Goal: Task Accomplishment & Management: Use online tool/utility

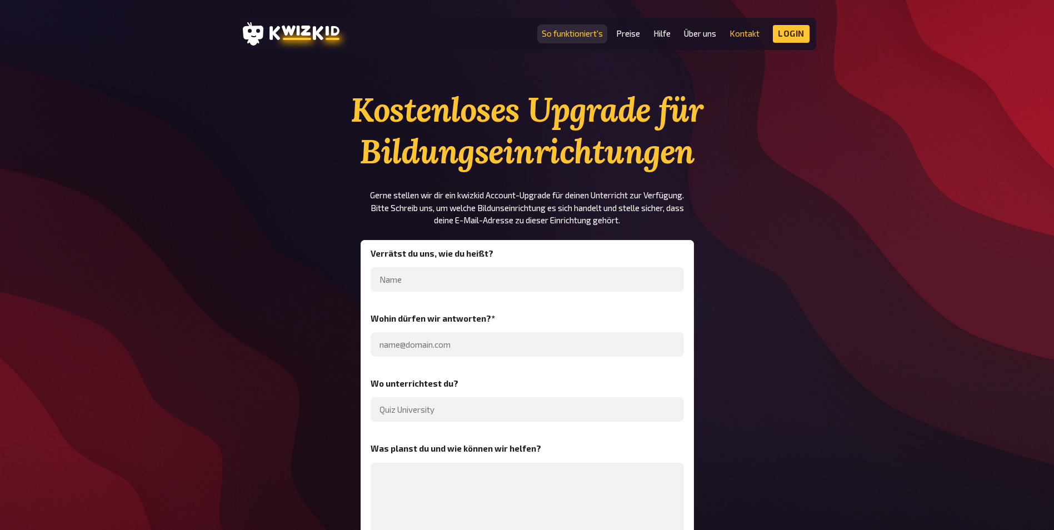
click at [582, 34] on link "So funktioniert's" at bounding box center [572, 33] width 61 height 9
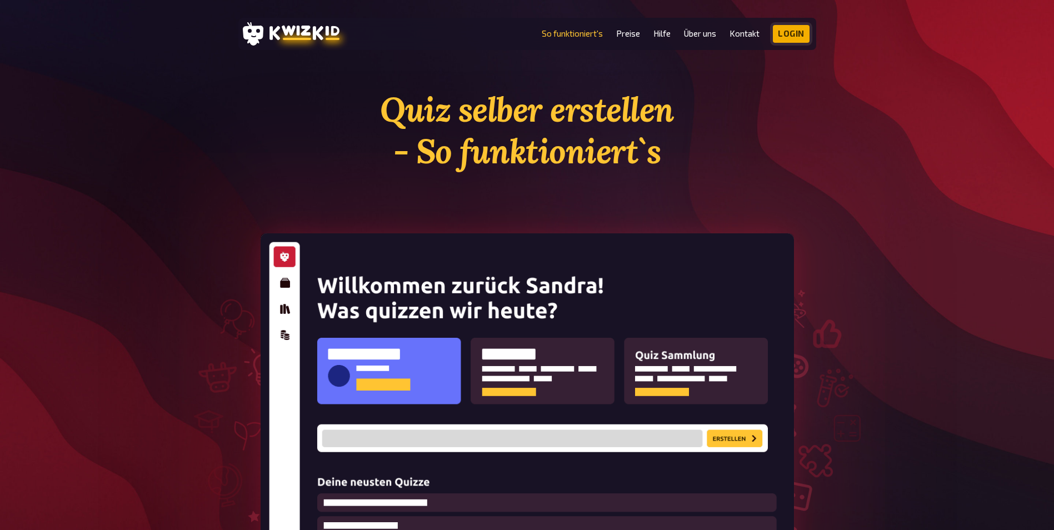
click at [787, 36] on link "Login" at bounding box center [791, 34] width 37 height 18
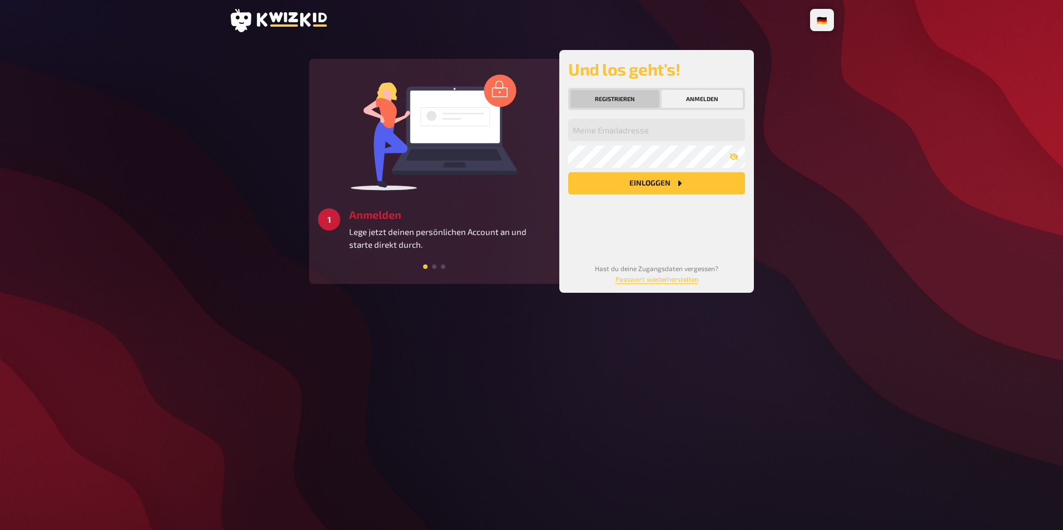
click at [644, 100] on button "Registrieren" at bounding box center [614, 99] width 89 height 18
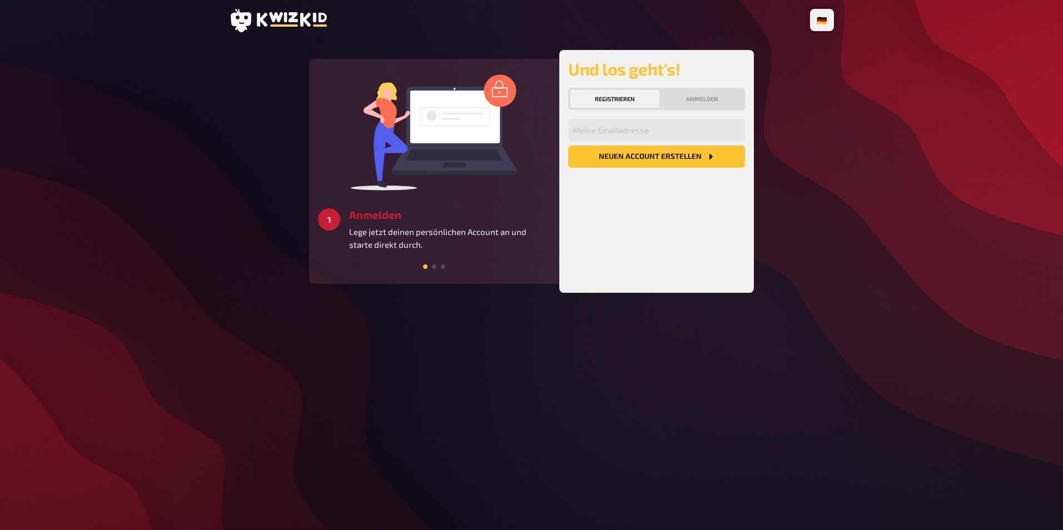
click at [638, 158] on button "Neuen Account Erstellen" at bounding box center [656, 157] width 177 height 22
click at [640, 125] on input "email" at bounding box center [656, 130] width 177 height 22
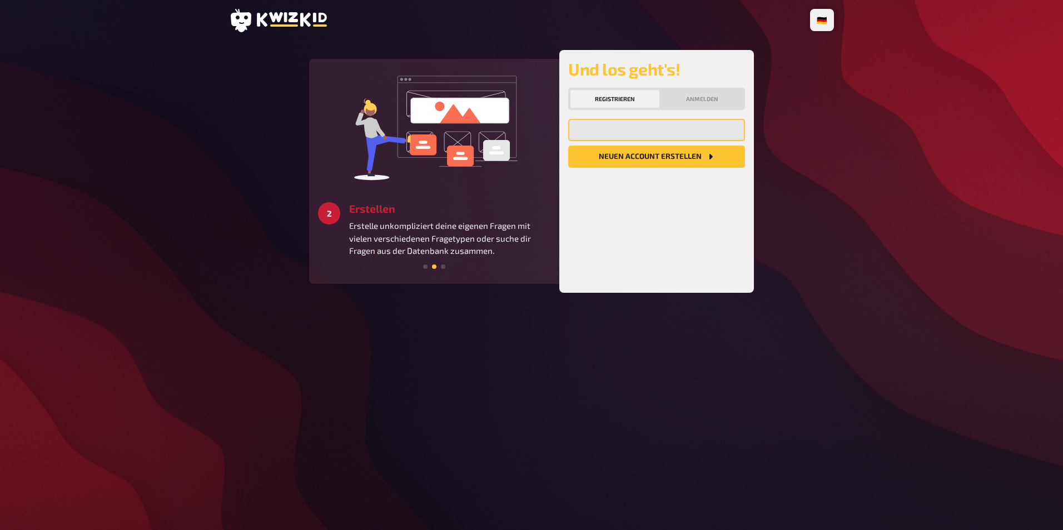
type input "[EMAIL_ADDRESS][DOMAIN_NAME]"
click at [637, 157] on button "Neuen Account Erstellen" at bounding box center [656, 157] width 177 height 22
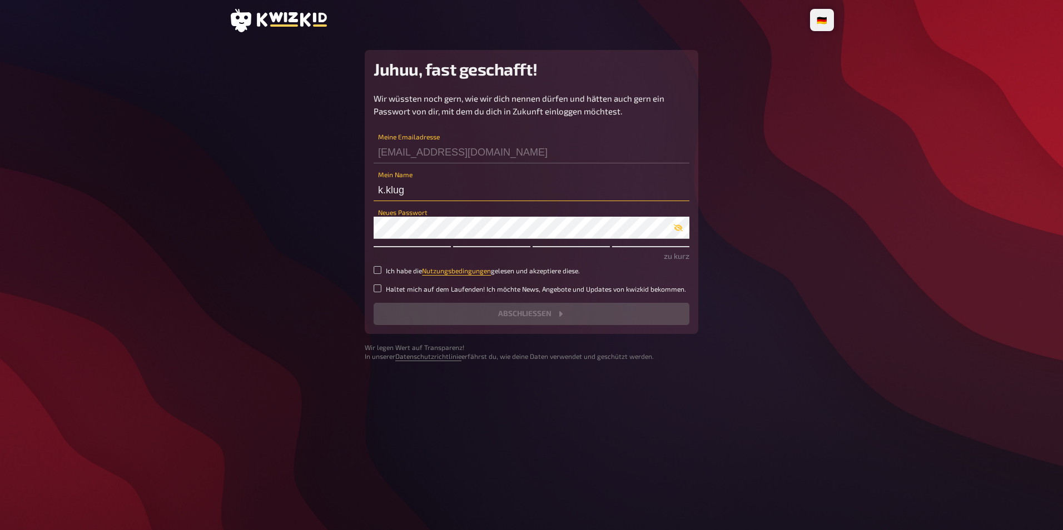
click at [407, 190] on input "k.klug" at bounding box center [532, 190] width 316 height 22
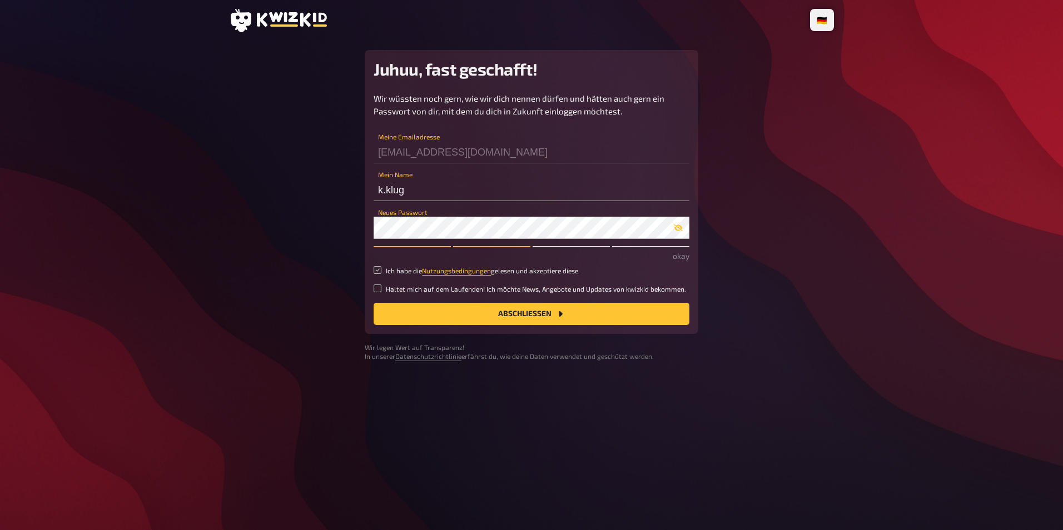
click at [379, 272] on input "Ich habe die Nutzungsbedingungen gelesen und akzeptiere diese." at bounding box center [378, 270] width 8 height 8
checkbox input "true"
click at [505, 311] on button "Abschließen" at bounding box center [532, 314] width 316 height 22
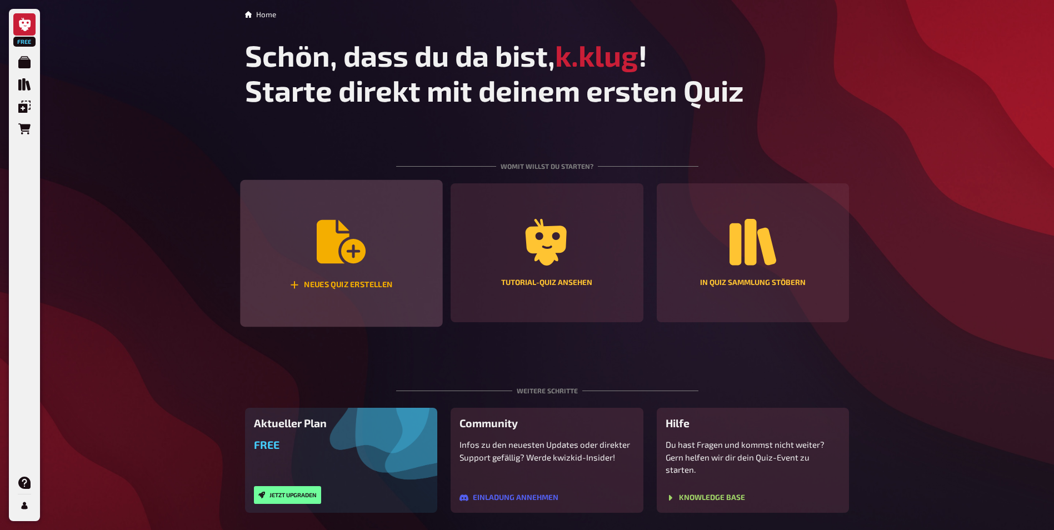
scroll to position [23, 0]
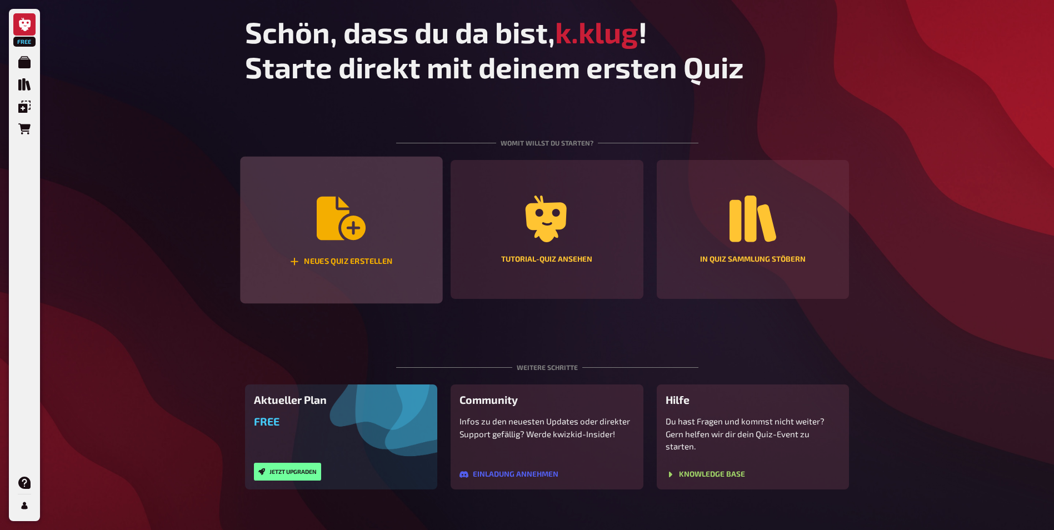
click at [337, 236] on icon "Neues Quiz erstellen" at bounding box center [341, 218] width 49 height 43
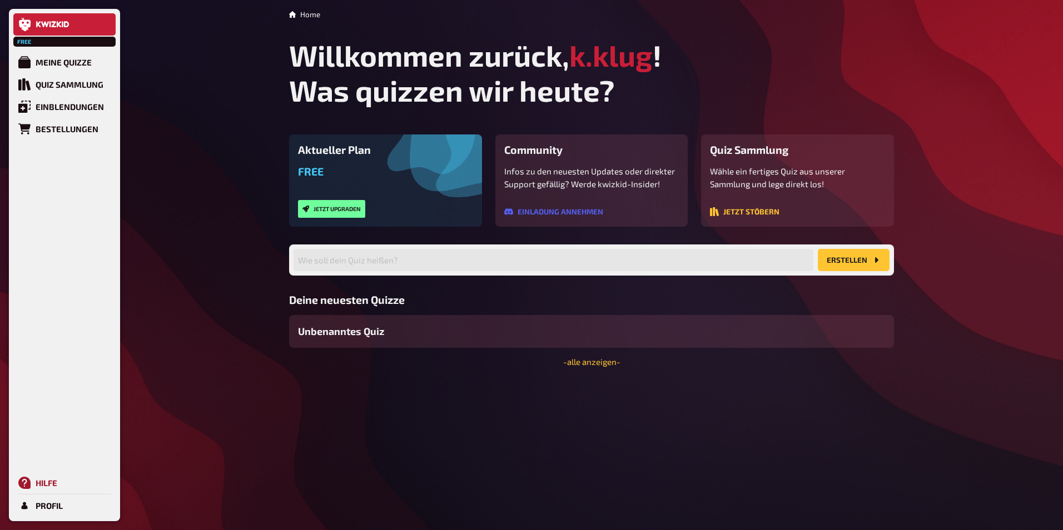
click at [44, 486] on div "Hilfe" at bounding box center [47, 483] width 22 height 10
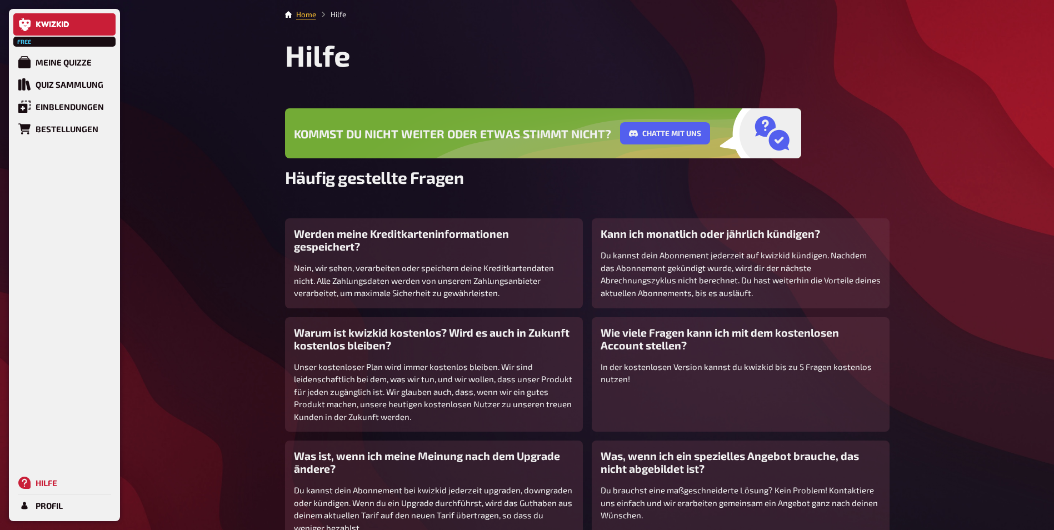
click at [18, 24] on icon at bounding box center [24, 24] width 13 height 13
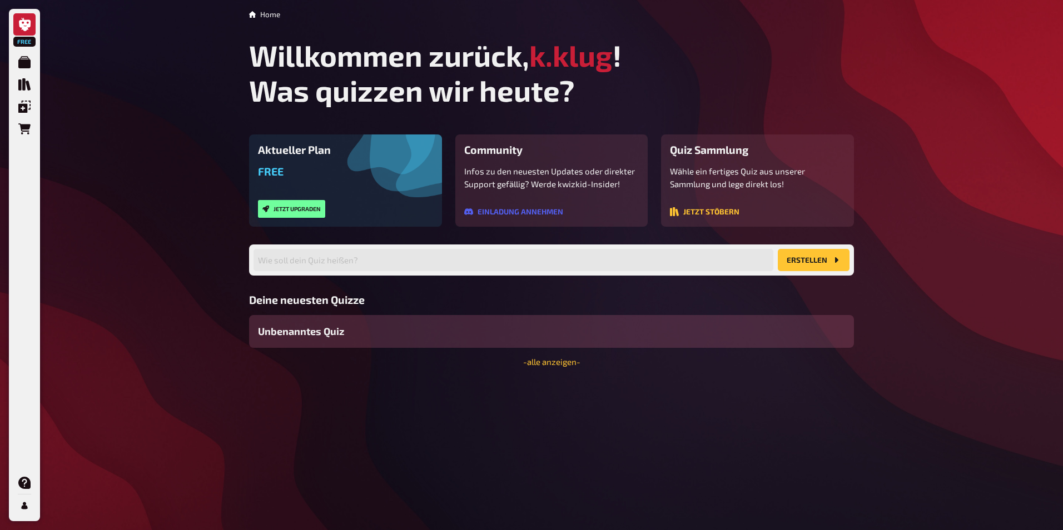
click at [417, 338] on div "Unbenanntes Quiz" at bounding box center [551, 331] width 605 height 33
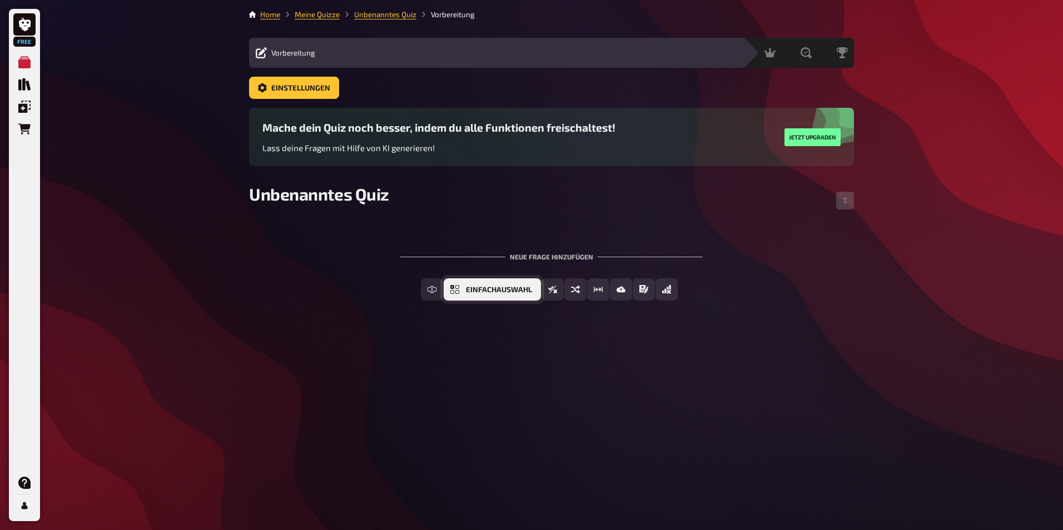
click at [511, 292] on span "Einfachauswahl" at bounding box center [499, 290] width 66 height 8
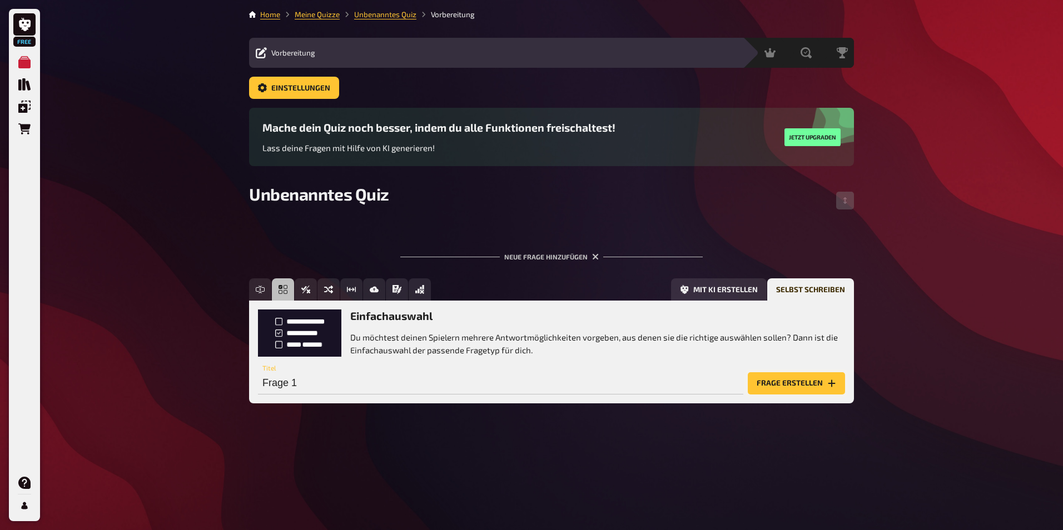
click at [798, 379] on button "Frage erstellen" at bounding box center [796, 383] width 97 height 22
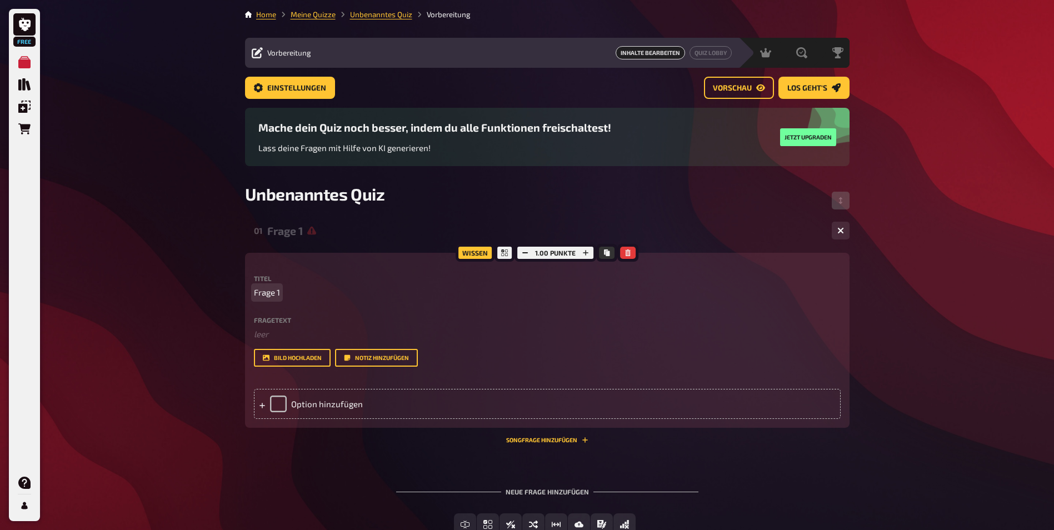
click at [267, 294] on span "Frage 1" at bounding box center [267, 292] width 26 height 13
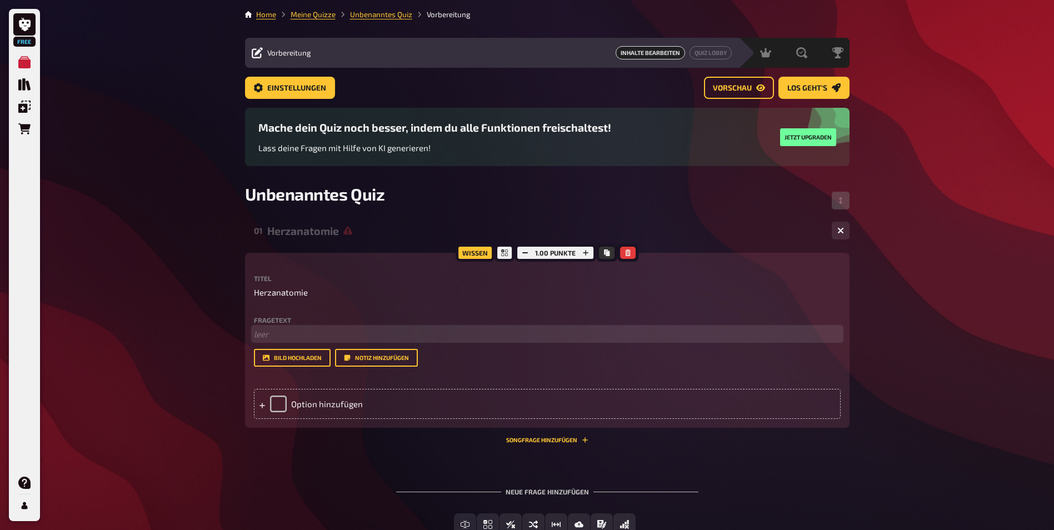
click at [274, 333] on p "﻿ leer" at bounding box center [547, 334] width 587 height 13
click at [273, 334] on span "Welhe Funktion hat die rechte Herzkammer?" at bounding box center [338, 334] width 169 height 10
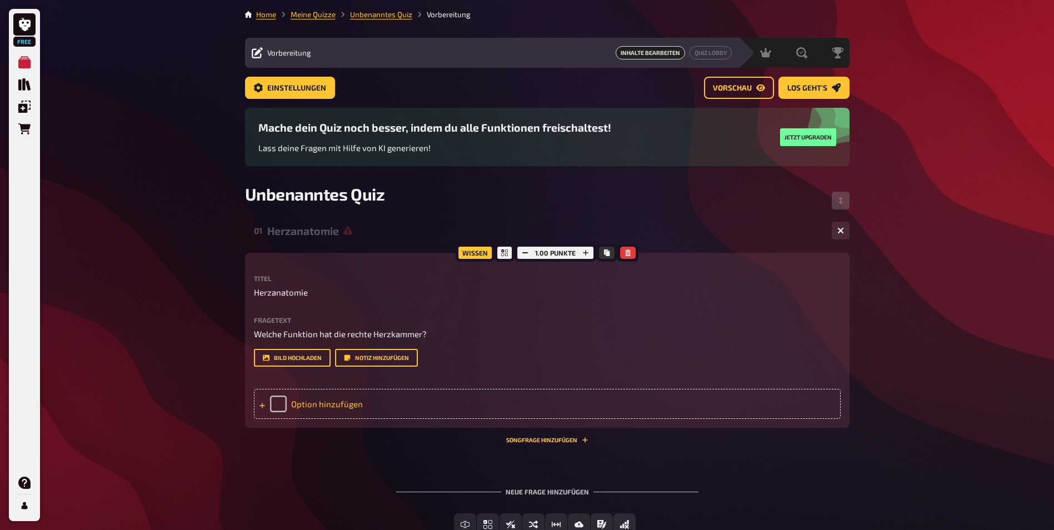
click at [307, 407] on div "Option hinzufügen" at bounding box center [547, 404] width 587 height 30
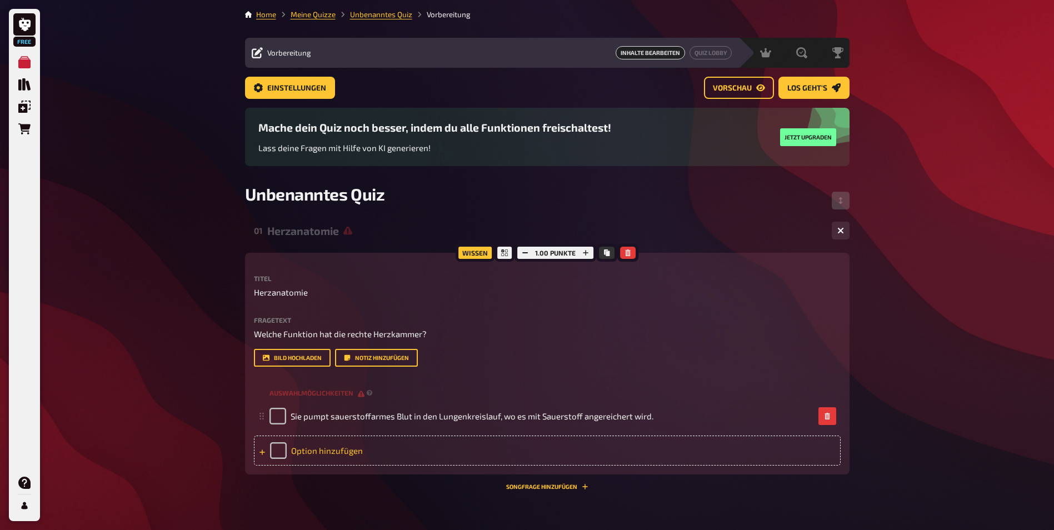
click at [315, 452] on div "Option hinzufügen" at bounding box center [547, 451] width 587 height 30
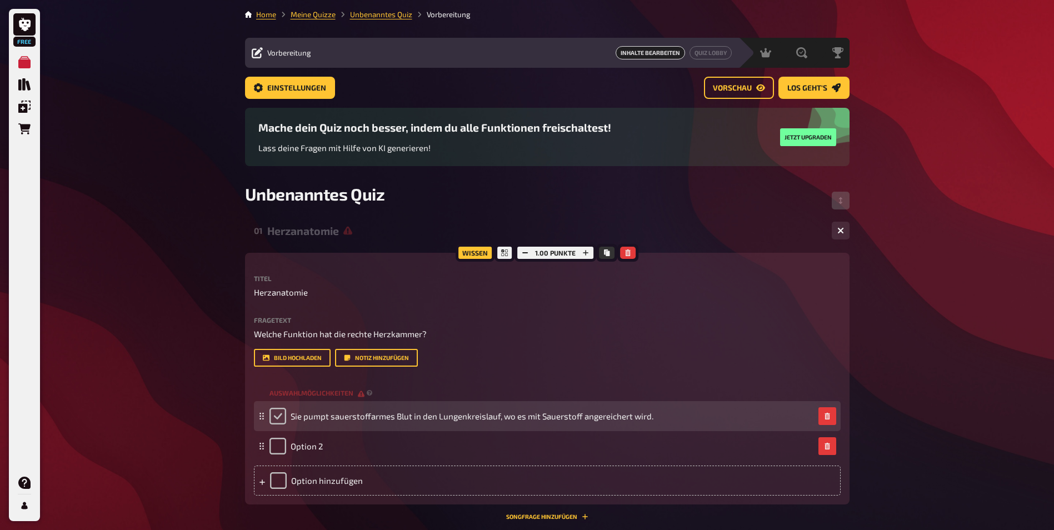
click at [276, 419] on input "checkbox" at bounding box center [278, 416] width 17 height 17
checkbox input "true"
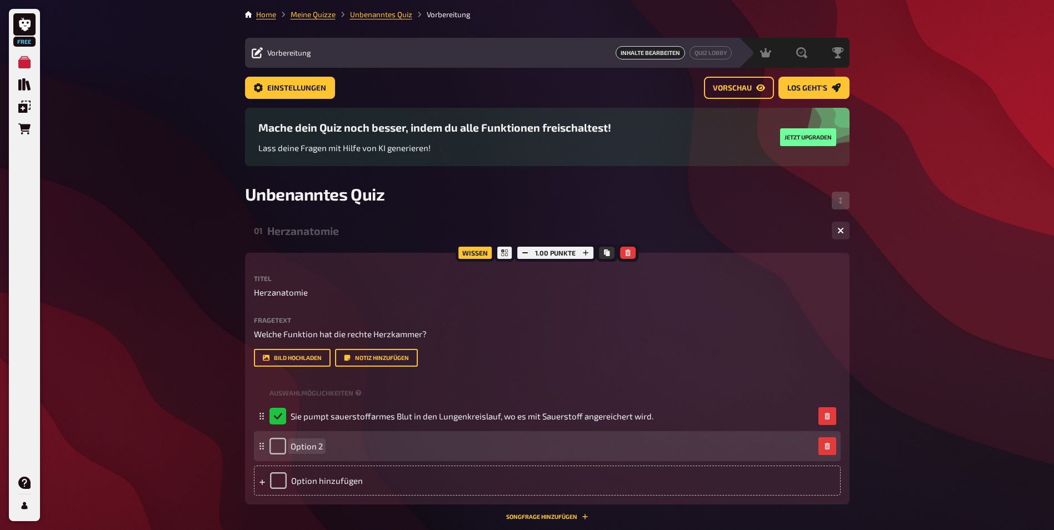
click at [311, 450] on span "Option 2" at bounding box center [307, 446] width 32 height 10
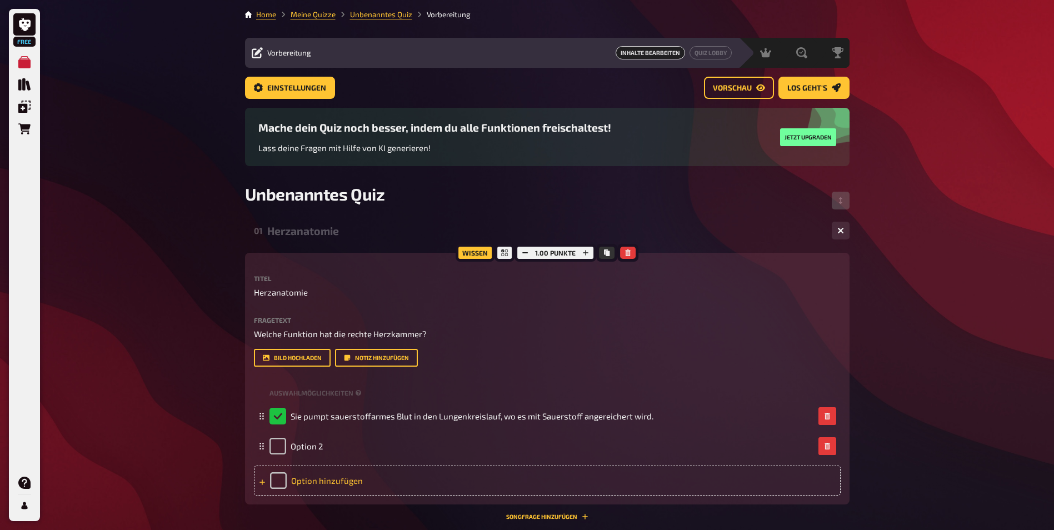
drag, startPoint x: 282, startPoint y: 447, endPoint x: 414, endPoint y: 471, distance: 134.5
click at [414, 471] on div "Option hinzufügen" at bounding box center [547, 481] width 587 height 30
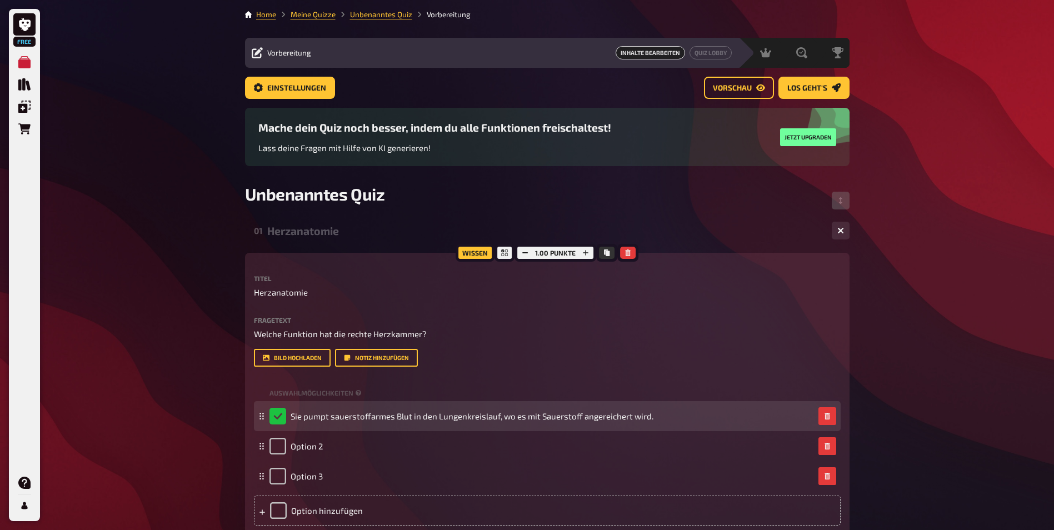
click at [261, 419] on rect at bounding box center [260, 419] width 1 height 1
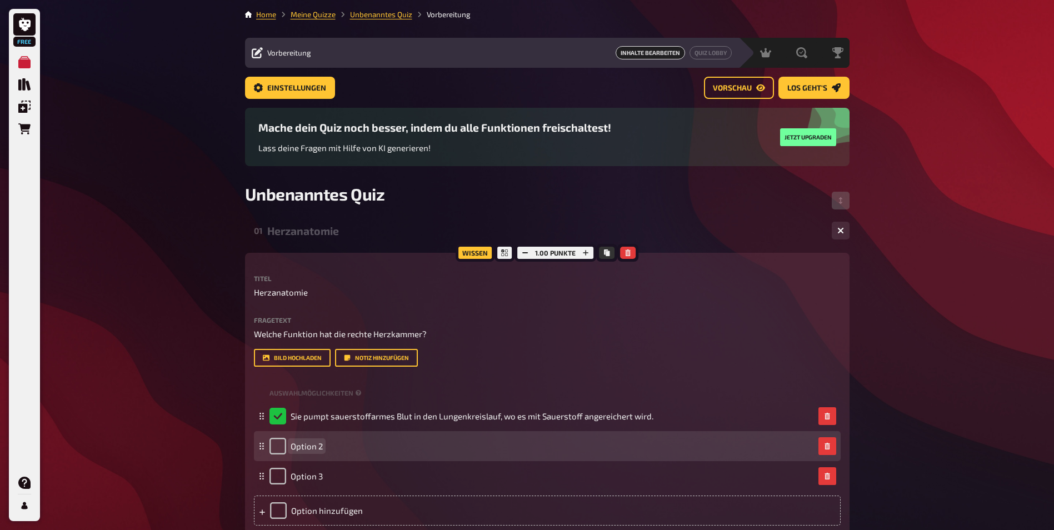
click at [300, 442] on span "Option 2" at bounding box center [307, 446] width 32 height 10
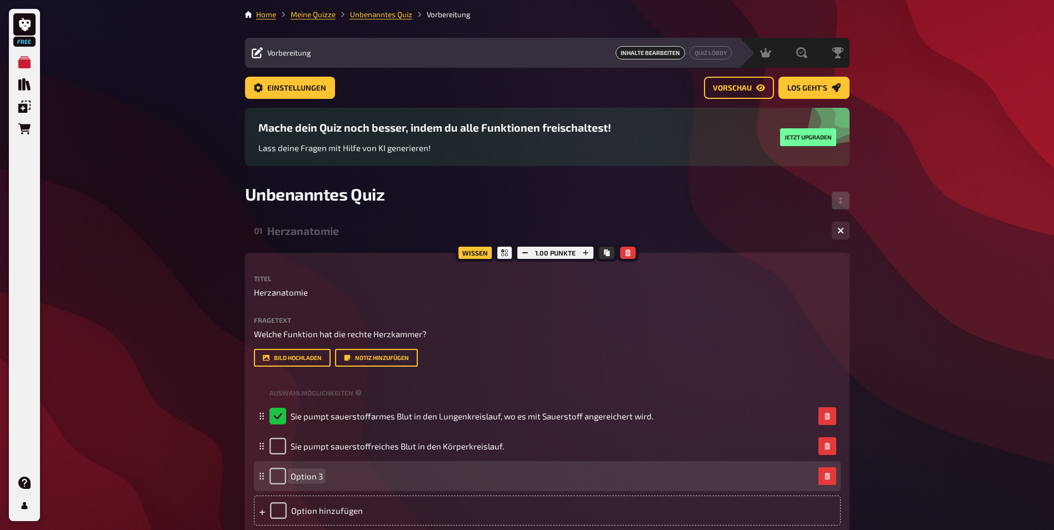
click at [316, 481] on span "Option 3" at bounding box center [307, 476] width 32 height 10
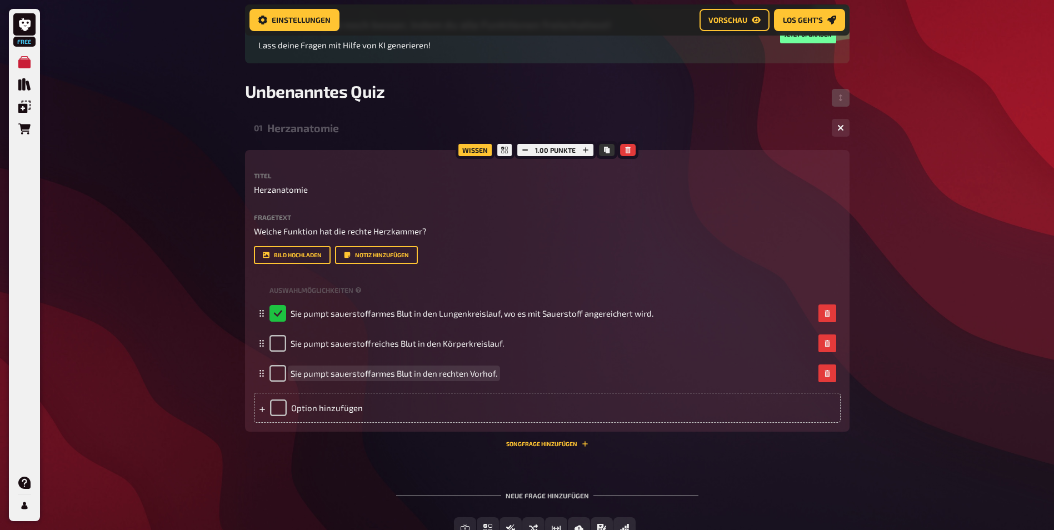
scroll to position [176, 0]
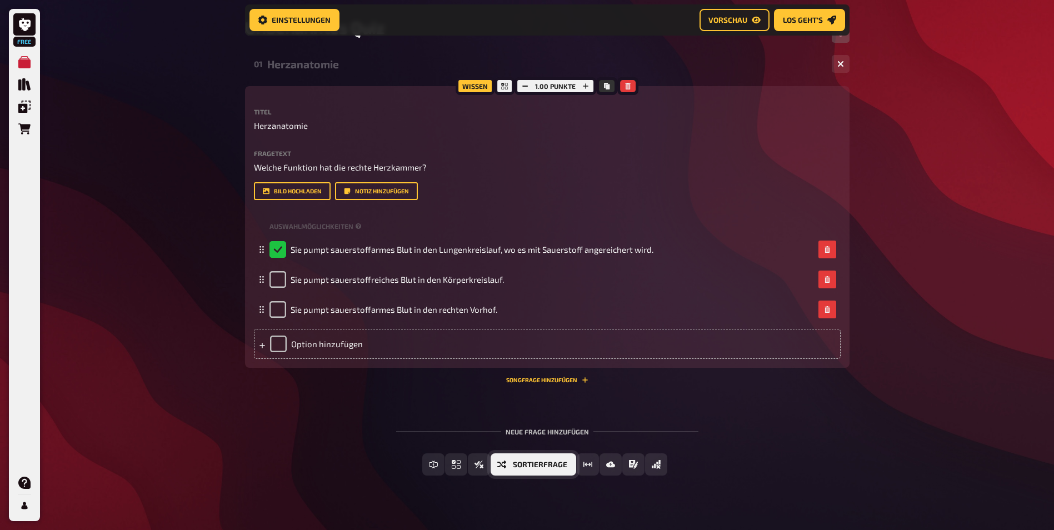
click at [506, 466] on icon "Sortierfrage" at bounding box center [501, 465] width 9 height 8
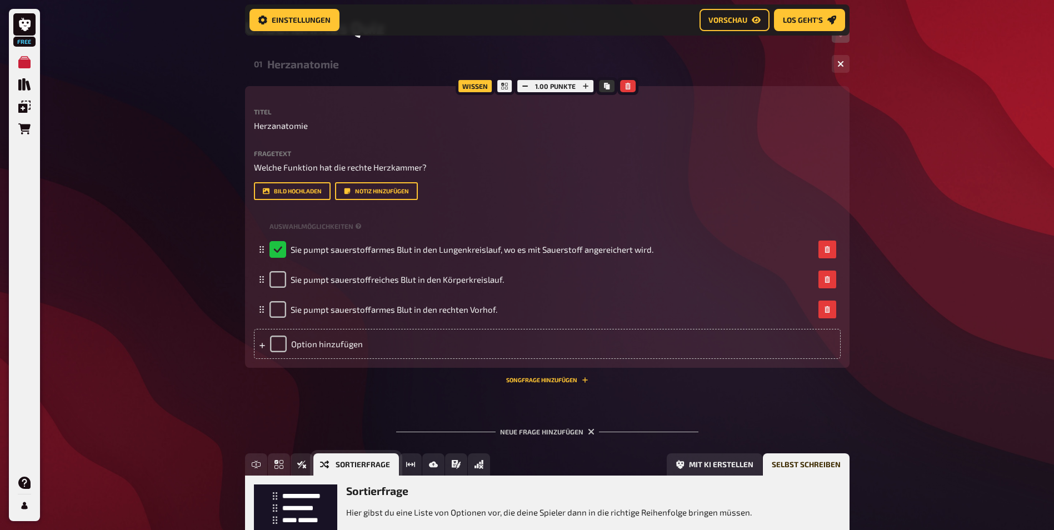
scroll to position [295, 0]
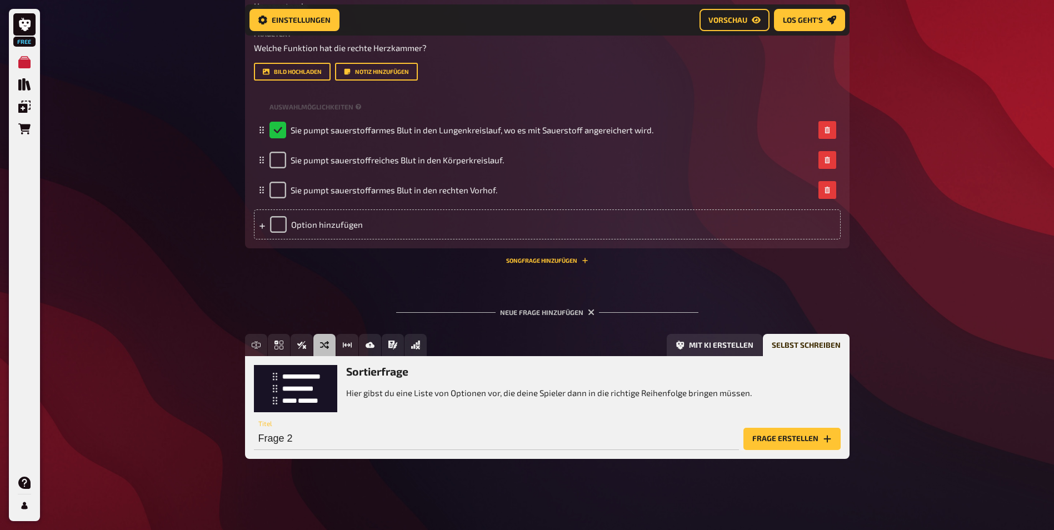
click at [774, 440] on button "Frage erstellen" at bounding box center [792, 439] width 97 height 22
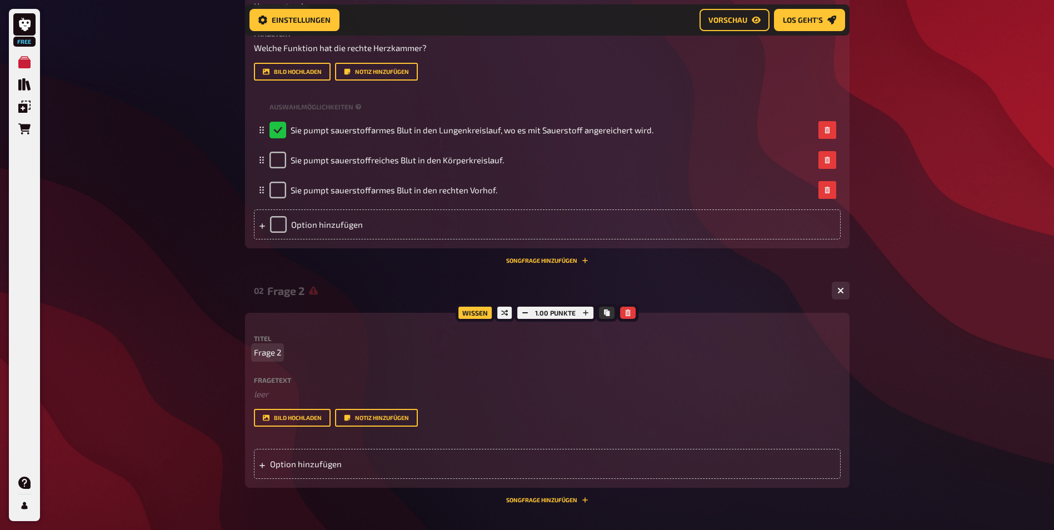
click at [263, 354] on span "Frage 2" at bounding box center [267, 352] width 27 height 13
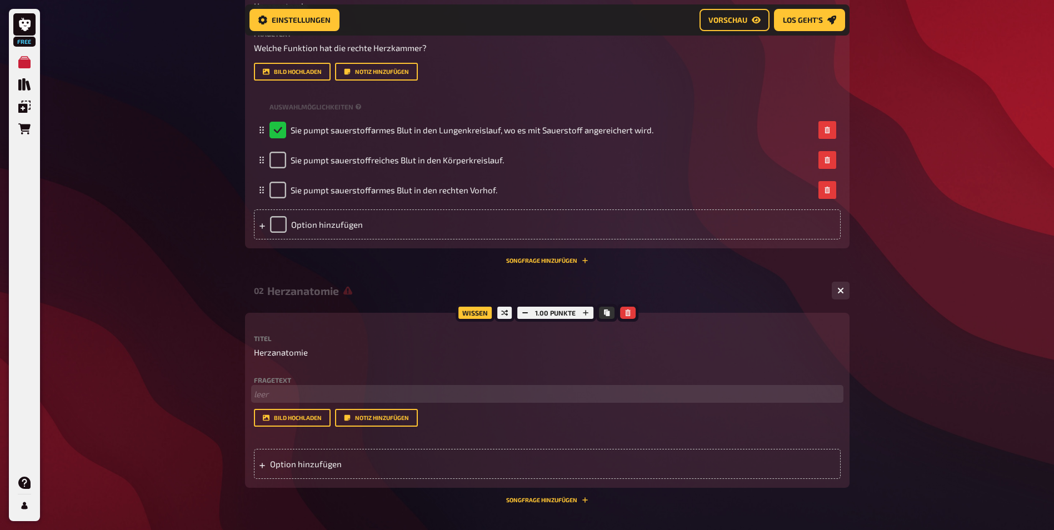
click at [273, 396] on p "﻿ leer" at bounding box center [547, 394] width 587 height 13
click at [282, 463] on div "Option hinzufügen" at bounding box center [547, 464] width 587 height 30
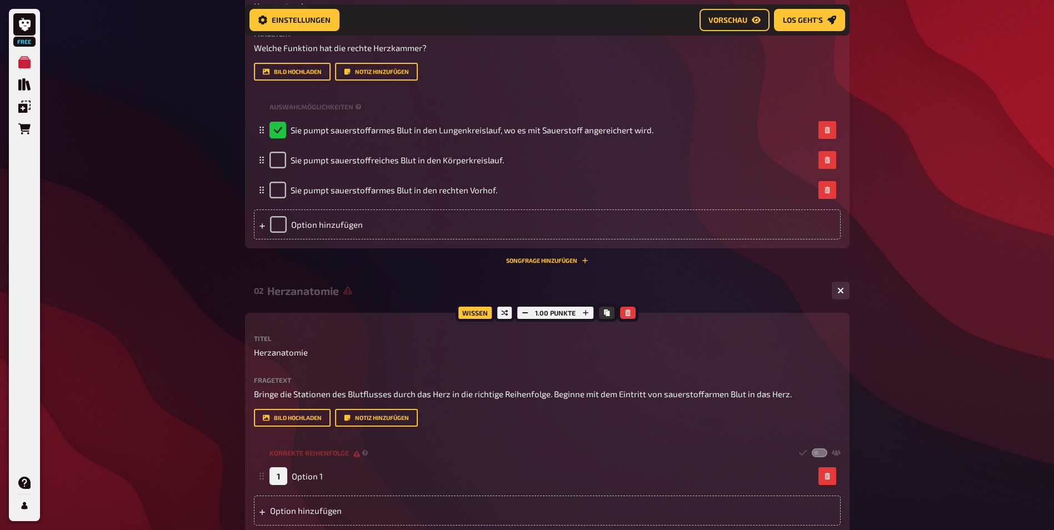
scroll to position [479, 0]
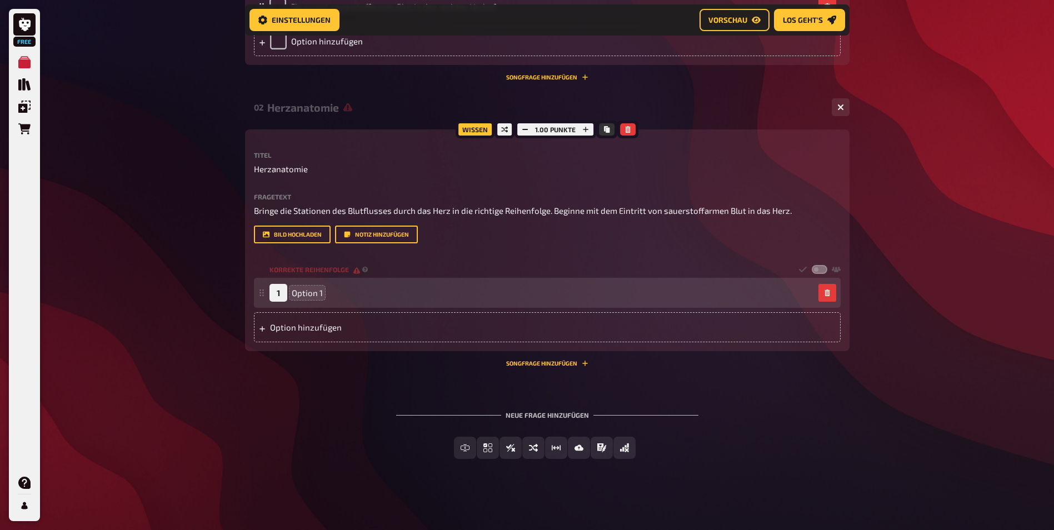
click at [312, 291] on span "Option 1" at bounding box center [307, 293] width 31 height 10
drag, startPoint x: 326, startPoint y: 289, endPoint x: 316, endPoint y: 292, distance: 9.8
click at [316, 292] on div "1 Option 1" at bounding box center [542, 293] width 545 height 18
click at [323, 291] on div "1 Option 1" at bounding box center [542, 293] width 545 height 18
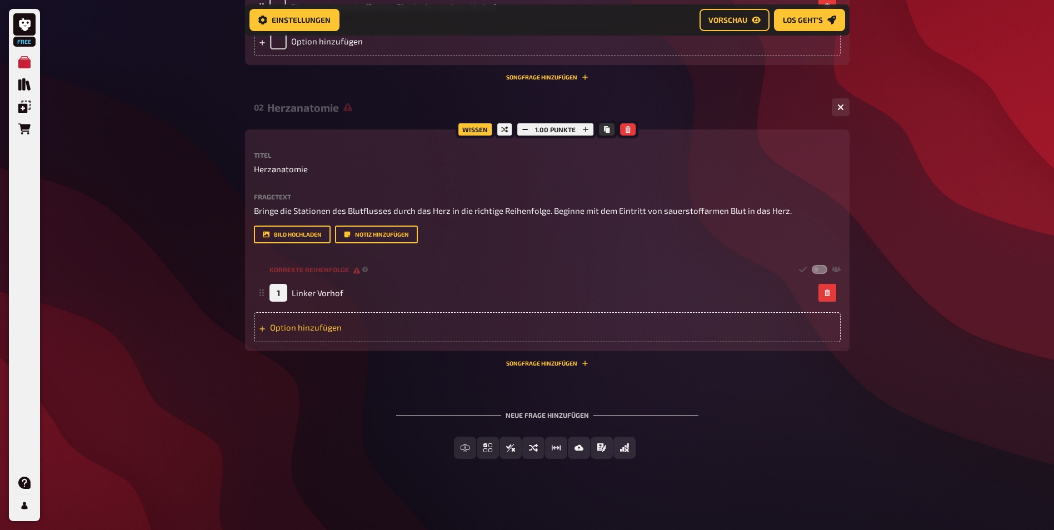
click at [302, 320] on div "Option hinzufügen" at bounding box center [547, 327] width 587 height 30
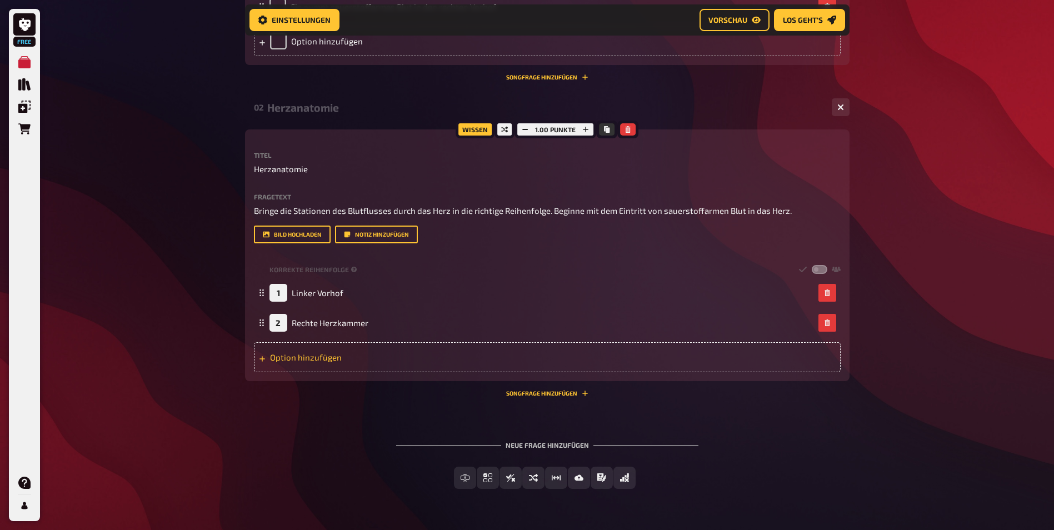
click at [316, 356] on div "Option hinzufügen" at bounding box center [547, 357] width 587 height 30
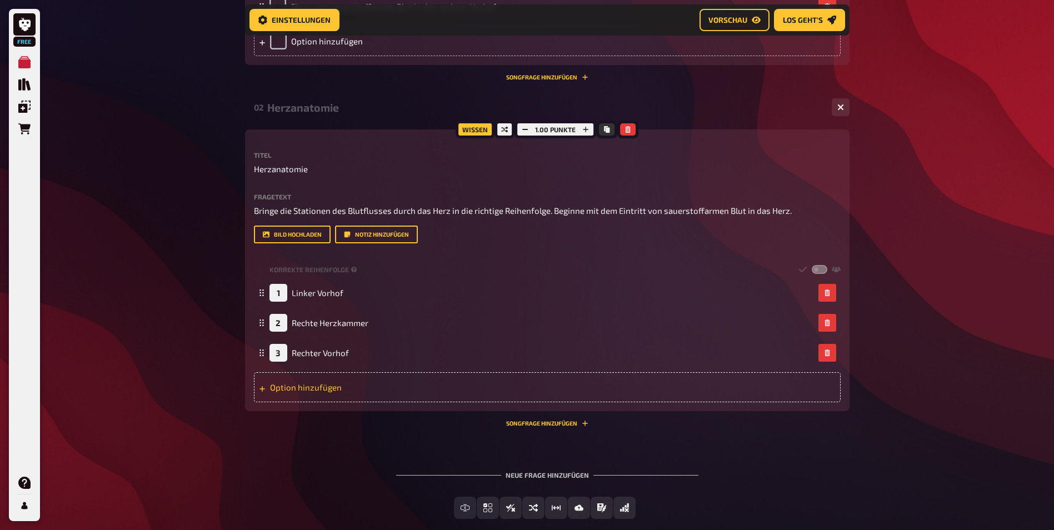
click at [315, 389] on div "Option hinzufügen" at bounding box center [547, 387] width 587 height 30
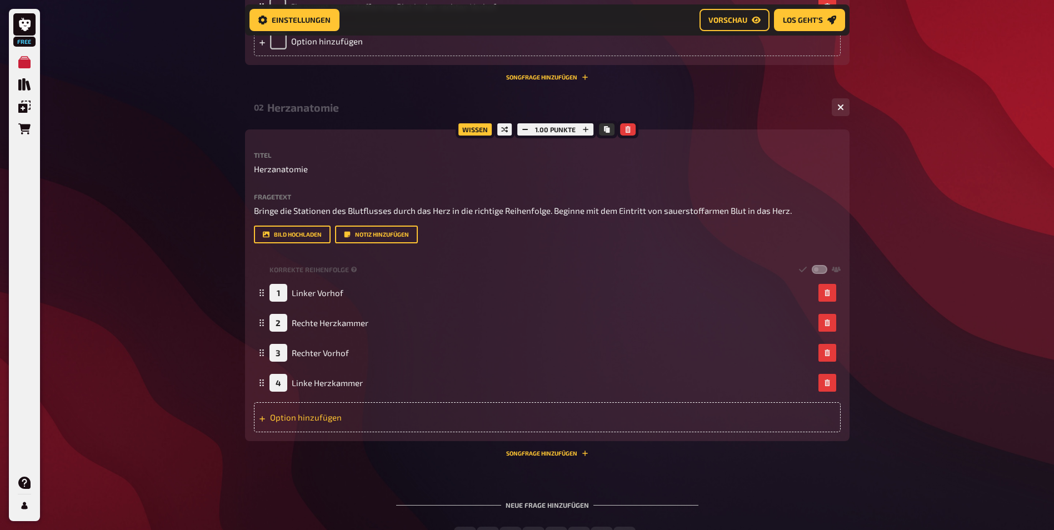
click at [321, 415] on div "Option hinzufügen" at bounding box center [547, 417] width 587 height 30
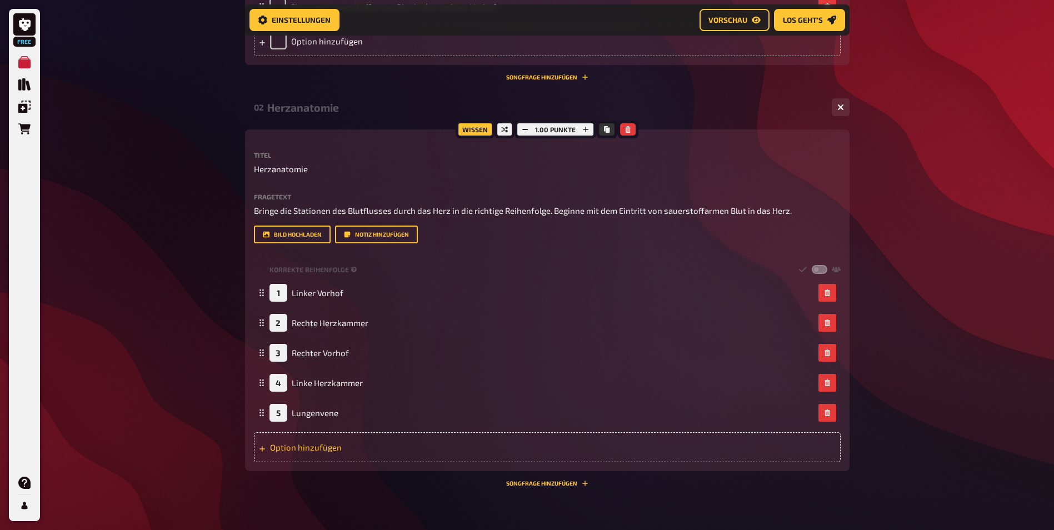
click at [311, 447] on div "Option hinzufügen" at bounding box center [547, 447] width 587 height 30
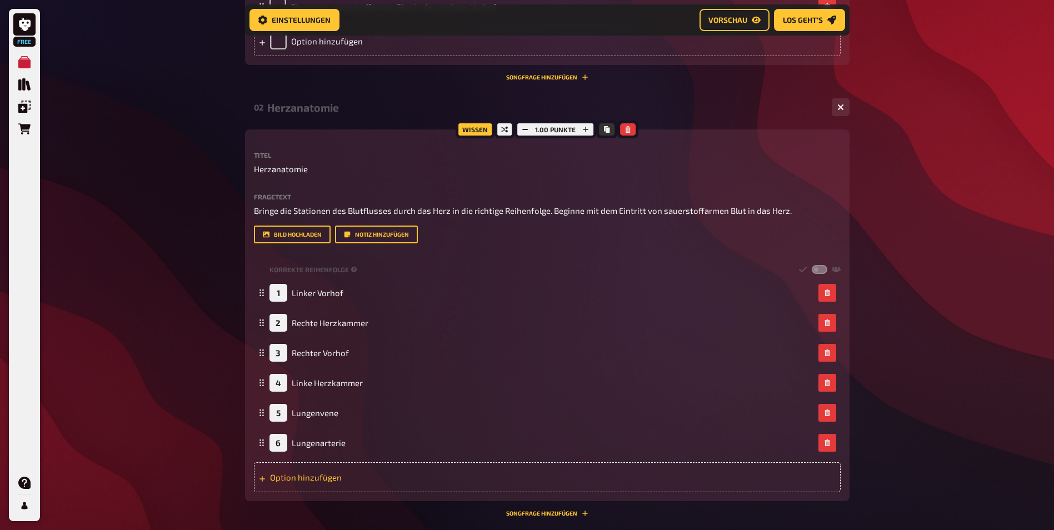
click at [325, 478] on div "Option hinzufügen" at bounding box center [547, 477] width 587 height 30
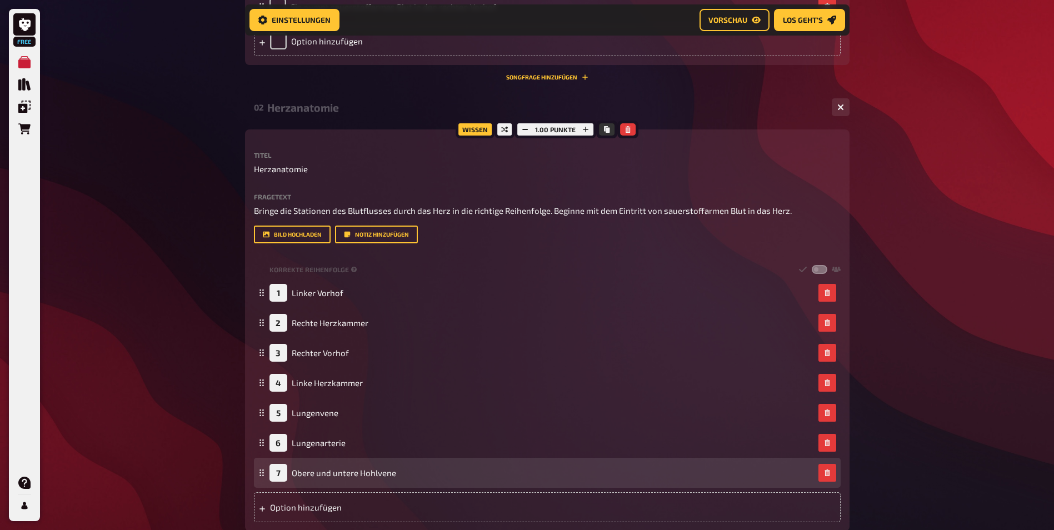
click at [281, 472] on div "7" at bounding box center [279, 473] width 18 height 18
click at [278, 474] on div "7" at bounding box center [279, 473] width 18 height 18
click at [279, 474] on div "7" at bounding box center [279, 473] width 18 height 18
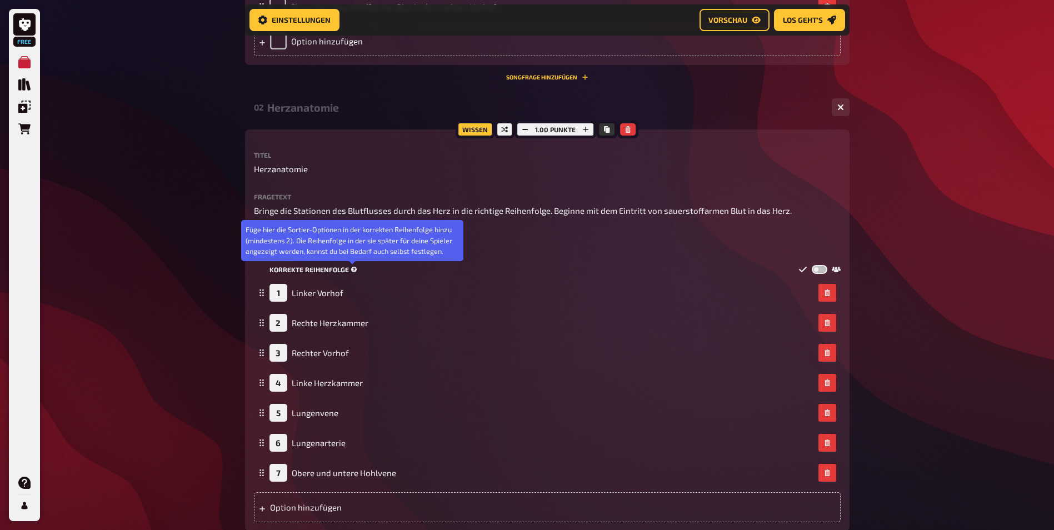
click at [352, 269] on icon at bounding box center [354, 270] width 6 height 6
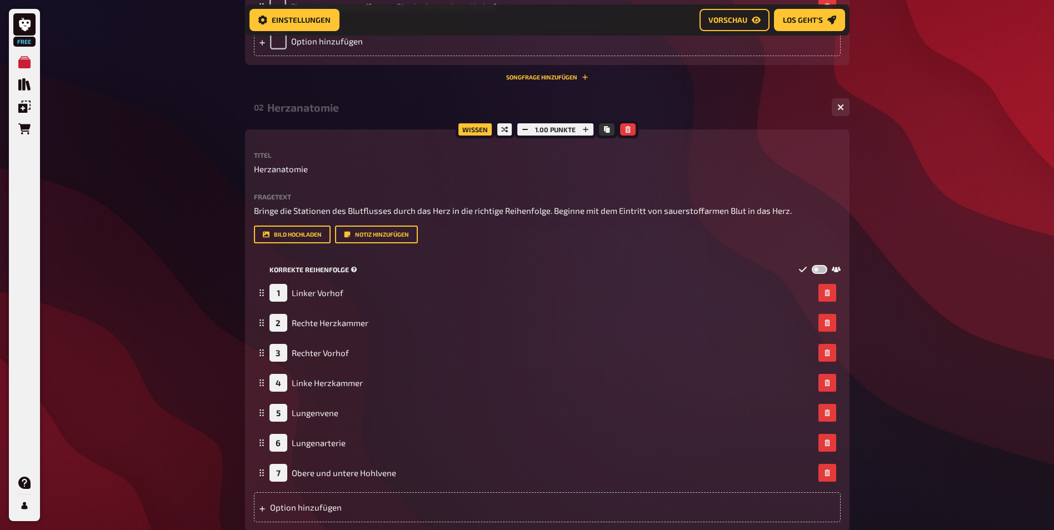
click at [823, 268] on label at bounding box center [820, 269] width 16 height 9
click at [812, 265] on input "checkbox" at bounding box center [812, 265] width 1 height 1
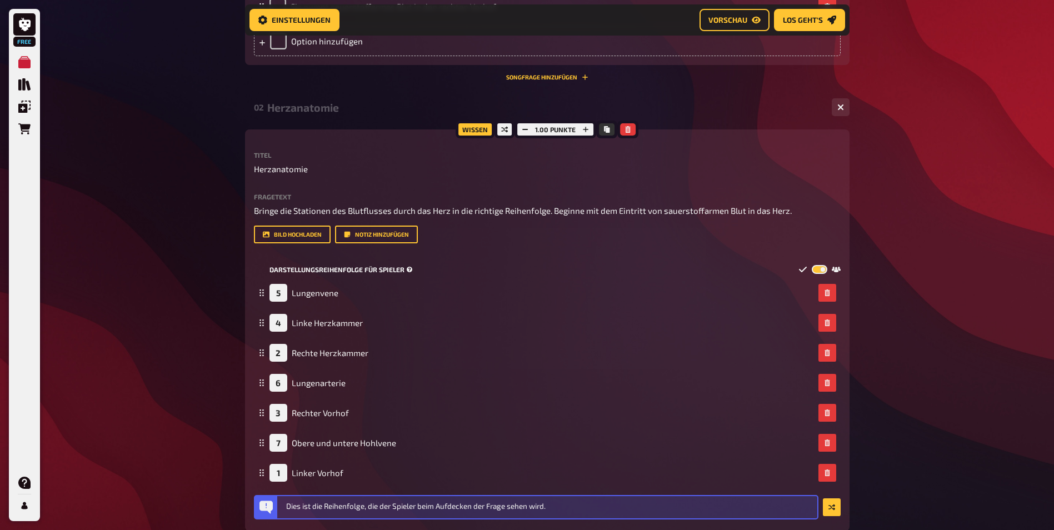
click at [814, 268] on label at bounding box center [820, 269] width 16 height 9
click at [812, 265] on input "checkbox" at bounding box center [812, 265] width 1 height 1
checkbox input "false"
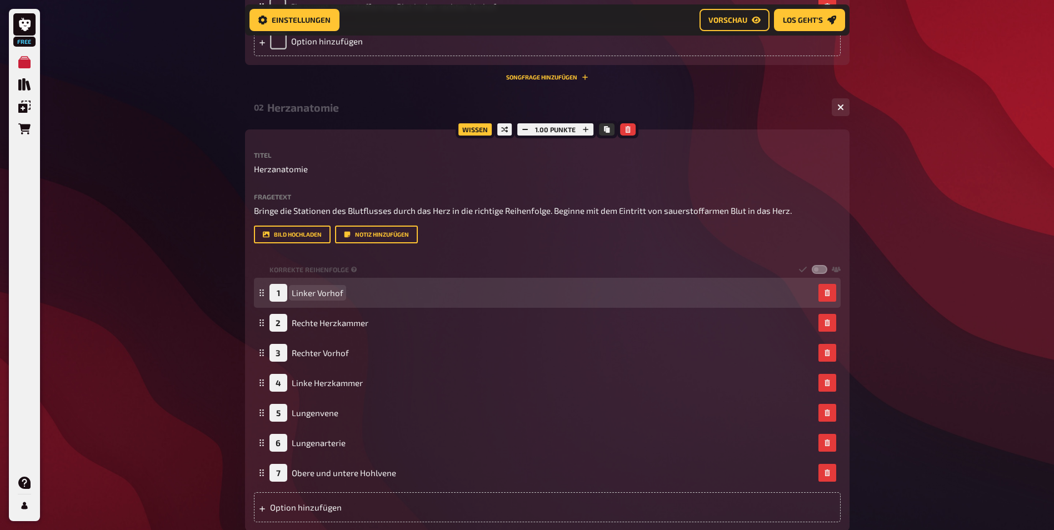
click at [347, 292] on div "1 Linker Vorhof" at bounding box center [542, 293] width 545 height 18
drag, startPoint x: 347, startPoint y: 292, endPoint x: 303, endPoint y: 294, distance: 44.5
click at [303, 294] on div "1 Linker Vorhof" at bounding box center [542, 293] width 545 height 18
click at [304, 292] on span "Linker Vorhof" at bounding box center [318, 293] width 52 height 10
drag, startPoint x: 341, startPoint y: 292, endPoint x: 287, endPoint y: 294, distance: 53.4
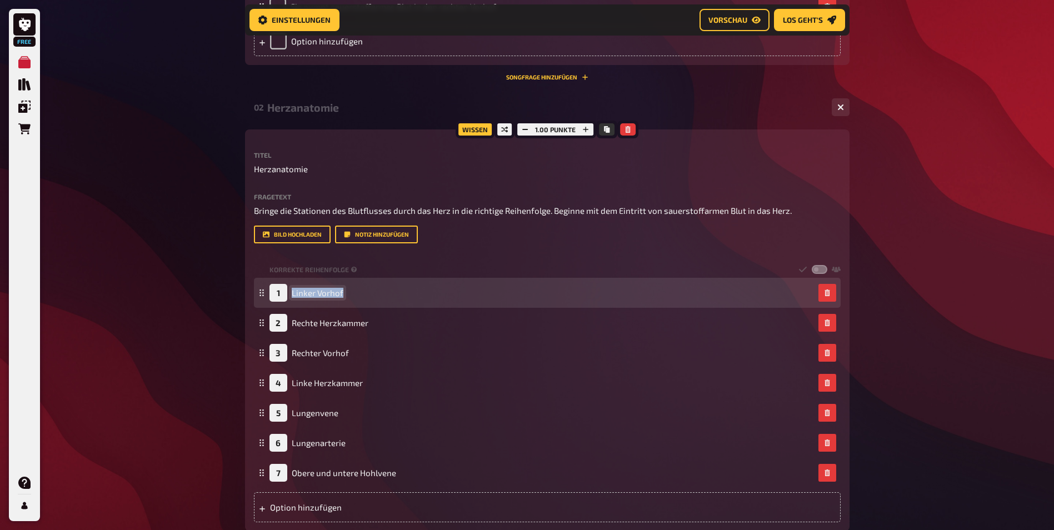
click at [287, 294] on div "1 Linker Vorhof" at bounding box center [307, 293] width 74 height 18
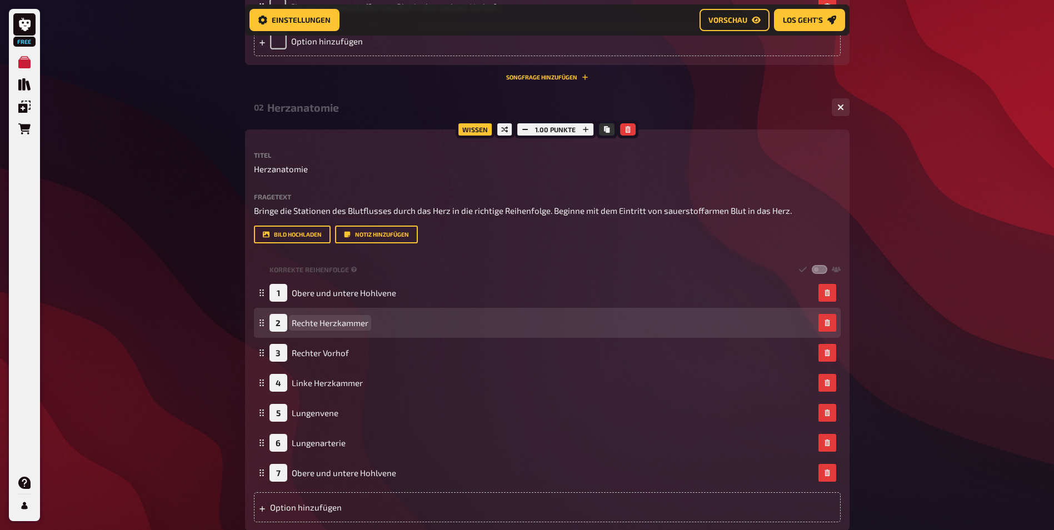
click at [313, 325] on span "Rechte Herzkammer" at bounding box center [330, 323] width 77 height 10
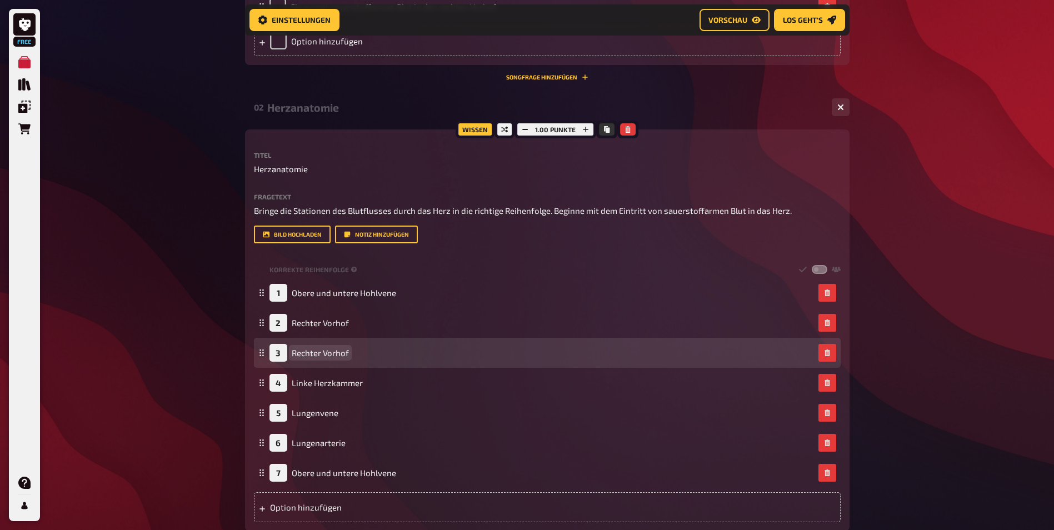
click at [305, 354] on span "Rechter Vorhof" at bounding box center [320, 353] width 57 height 10
click at [346, 353] on span "Rechter Vorhof" at bounding box center [320, 353] width 57 height 10
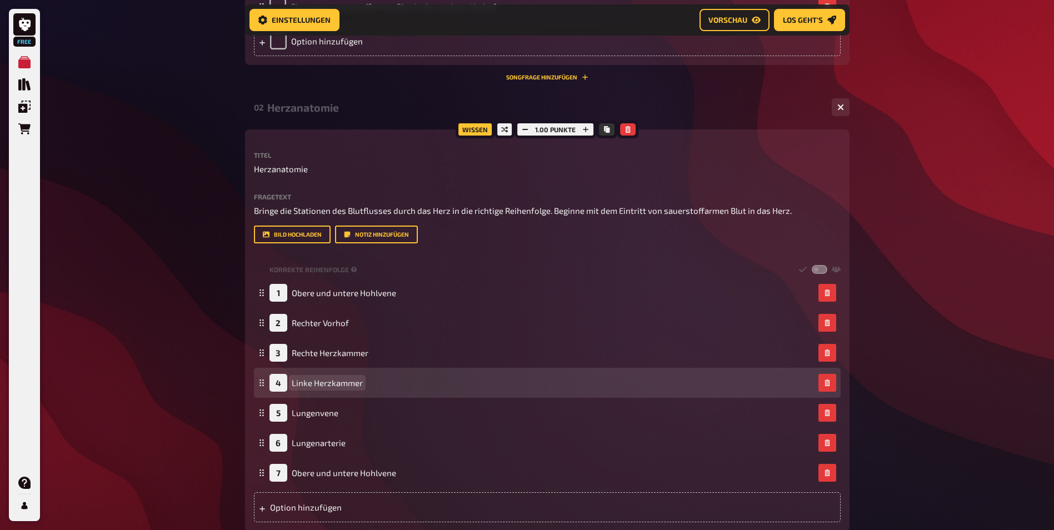
click at [327, 391] on div "4 Linke Herzkammer" at bounding box center [316, 383] width 93 height 18
drag, startPoint x: 360, startPoint y: 383, endPoint x: 316, endPoint y: 382, distance: 43.9
click at [316, 382] on div "4 Linke Herzkammer" at bounding box center [542, 383] width 545 height 18
drag, startPoint x: 347, startPoint y: 382, endPoint x: 298, endPoint y: 385, distance: 49.0
click at [298, 385] on span "Linke Herzkammer" at bounding box center [327, 383] width 71 height 10
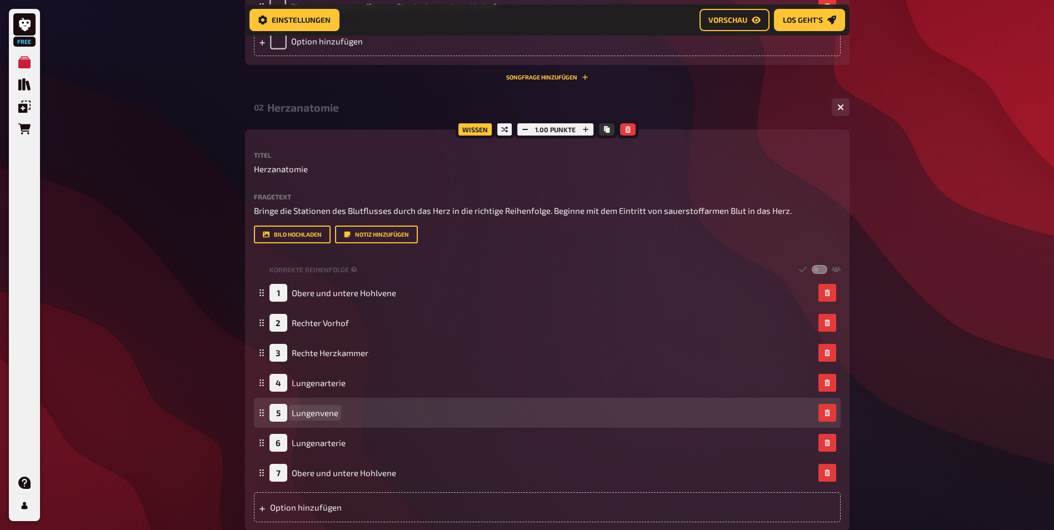
click at [324, 415] on span "Lungenvene" at bounding box center [315, 413] width 47 height 10
drag, startPoint x: 337, startPoint y: 415, endPoint x: 293, endPoint y: 413, distance: 43.9
click at [293, 413] on span "Lungenvene" at bounding box center [315, 413] width 47 height 10
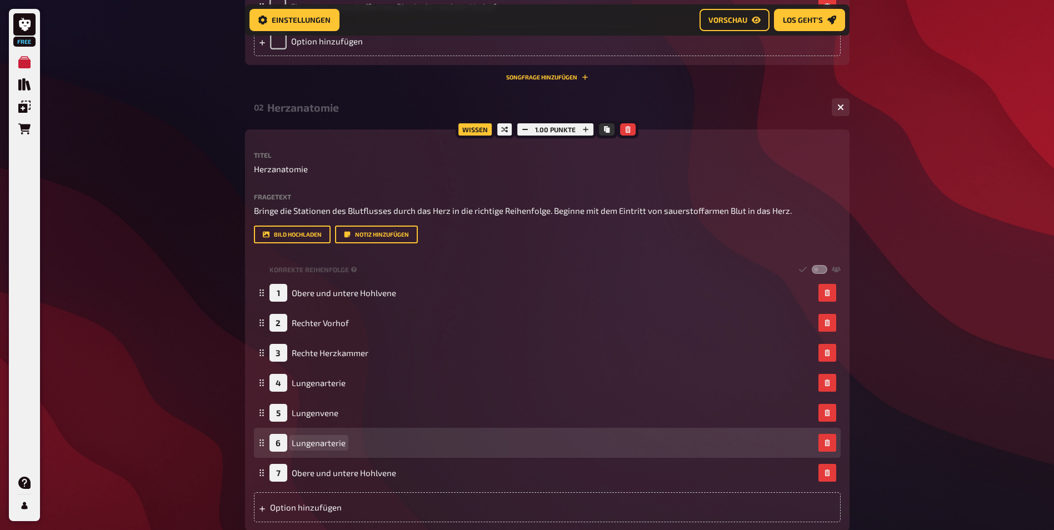
click at [317, 447] on span "Lungenarterie" at bounding box center [319, 443] width 54 height 10
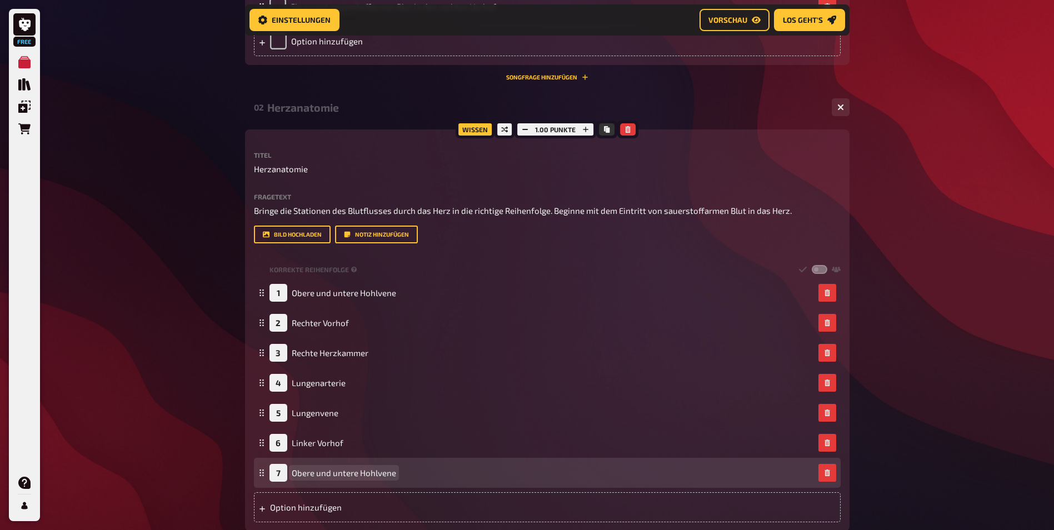
click at [357, 471] on span "Obere und untere Hohlvene" at bounding box center [344, 473] width 104 height 10
drag, startPoint x: 376, startPoint y: 474, endPoint x: 297, endPoint y: 467, distance: 79.2
click at [293, 476] on span "Obere und untere Hohlvene" at bounding box center [344, 473] width 104 height 10
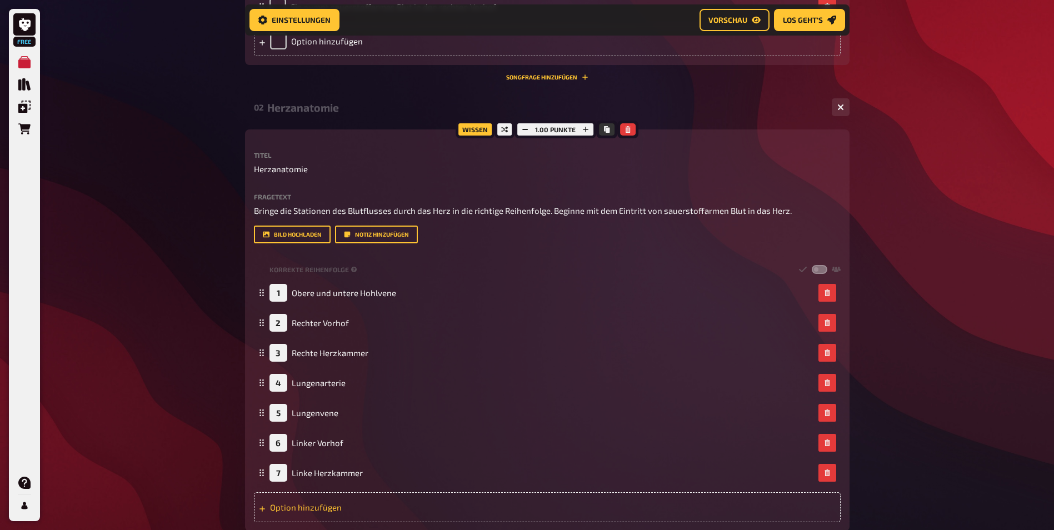
click at [297, 506] on div "Option hinzufügen" at bounding box center [547, 507] width 587 height 30
click at [820, 272] on label at bounding box center [820, 269] width 16 height 9
click at [812, 265] on input "checkbox" at bounding box center [812, 265] width 1 height 1
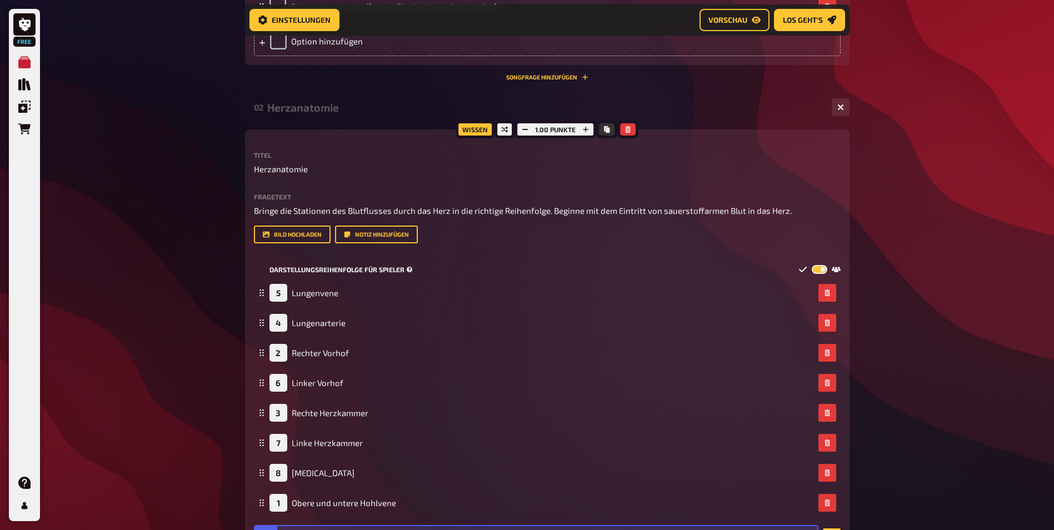
click at [814, 272] on label at bounding box center [820, 269] width 16 height 9
click at [812, 265] on input "checkbox" at bounding box center [812, 265] width 1 height 1
checkbox input "false"
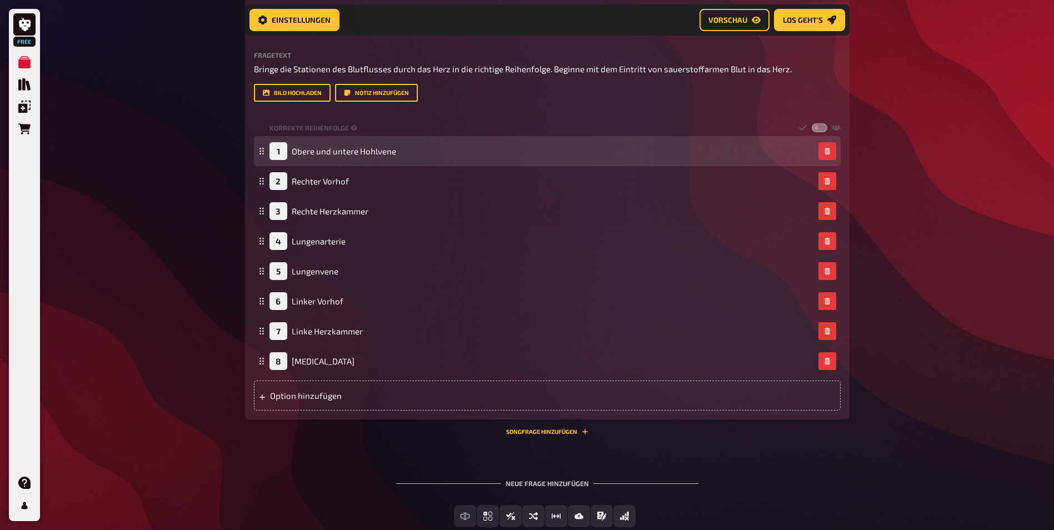
scroll to position [689, 0]
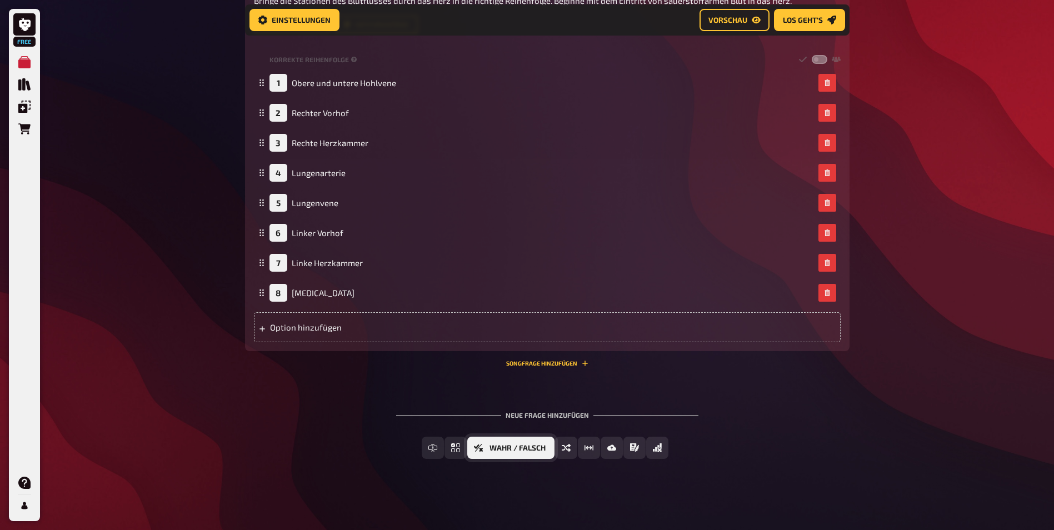
click at [531, 457] on button "Wahr / Falsch" at bounding box center [510, 448] width 87 height 22
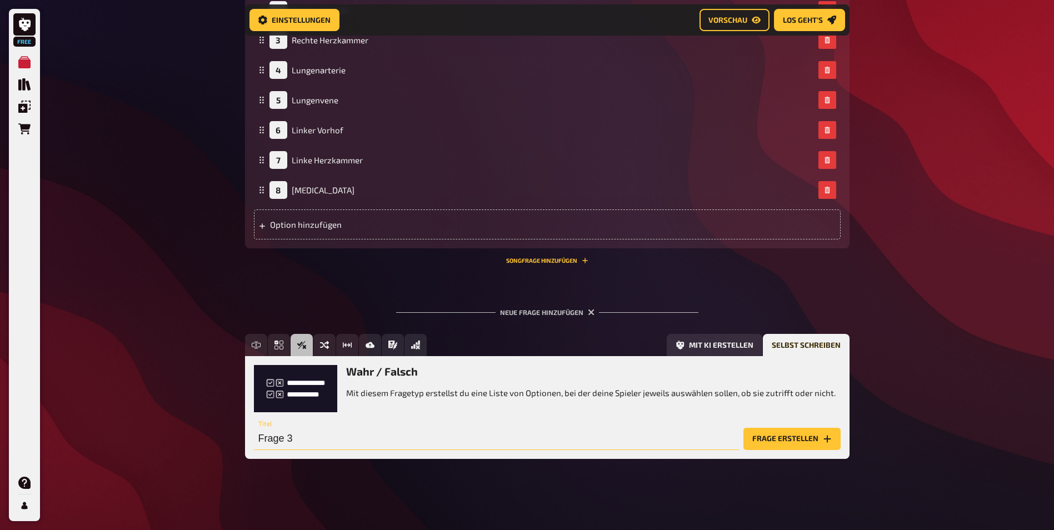
click at [286, 439] on input "Frage 3" at bounding box center [496, 439] width 485 height 22
click at [797, 440] on button "Frage erstellen" at bounding box center [792, 439] width 97 height 22
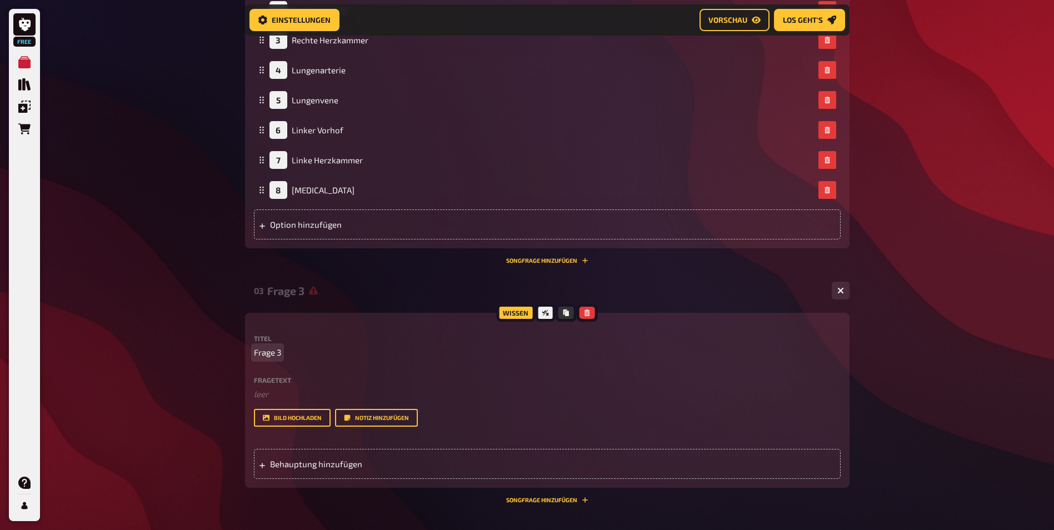
click at [266, 355] on span "Frage 3" at bounding box center [267, 352] width 27 height 13
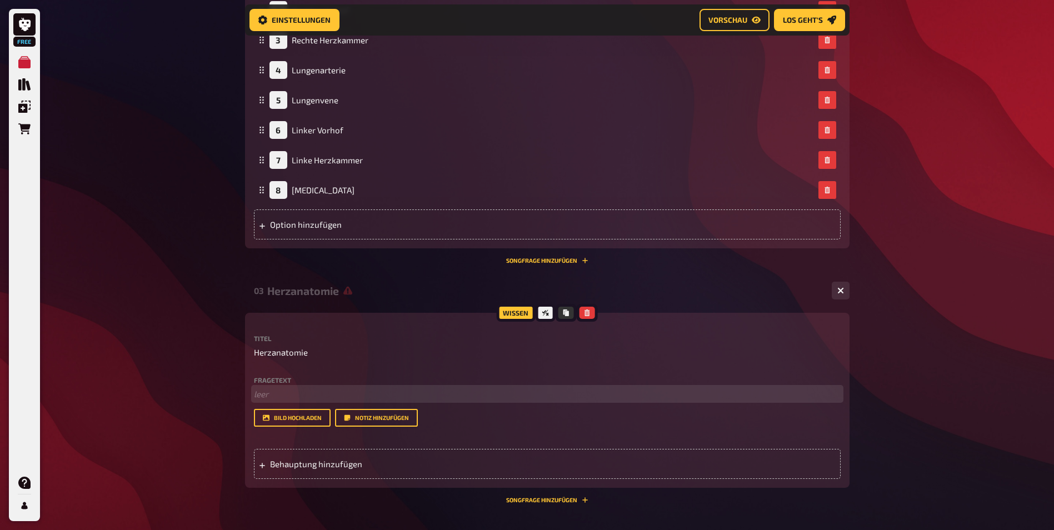
click at [260, 397] on p "﻿ leer" at bounding box center [547, 394] width 587 height 13
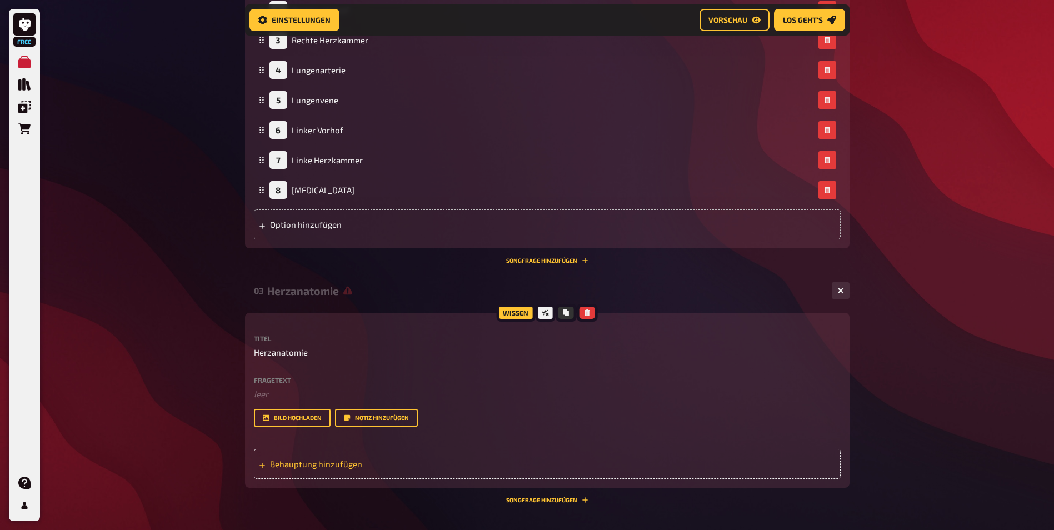
click at [300, 467] on span "Behauptung hinzufügen" at bounding box center [356, 464] width 173 height 10
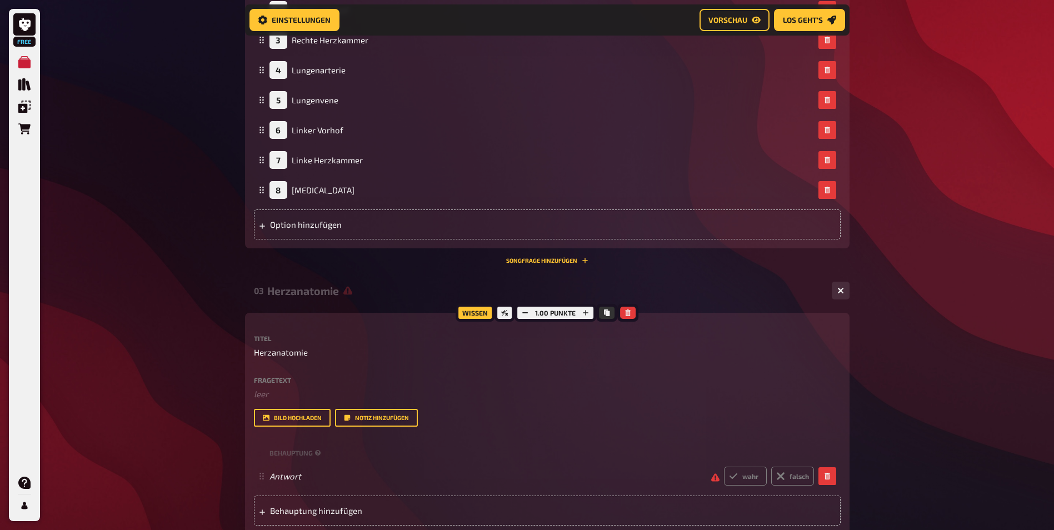
scroll to position [958, 0]
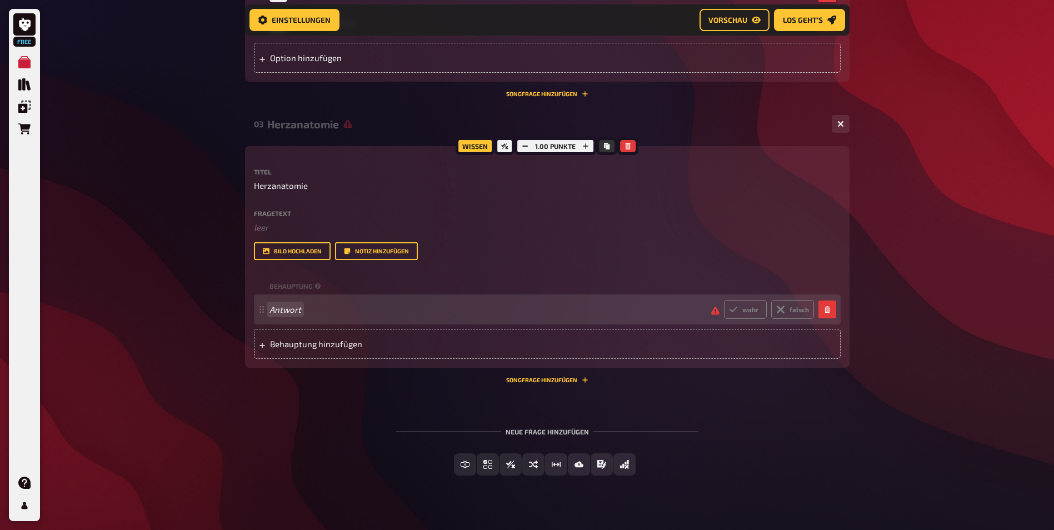
click at [312, 313] on span "Antwort" at bounding box center [486, 310] width 433 height 10
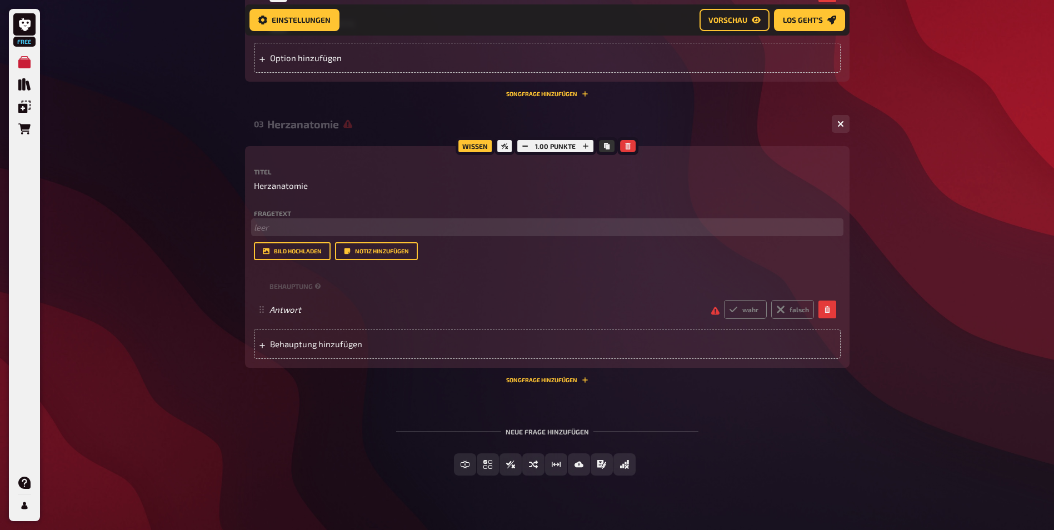
click at [262, 226] on p "﻿ leer" at bounding box center [547, 227] width 587 height 13
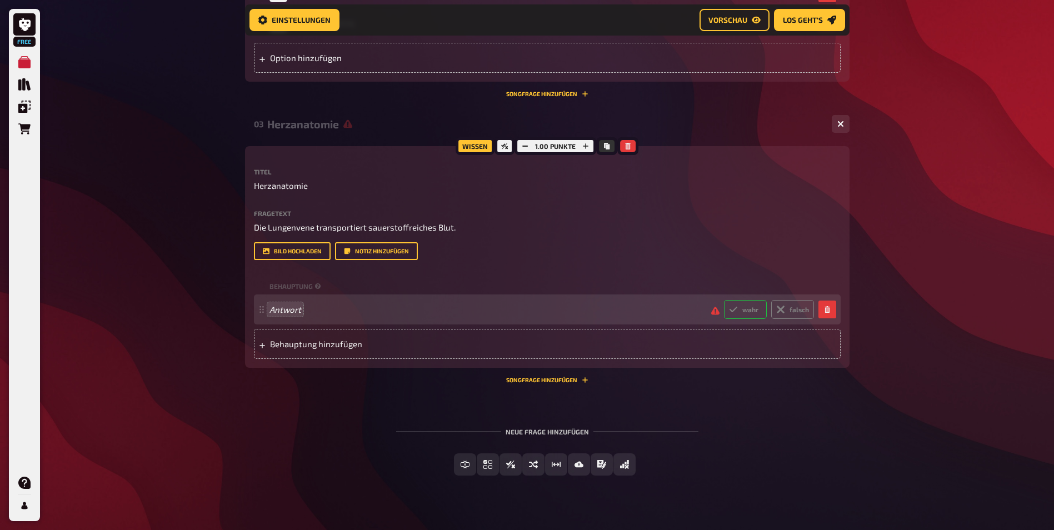
click at [743, 311] on label "wahr" at bounding box center [745, 309] width 43 height 19
click at [724, 300] on input "wahr" at bounding box center [724, 300] width 1 height 1
radio input "true"
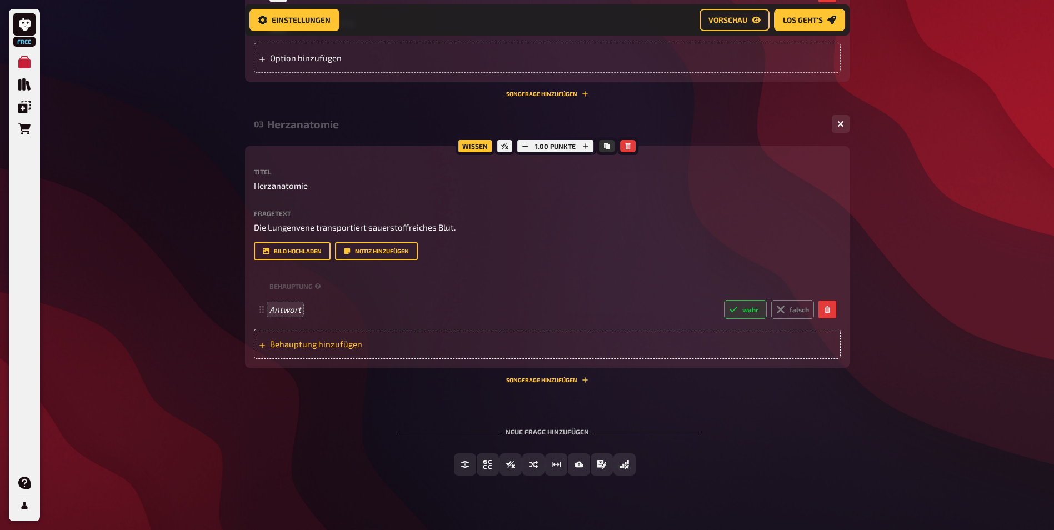
click at [372, 350] on div "Behauptung hinzufügen" at bounding box center [547, 344] width 587 height 30
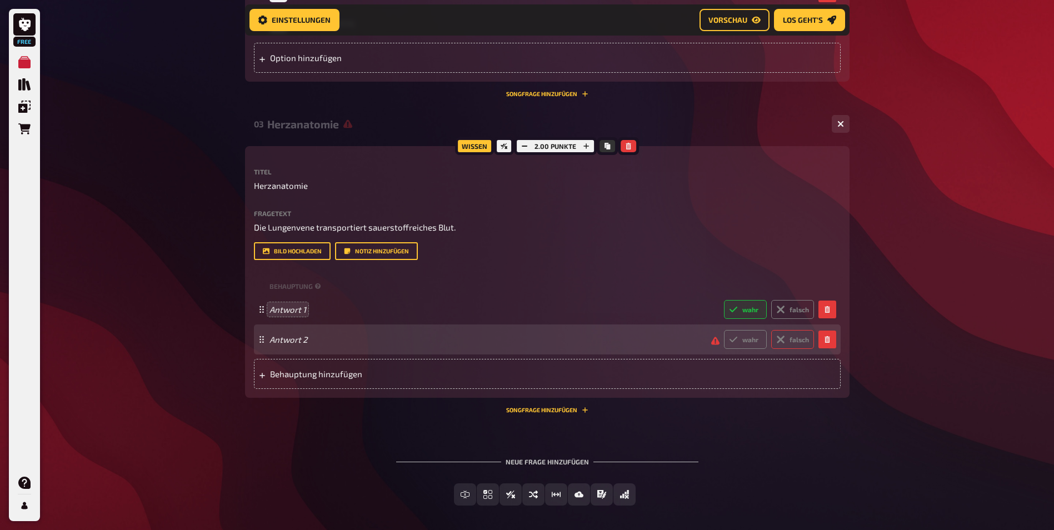
click at [784, 340] on icon at bounding box center [780, 339] width 9 height 9
click at [724, 330] on input "falsch" at bounding box center [724, 330] width 1 height 1
radio input "true"
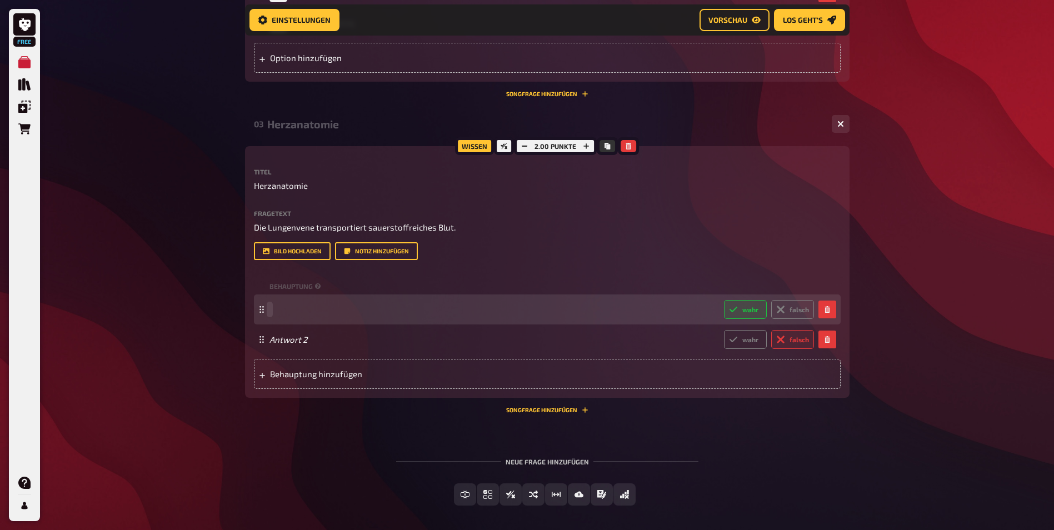
click at [488, 296] on div "wahr falsch" at bounding box center [547, 310] width 587 height 30
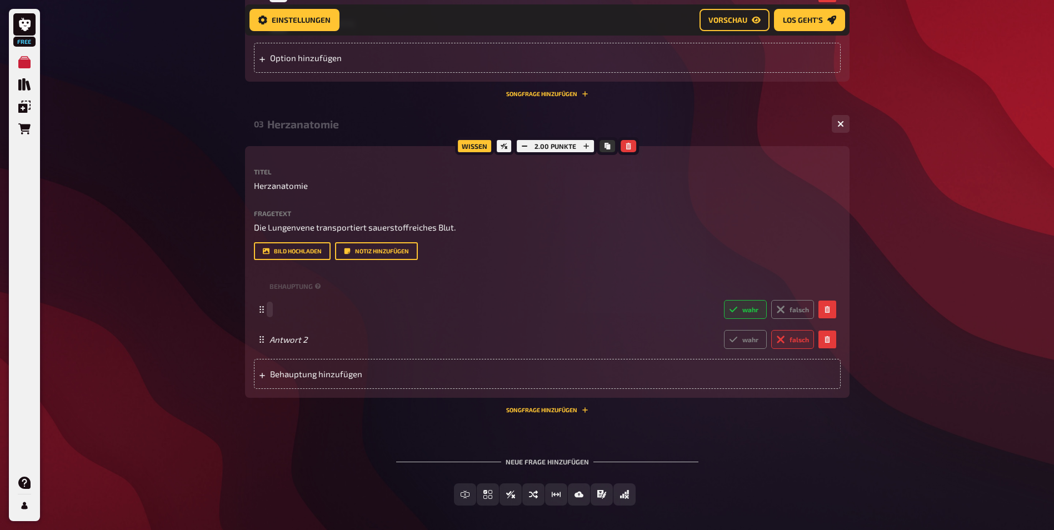
click at [303, 312] on span at bounding box center [493, 310] width 446 height 10
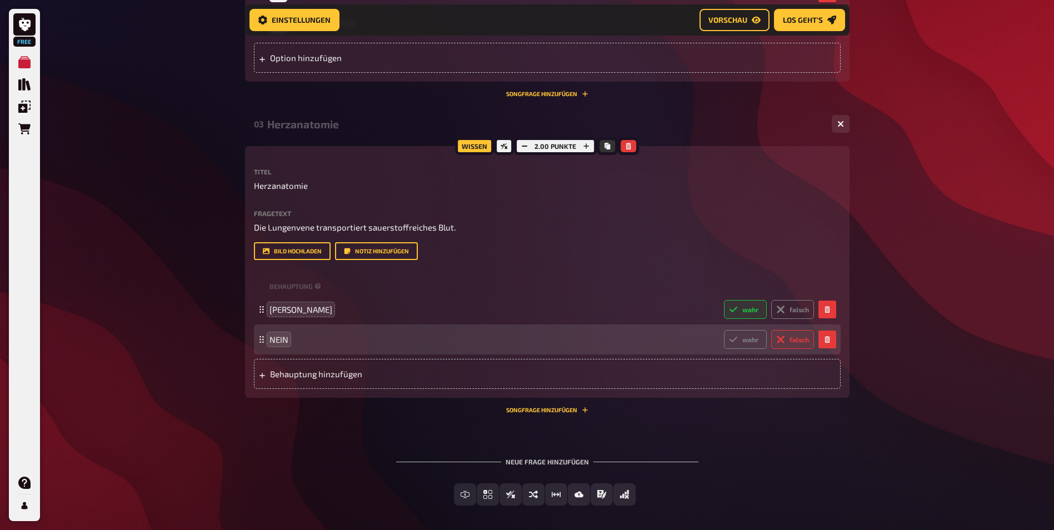
click at [466, 493] on span "Einfachauswahl" at bounding box center [495, 495] width 66 height 8
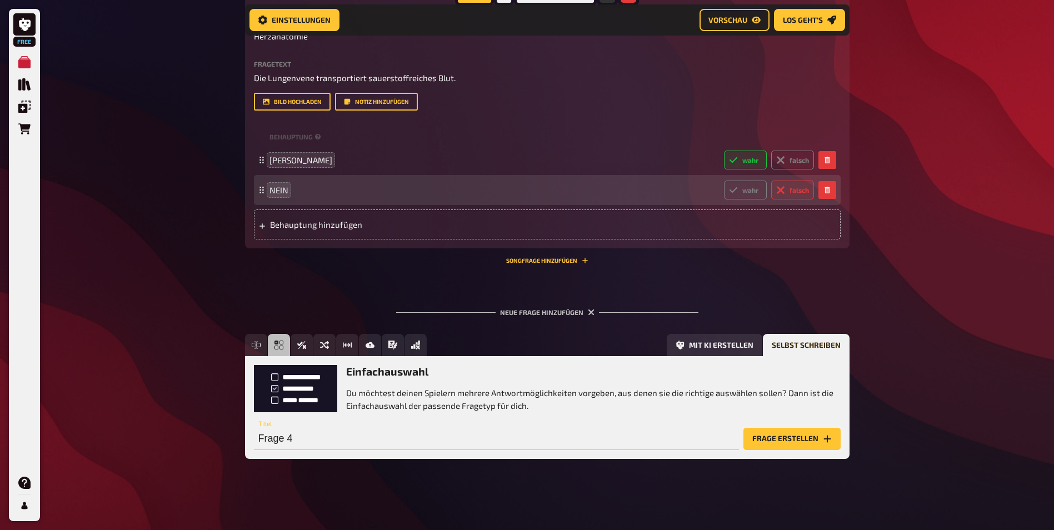
click at [768, 441] on button "Frage erstellen" at bounding box center [792, 439] width 97 height 22
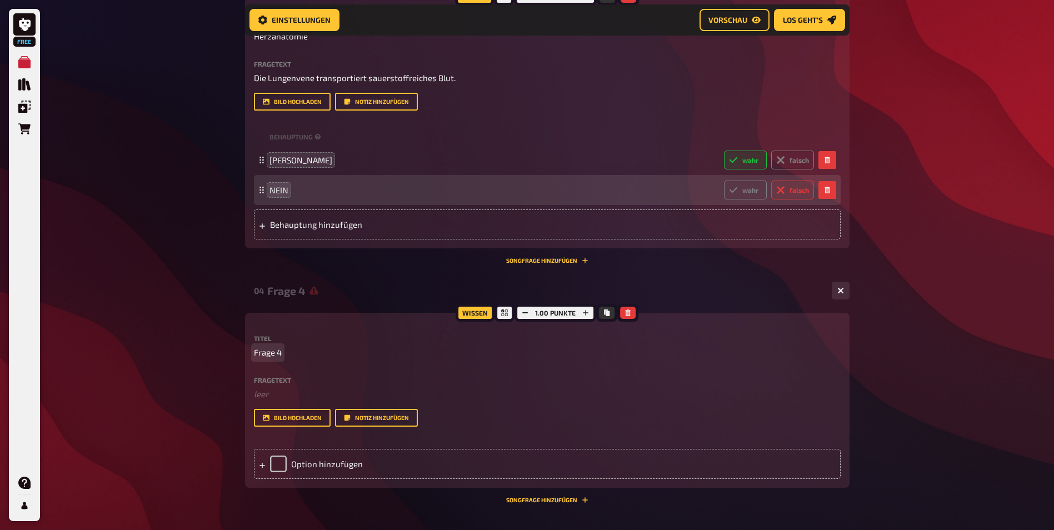
click at [287, 354] on p "Frage 4" at bounding box center [547, 352] width 587 height 13
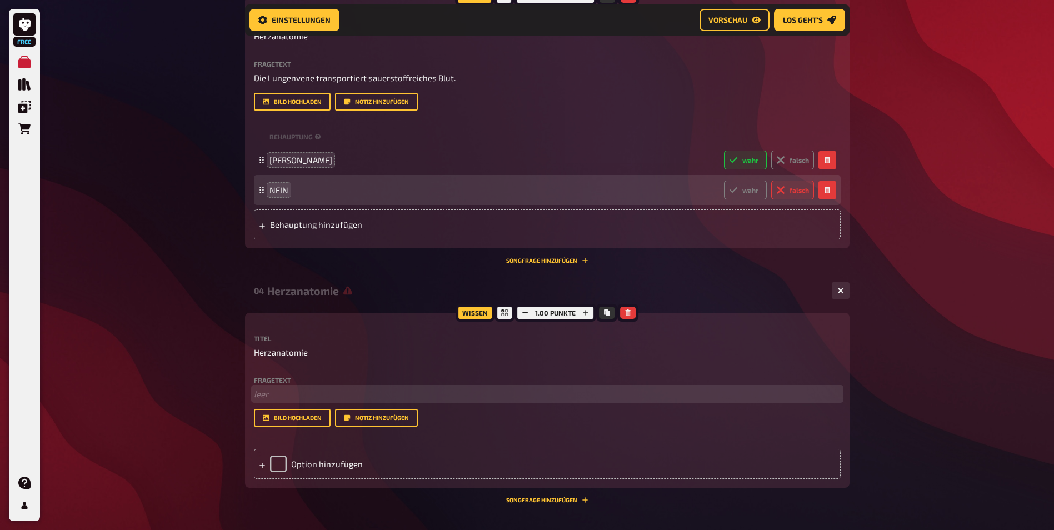
click at [268, 390] on p "﻿ leer" at bounding box center [547, 394] width 587 height 13
click at [290, 392] on p "﻿ leer" at bounding box center [547, 394] width 587 height 13
click at [305, 460] on div "Option hinzufügen" at bounding box center [547, 464] width 587 height 30
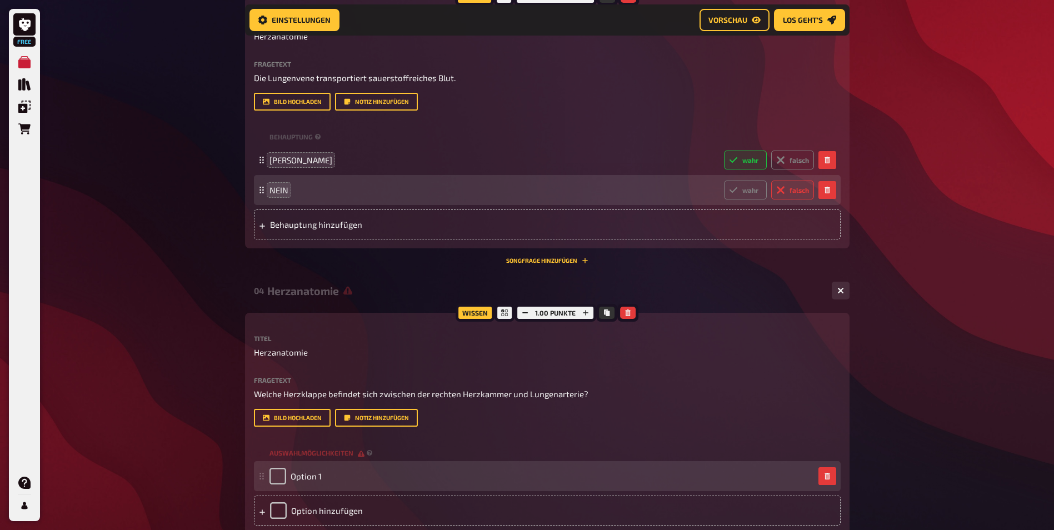
click at [322, 476] on div "Option 1" at bounding box center [542, 476] width 545 height 17
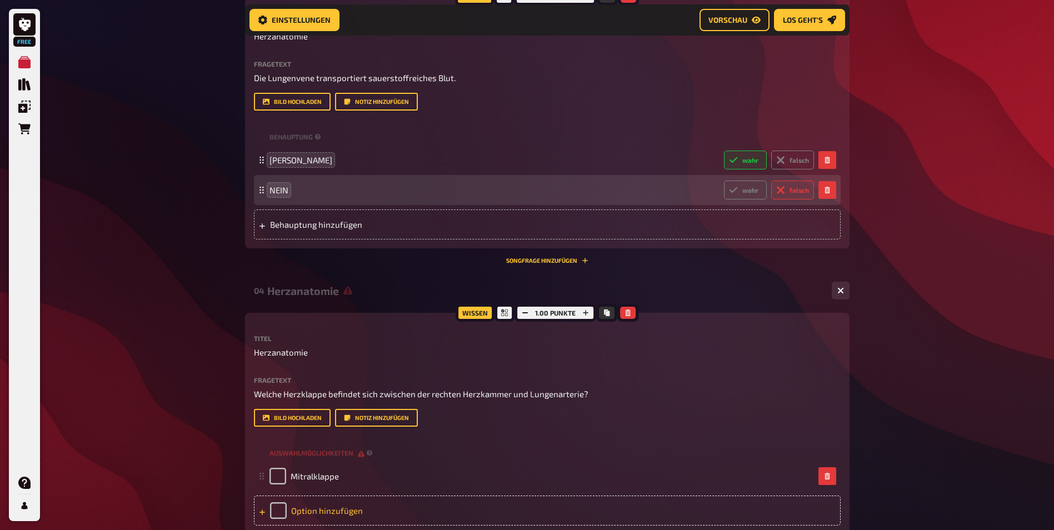
click at [326, 509] on div "Option hinzufügen" at bounding box center [547, 511] width 587 height 30
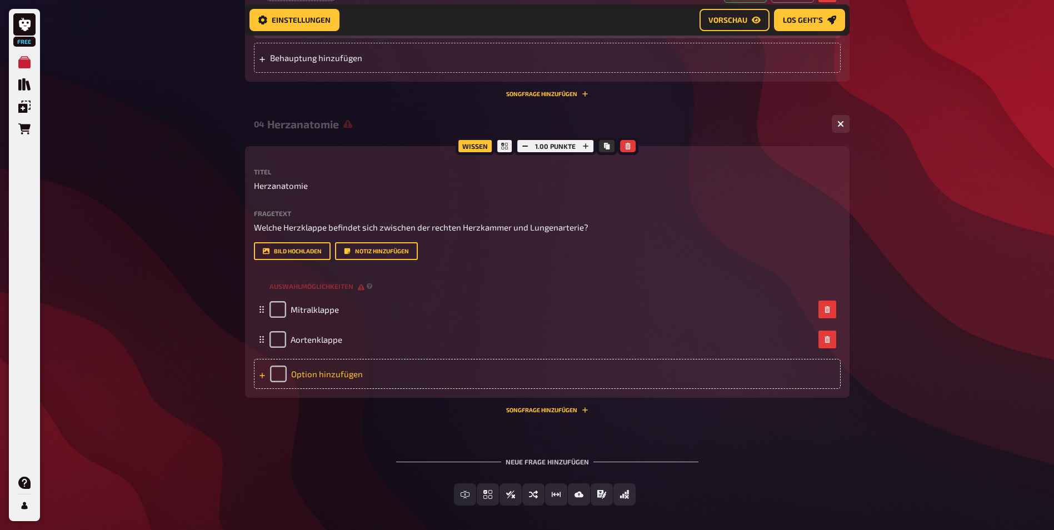
click at [327, 377] on div "Option hinzufügen" at bounding box center [547, 374] width 587 height 30
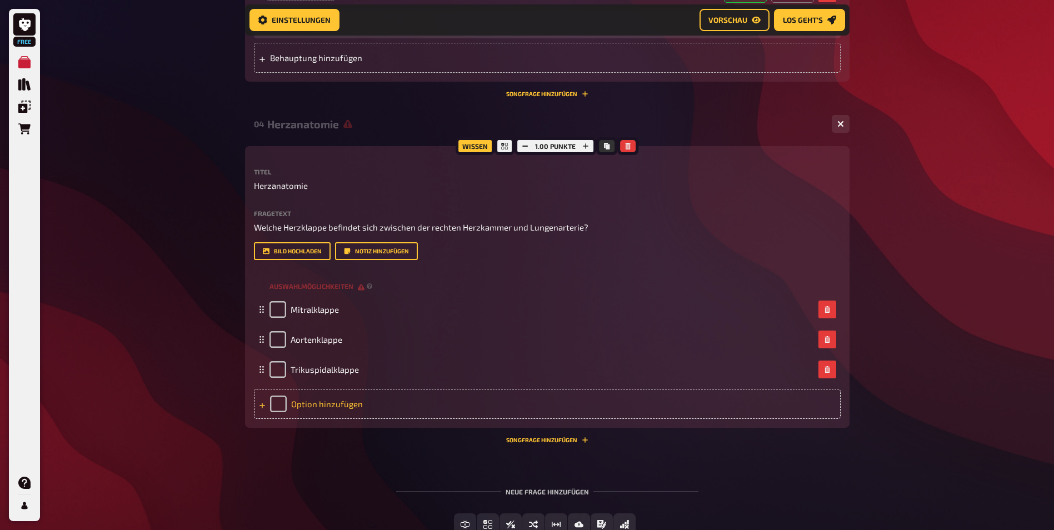
click at [343, 406] on div "Option hinzufügen" at bounding box center [547, 404] width 587 height 30
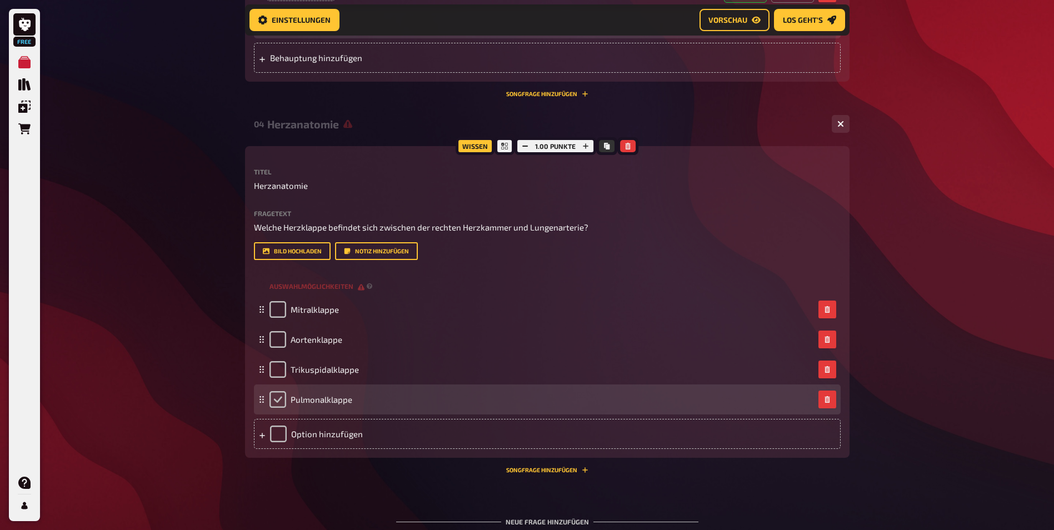
click at [281, 404] on input "checkbox" at bounding box center [278, 399] width 17 height 17
checkbox input "true"
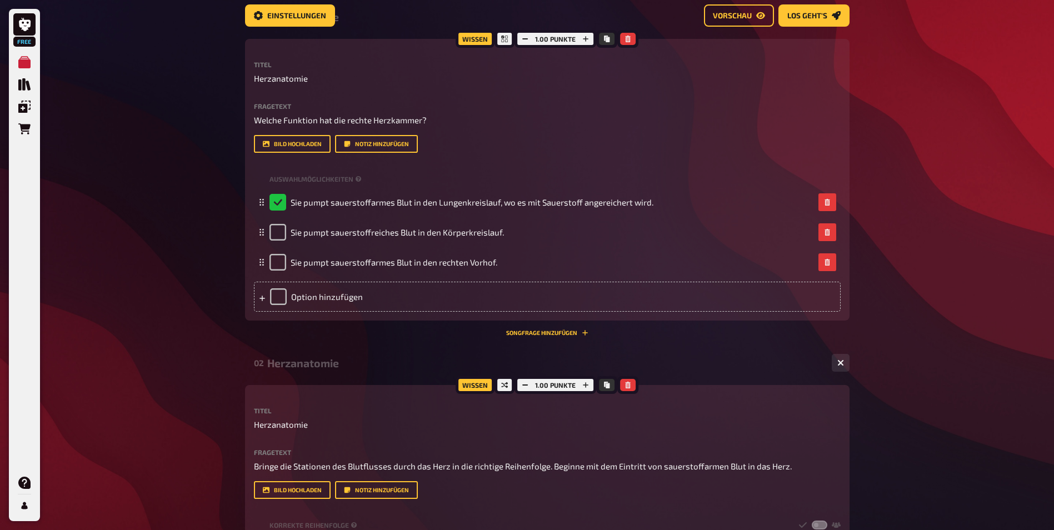
scroll to position [0, 0]
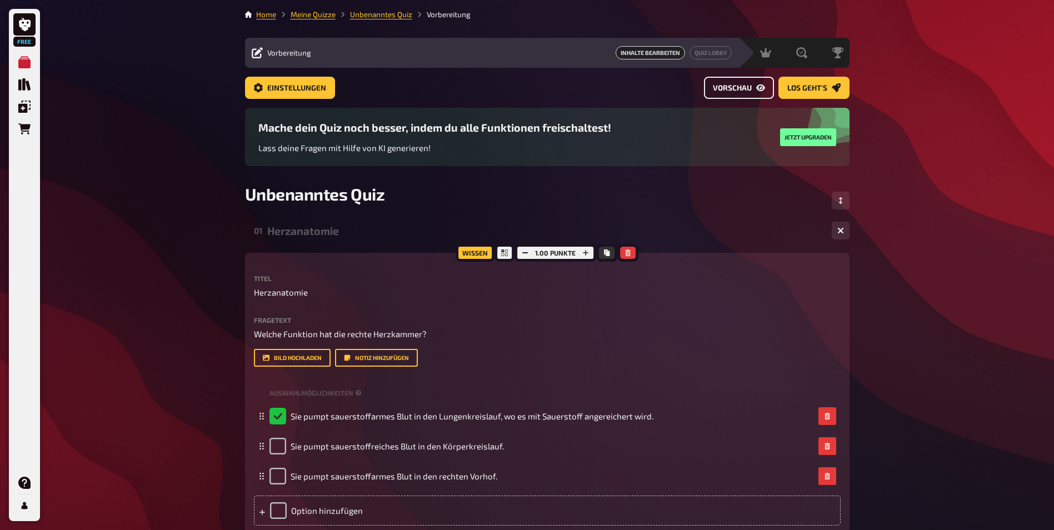
click at [734, 95] on button "Vorschau" at bounding box center [739, 88] width 70 height 22
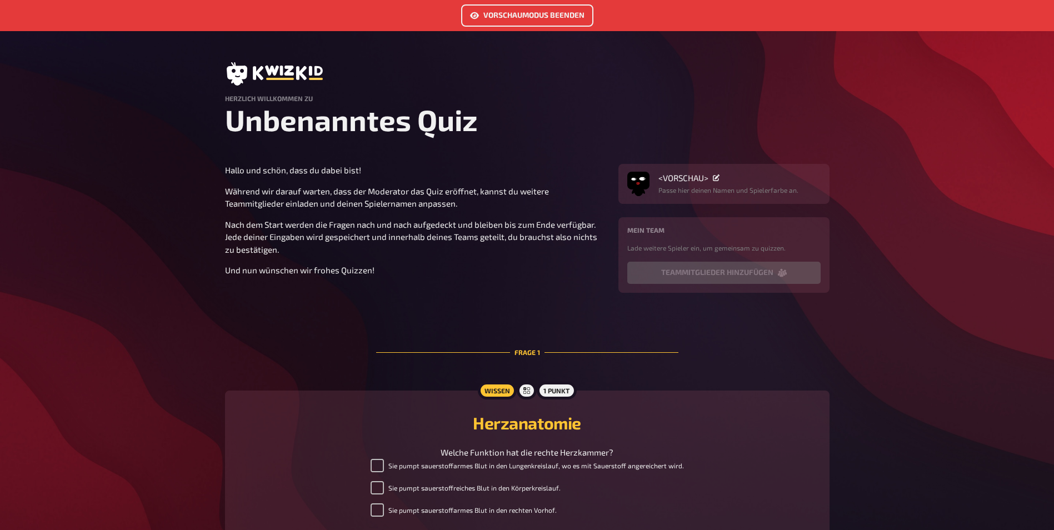
click at [382, 126] on h1 "Unbenanntes Quiz" at bounding box center [527, 119] width 605 height 35
click at [495, 18] on button "Vorschaumodus beenden" at bounding box center [527, 15] width 132 height 22
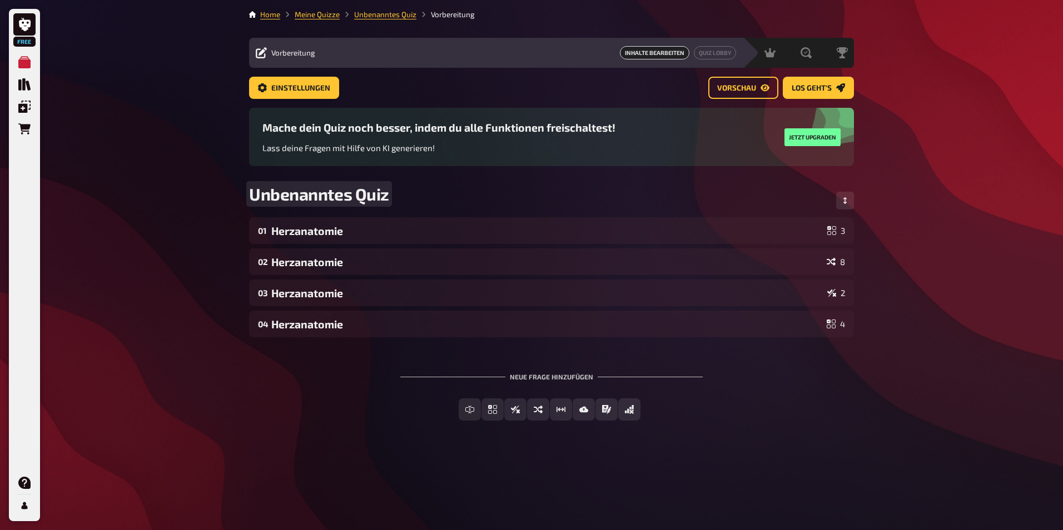
click at [364, 194] on span "Unbenanntes Quiz" at bounding box center [319, 194] width 140 height 20
drag, startPoint x: 387, startPoint y: 195, endPoint x: 256, endPoint y: 190, distance: 131.3
click at [250, 195] on span "Unbenanntes Quiz" at bounding box center [319, 194] width 140 height 20
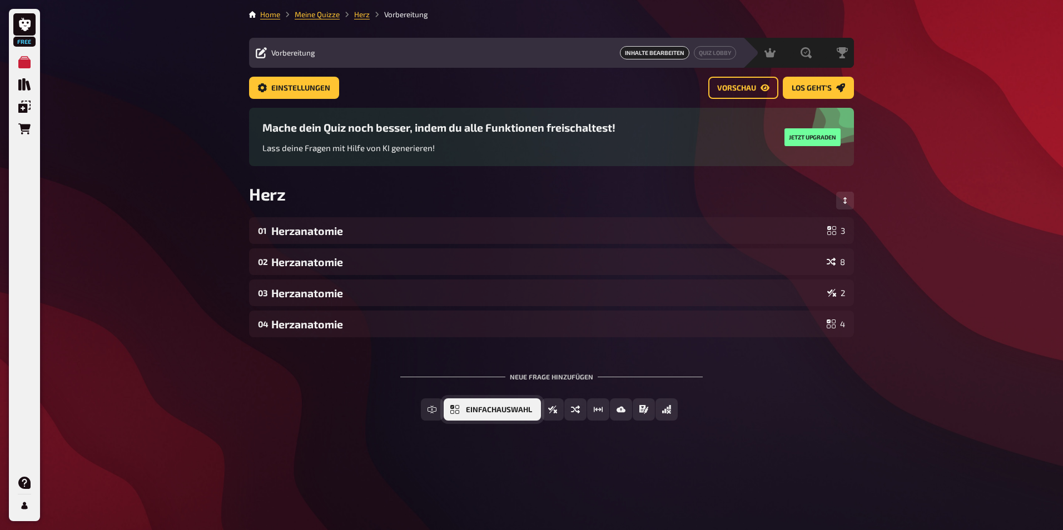
click at [492, 407] on span "Einfachauswahl" at bounding box center [499, 410] width 66 height 8
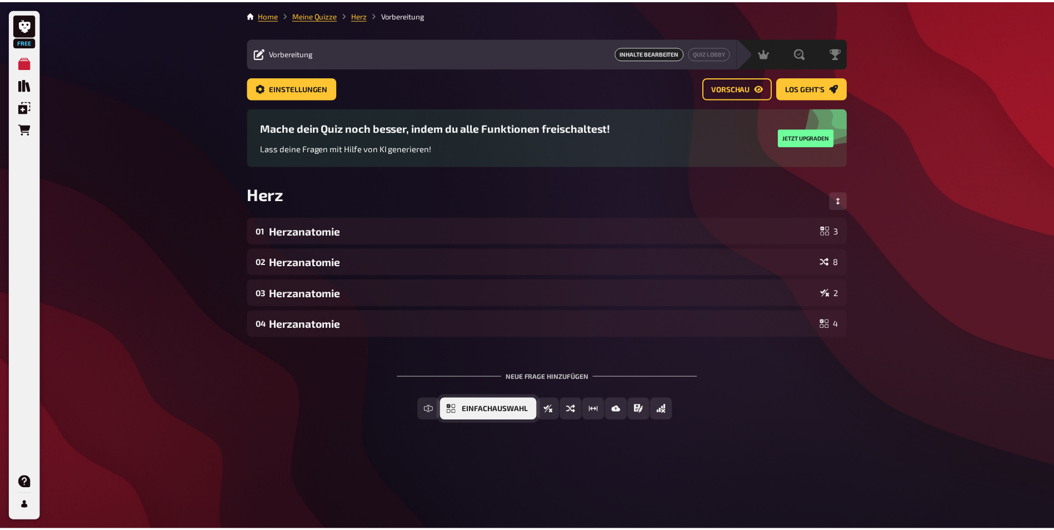
scroll to position [64, 0]
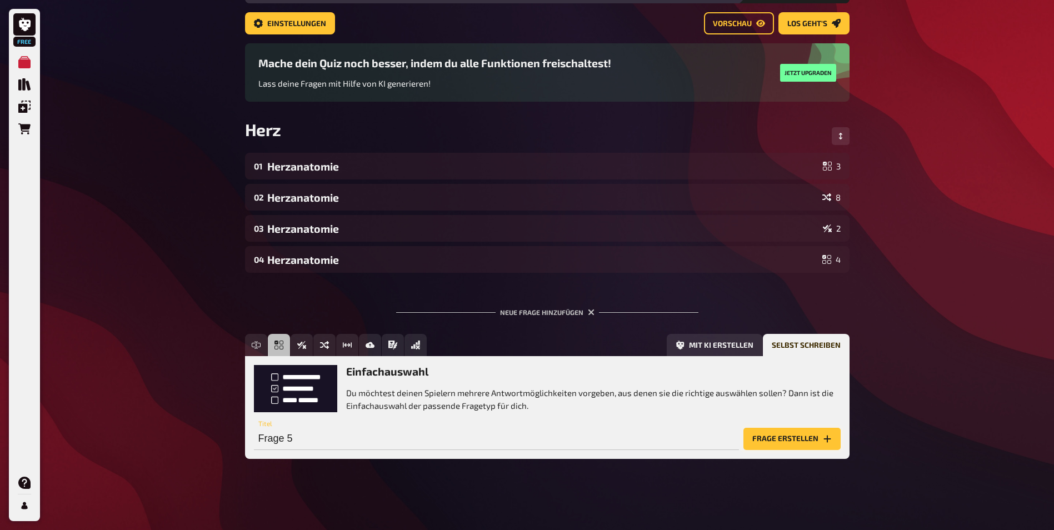
click at [776, 439] on button "Frage erstellen" at bounding box center [792, 439] width 97 height 22
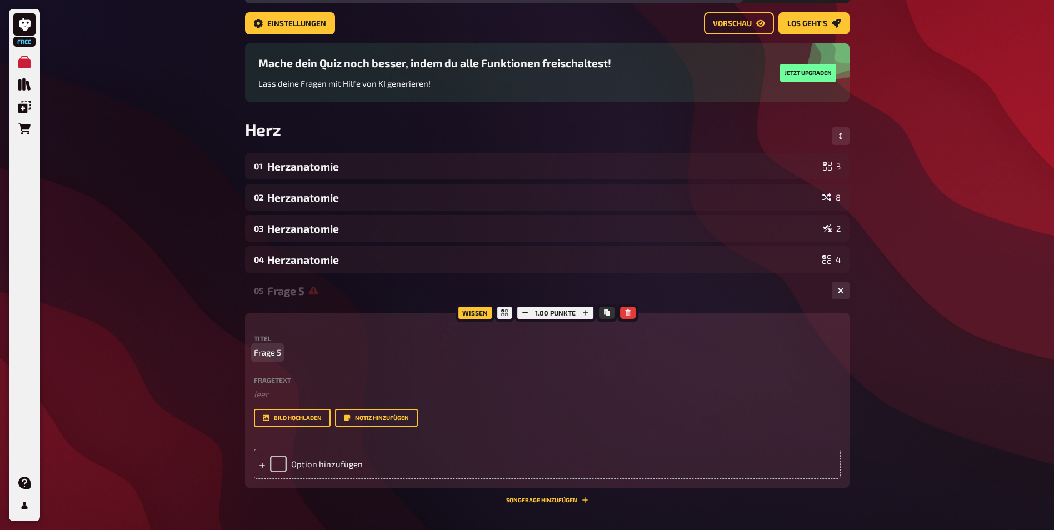
click at [267, 346] on div "Titel Frage 5" at bounding box center [547, 347] width 587 height 24
drag, startPoint x: 277, startPoint y: 352, endPoint x: 249, endPoint y: 353, distance: 28.4
click at [249, 353] on div "Wissen 1.00 Punkte Titel Frage 5 Fragetext ﻿ leer Hier hinziehen für Dateiuploa…" at bounding box center [547, 400] width 605 height 175
drag, startPoint x: 339, startPoint y: 351, endPoint x: 263, endPoint y: 329, distance: 78.1
click at [252, 345] on div "Wissen 1.00 Punkte Titel Koronare Krankheiten Fragetext ﻿ leer Hier hinziehen f…" at bounding box center [547, 400] width 605 height 175
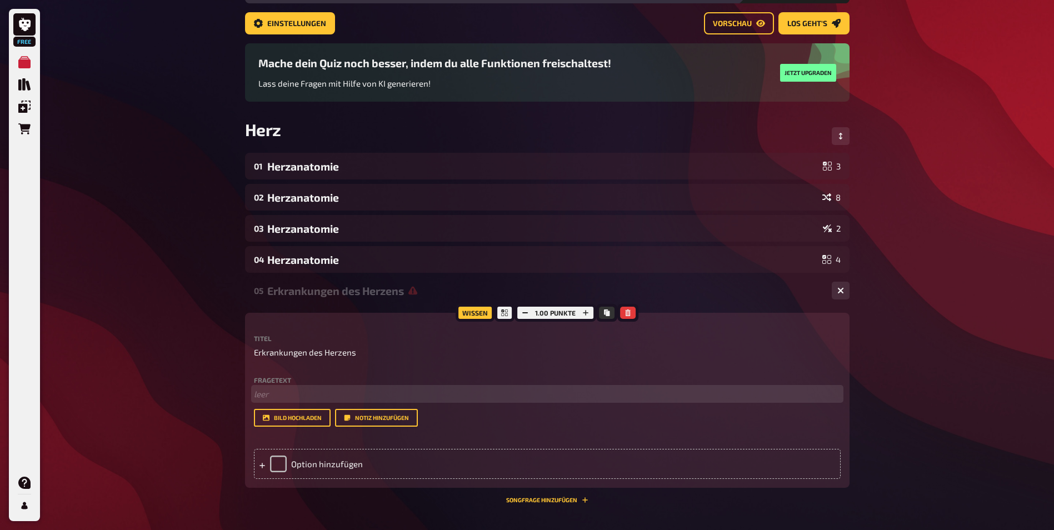
click at [267, 395] on p "﻿ leer" at bounding box center [547, 394] width 587 height 13
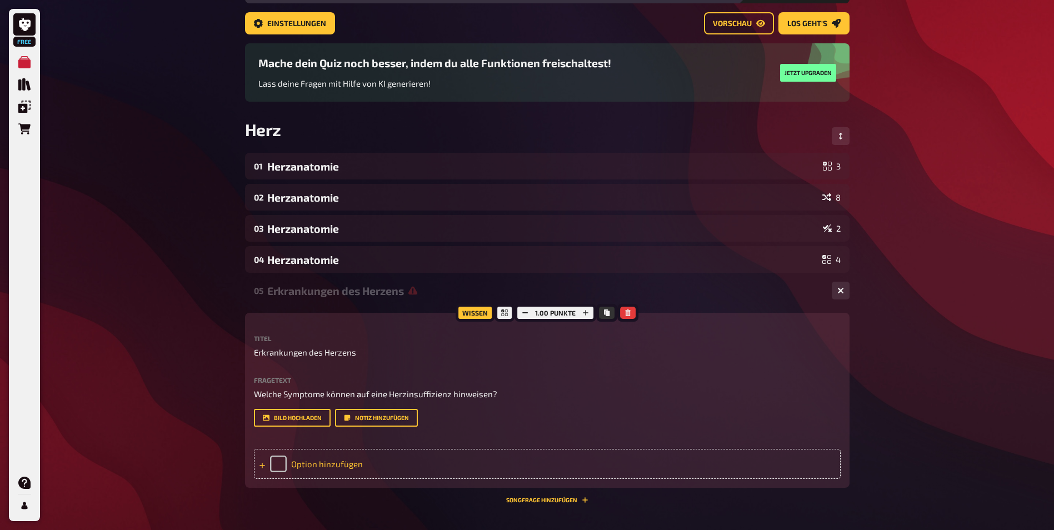
click at [304, 457] on div "Option hinzufügen" at bounding box center [547, 464] width 587 height 30
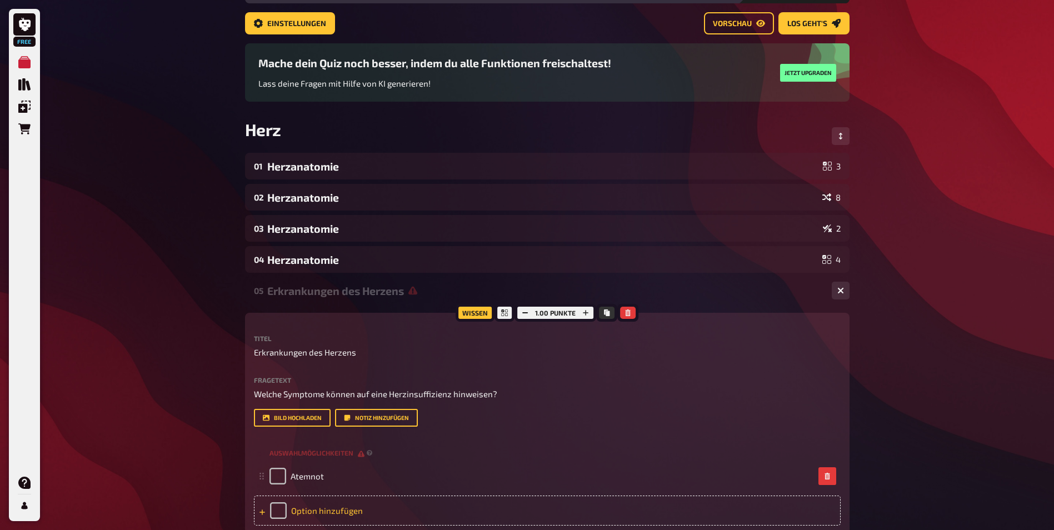
click at [312, 509] on div "Option hinzufügen" at bounding box center [547, 511] width 587 height 30
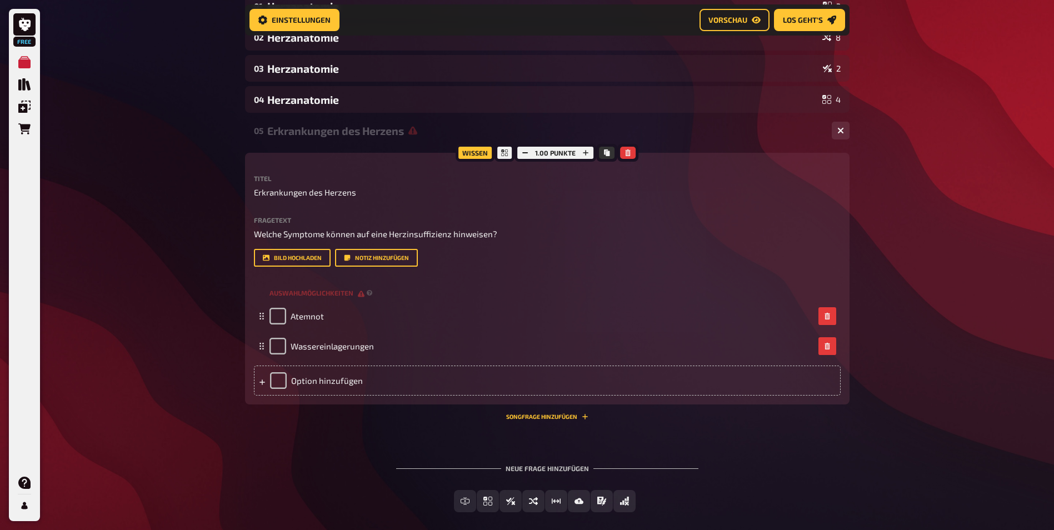
scroll to position [240, 0]
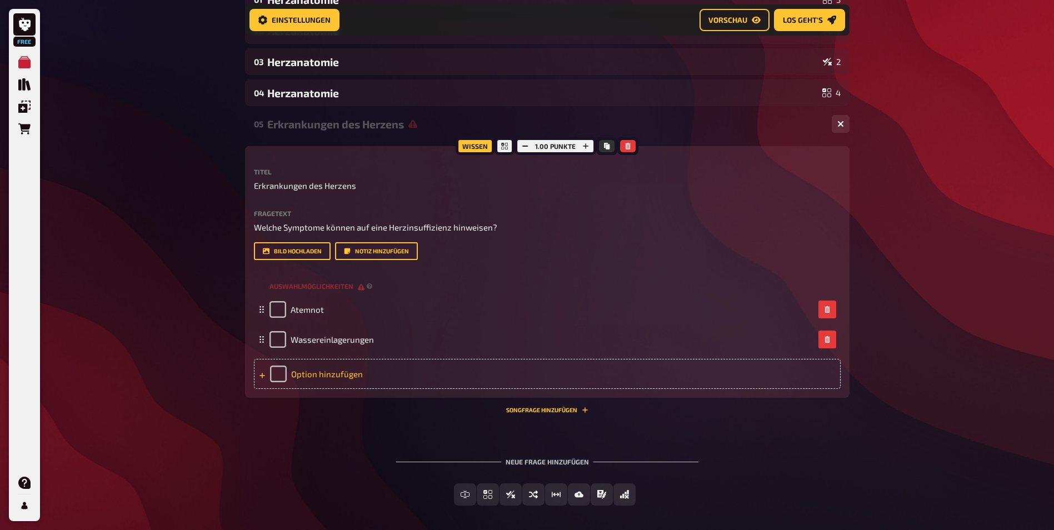
click at [340, 374] on div "Option hinzufügen" at bounding box center [547, 374] width 587 height 30
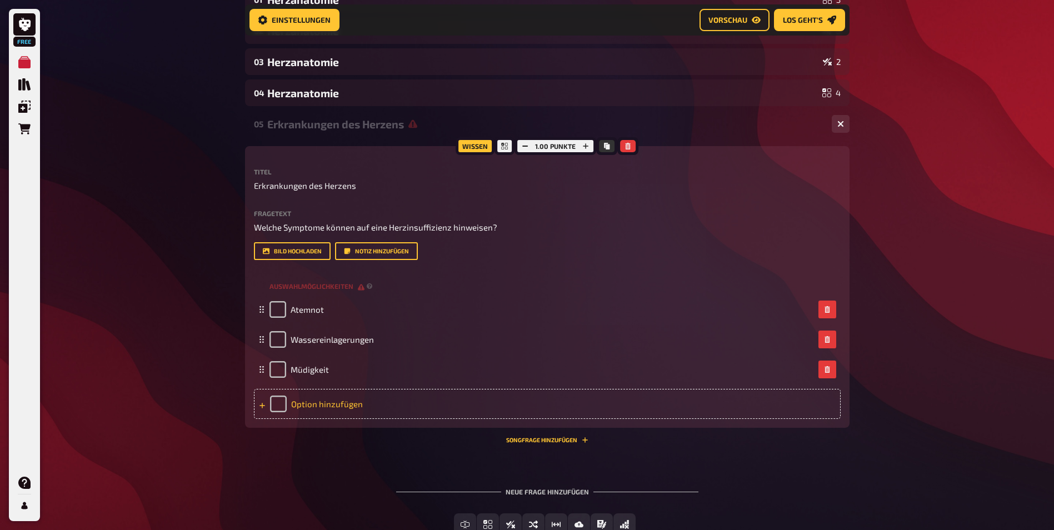
click at [336, 404] on div "Option hinzufügen" at bounding box center [547, 404] width 587 height 30
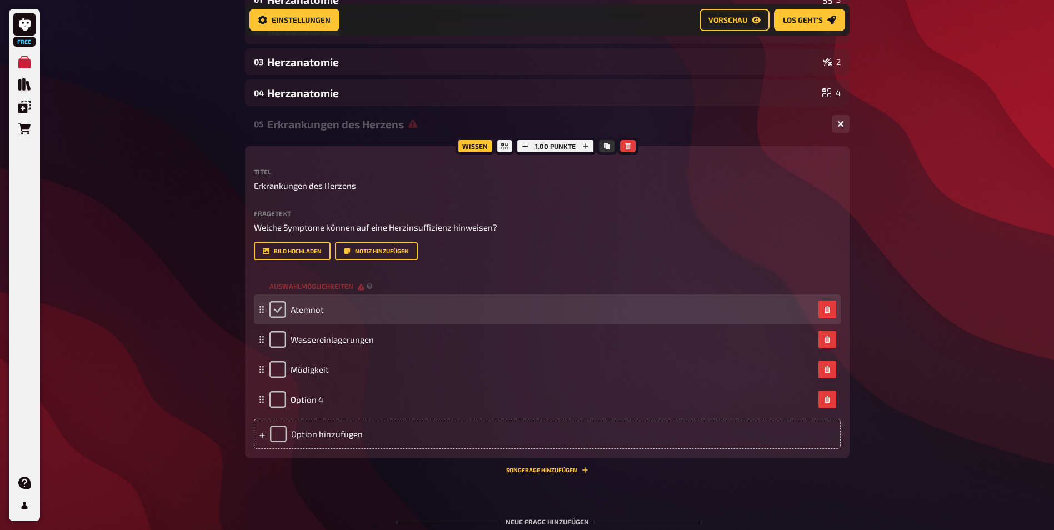
click at [276, 311] on input "checkbox" at bounding box center [278, 309] width 17 height 17
checkbox input "true"
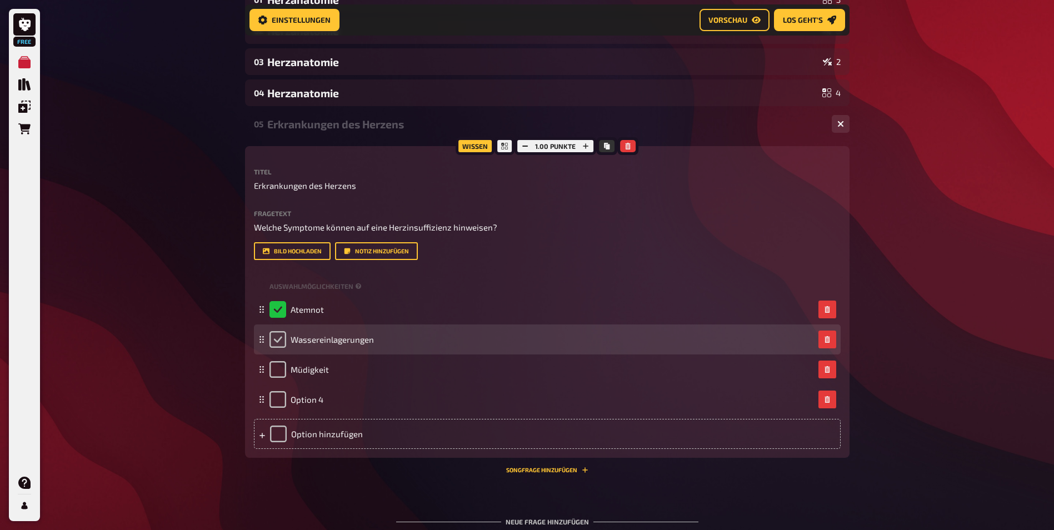
click at [277, 339] on input "checkbox" at bounding box center [278, 339] width 17 height 17
checkbox input "true"
checkbox input "false"
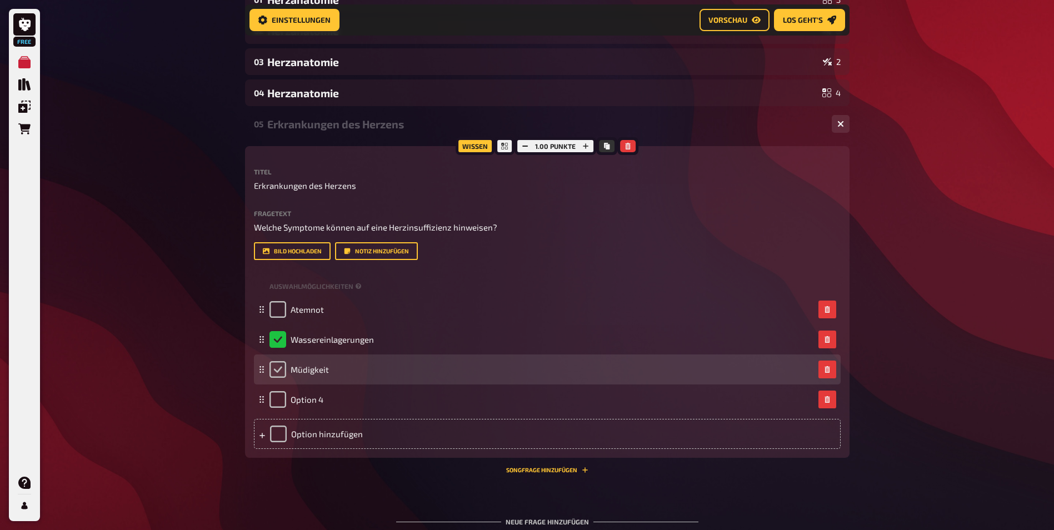
click at [280, 372] on input "checkbox" at bounding box center [278, 369] width 17 height 17
checkbox input "true"
checkbox input "false"
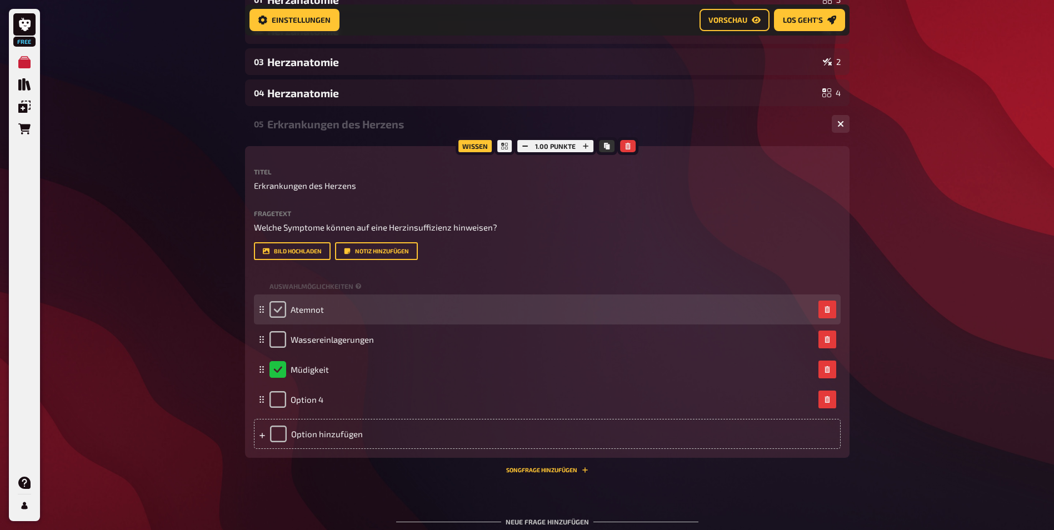
click at [282, 315] on input "checkbox" at bounding box center [278, 309] width 17 height 17
checkbox input "true"
checkbox input "false"
click at [341, 312] on div "Atemnot" at bounding box center [542, 309] width 545 height 17
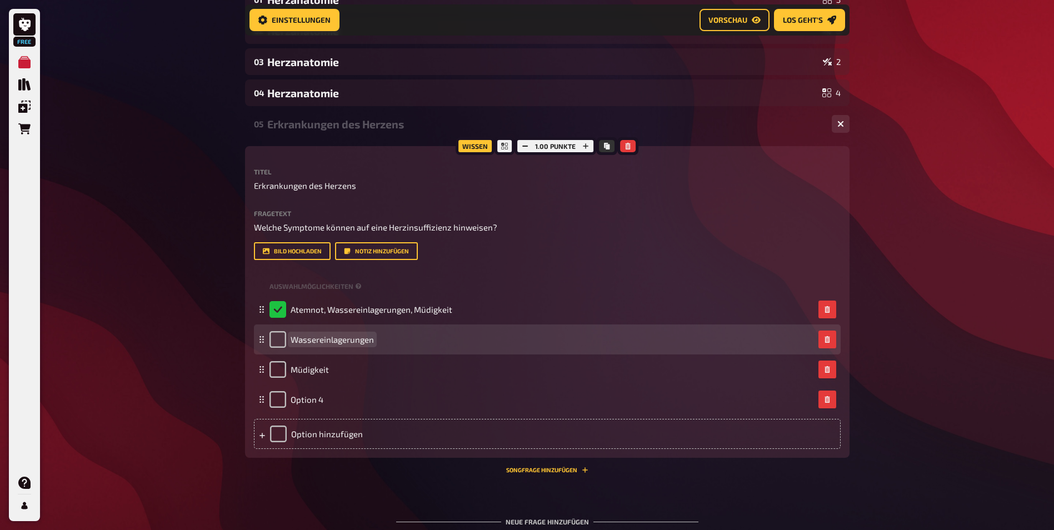
click at [379, 341] on div "Wassereinlagerungen" at bounding box center [542, 339] width 545 height 17
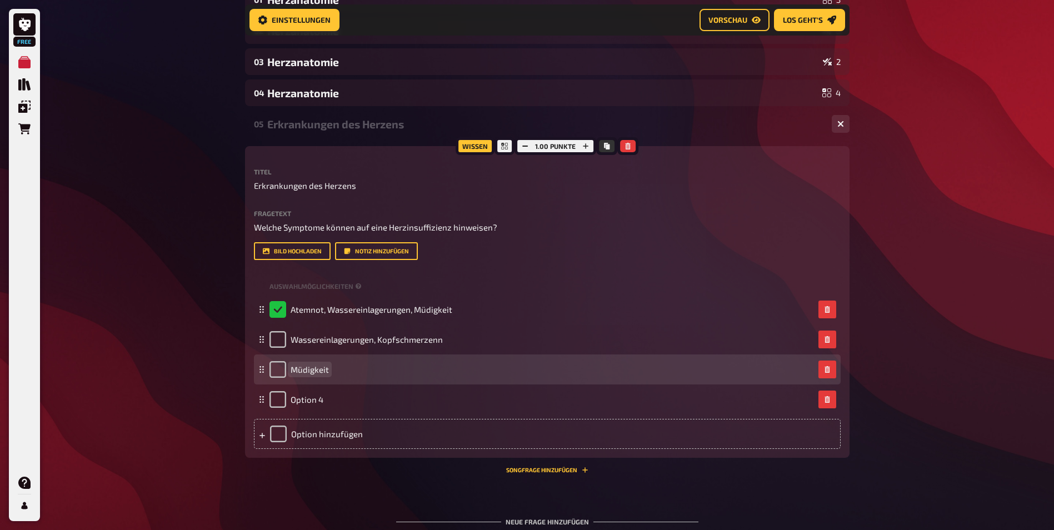
click at [328, 372] on div "Müdigkeit" at bounding box center [542, 369] width 545 height 17
click at [307, 372] on span "Müdigkeit" at bounding box center [310, 370] width 38 height 10
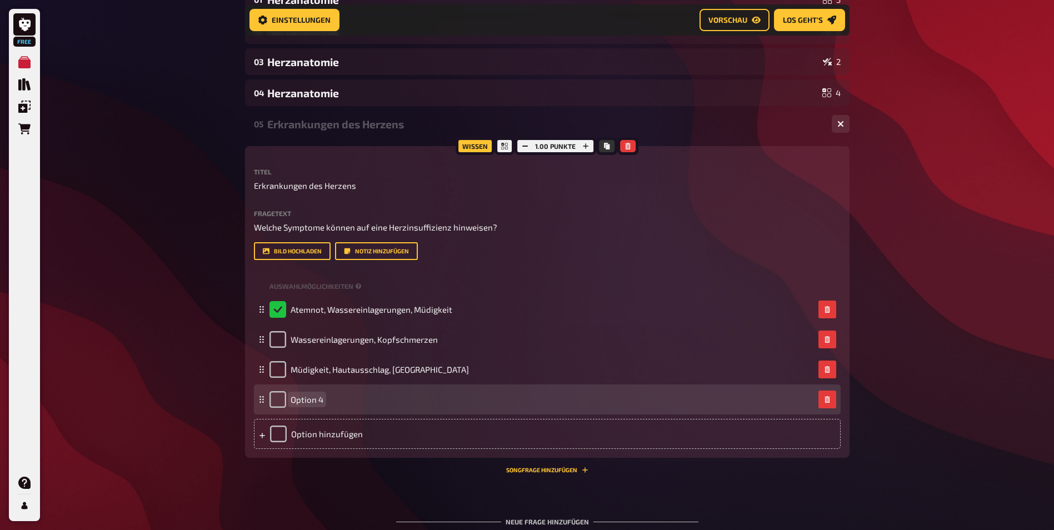
click at [318, 405] on div "Option 4" at bounding box center [297, 399] width 54 height 17
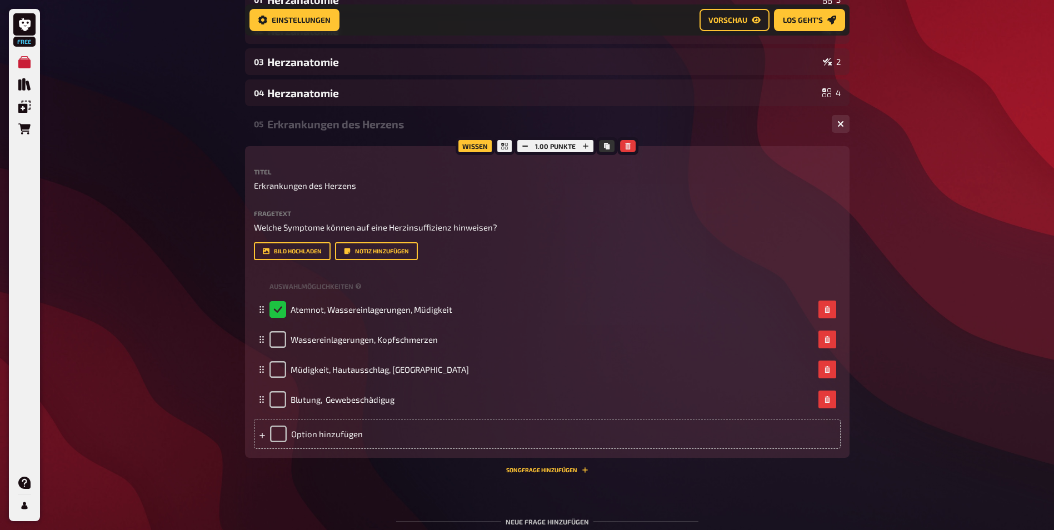
drag, startPoint x: 378, startPoint y: 400, endPoint x: 723, endPoint y: 238, distance: 381.0
click at [729, 236] on div "Fragetext Welche Symptome können auf eine Herzinsuffizienz hinweisen? Hier hinz…" at bounding box center [547, 235] width 587 height 51
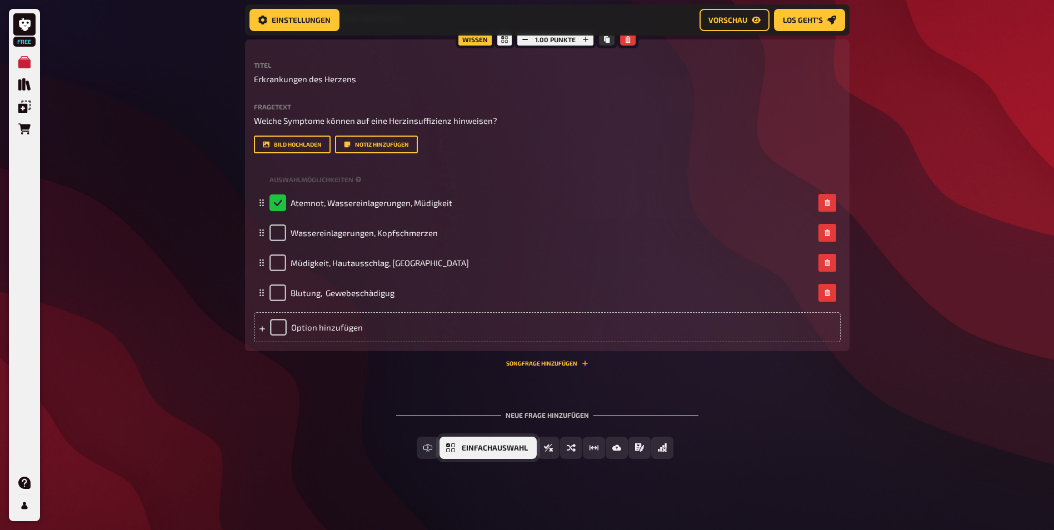
click at [483, 446] on span "Einfachauswahl" at bounding box center [495, 449] width 66 height 8
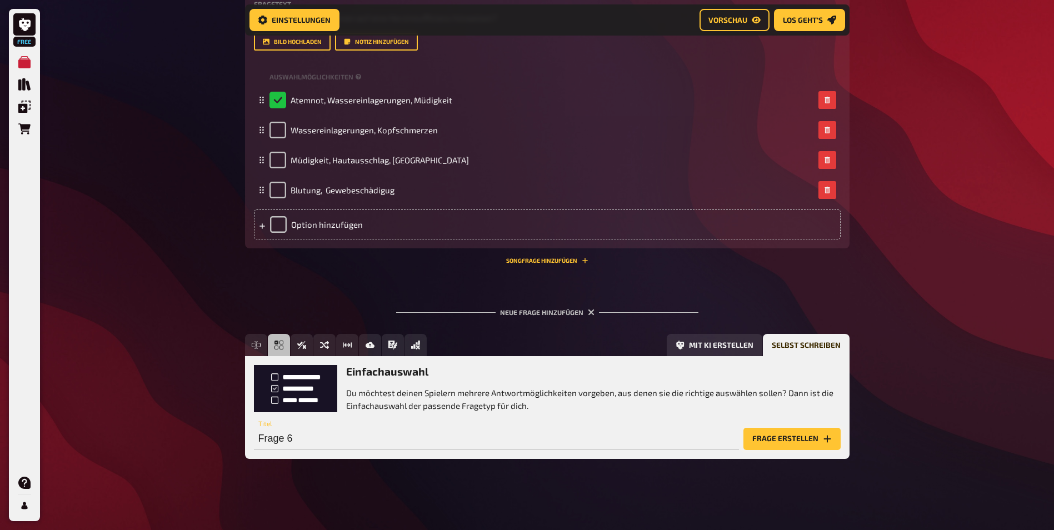
click at [799, 440] on button "Frage erstellen" at bounding box center [792, 439] width 97 height 22
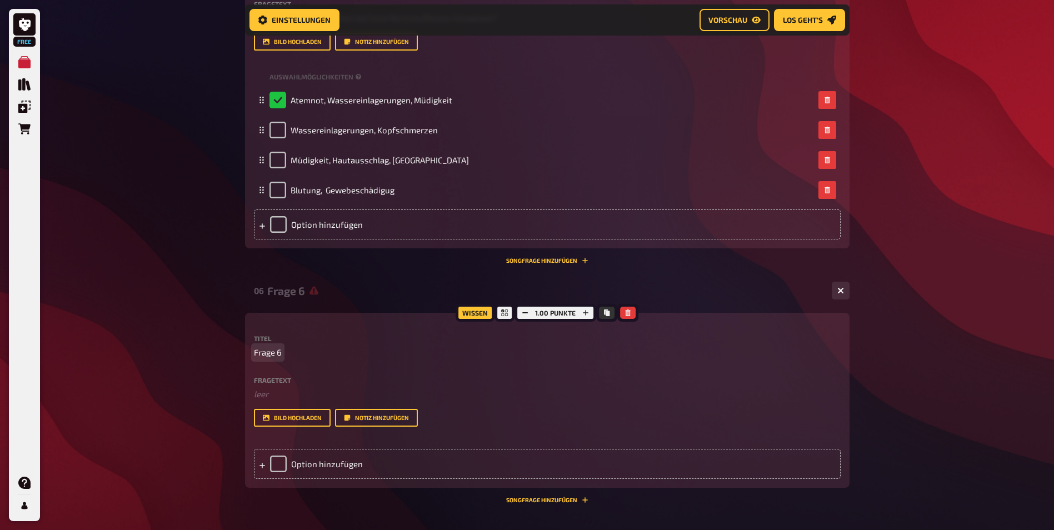
click at [268, 356] on span "Frage 6" at bounding box center [268, 352] width 28 height 13
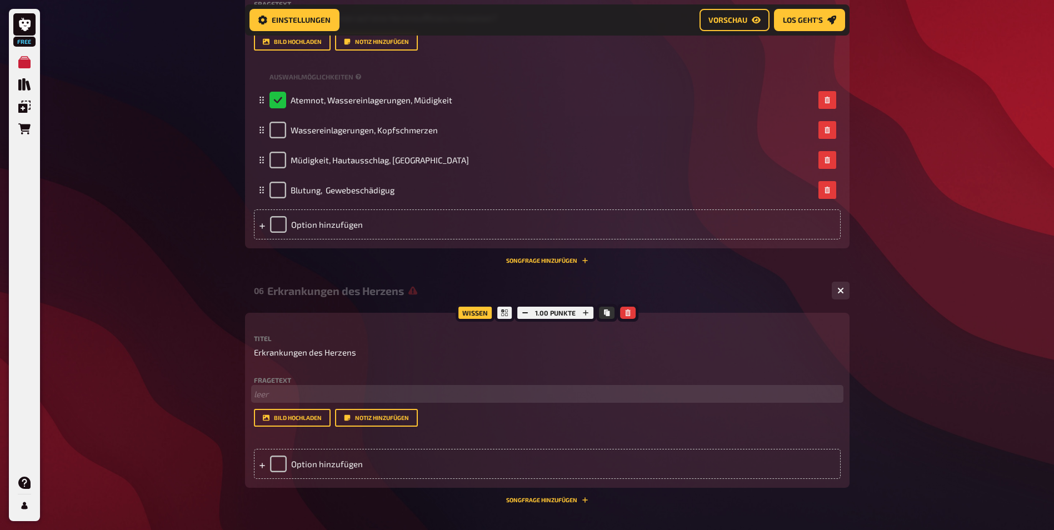
click at [267, 392] on p "﻿ leer" at bounding box center [547, 394] width 587 height 13
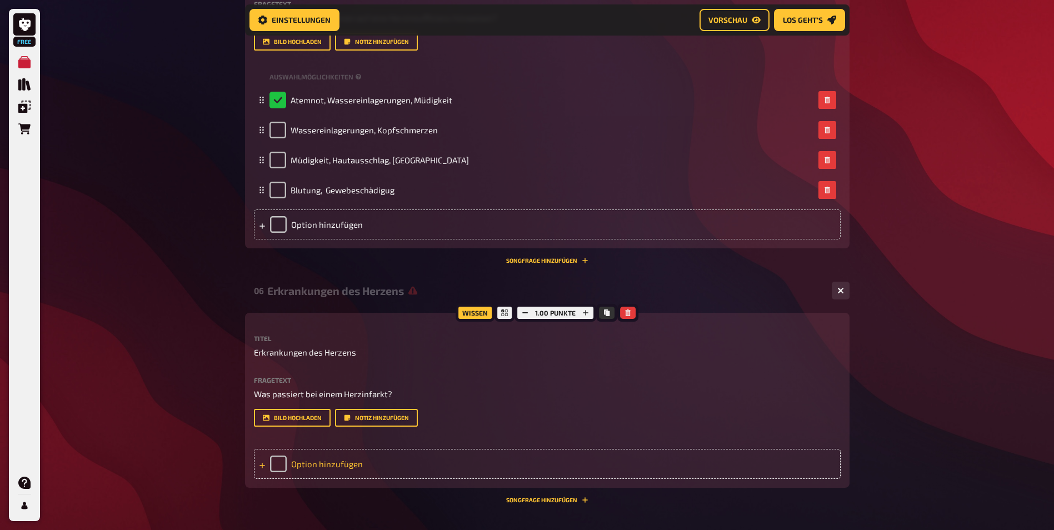
click at [311, 462] on div "Option hinzufügen" at bounding box center [547, 464] width 587 height 30
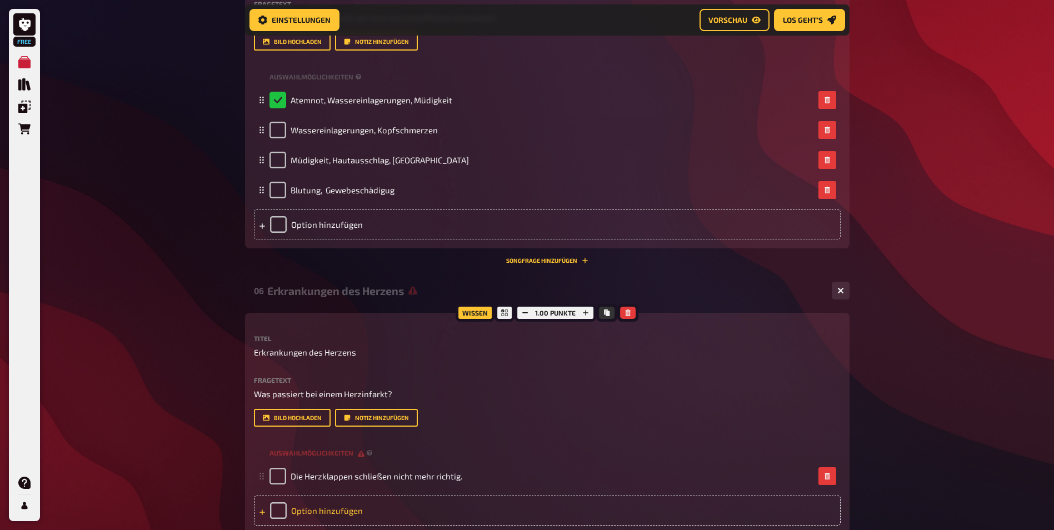
click at [362, 512] on div "Option hinzufügen" at bounding box center [547, 511] width 587 height 30
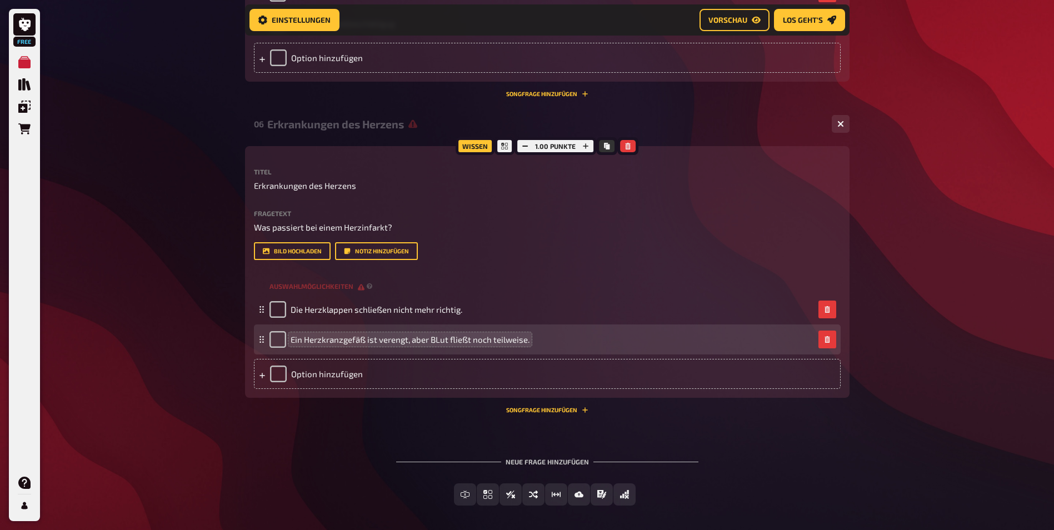
click at [436, 337] on span "Ein Herzkranzgefäß ist verengt, aber BLut fließt noch teilweise." at bounding box center [410, 340] width 239 height 10
click at [439, 339] on span "Ein Herzkranzgefäß ist verengt, aber BLut fließt noch teilweise." at bounding box center [410, 340] width 239 height 10
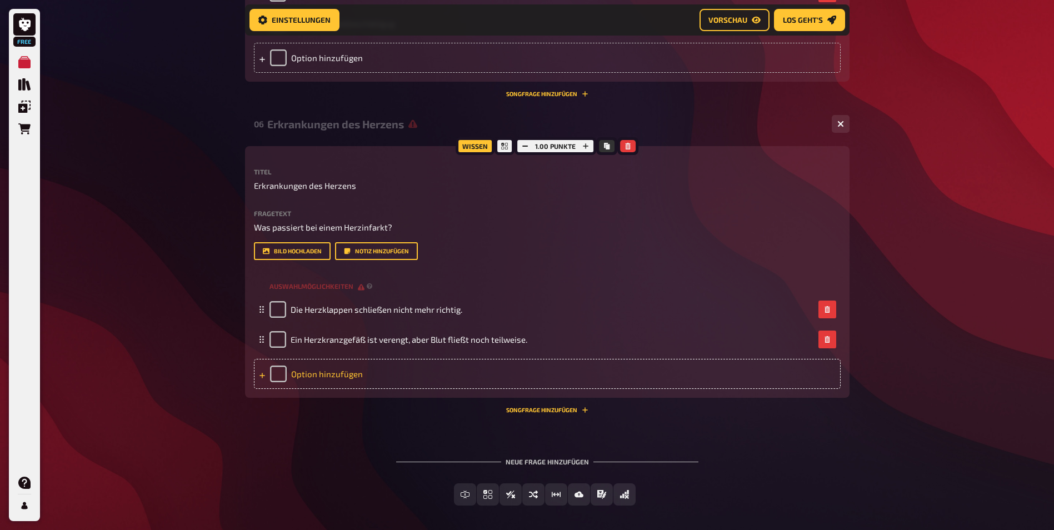
click at [309, 370] on div "Option hinzufügen" at bounding box center [547, 374] width 587 height 30
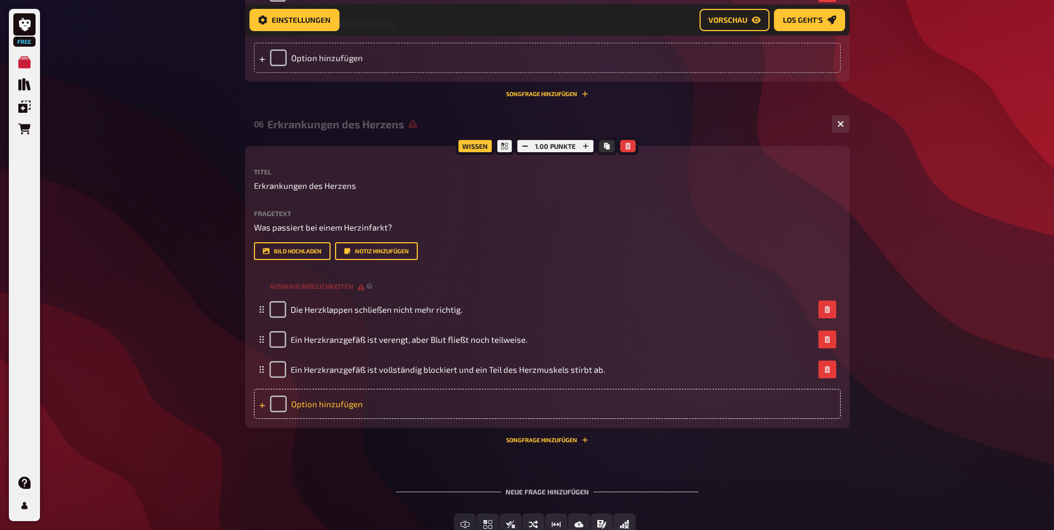
click at [313, 411] on div "Option hinzufügen" at bounding box center [547, 404] width 587 height 30
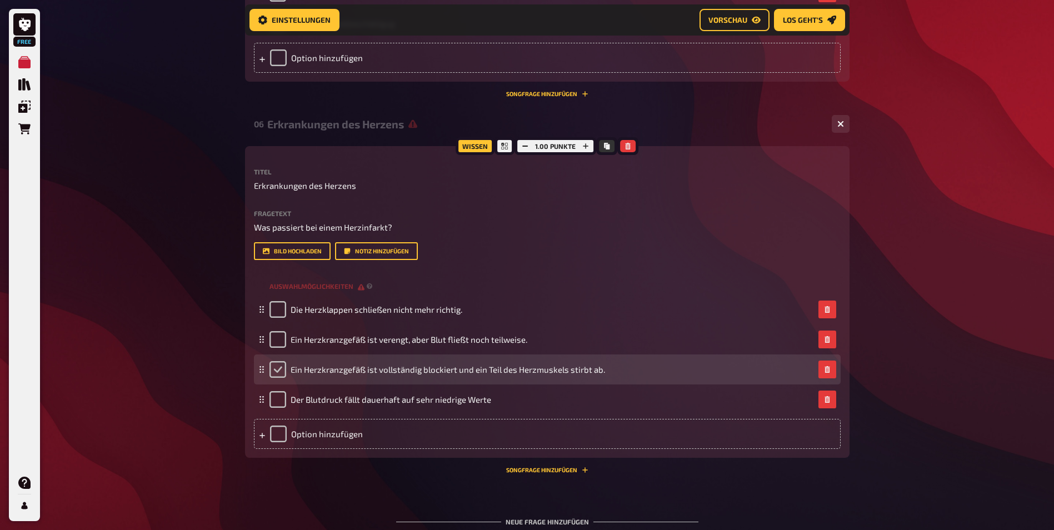
click at [279, 372] on input "checkbox" at bounding box center [278, 369] width 17 height 17
checkbox input "true"
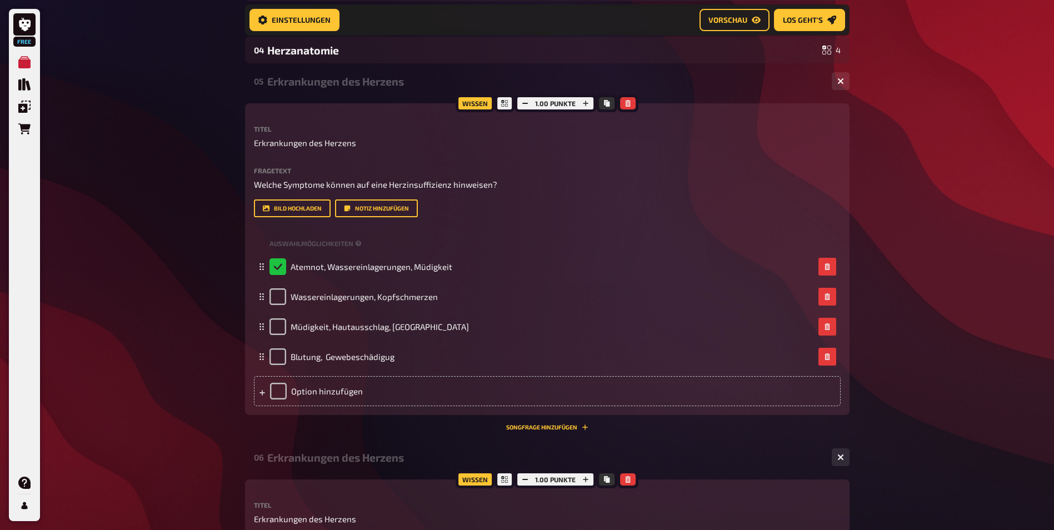
scroll to position [116, 0]
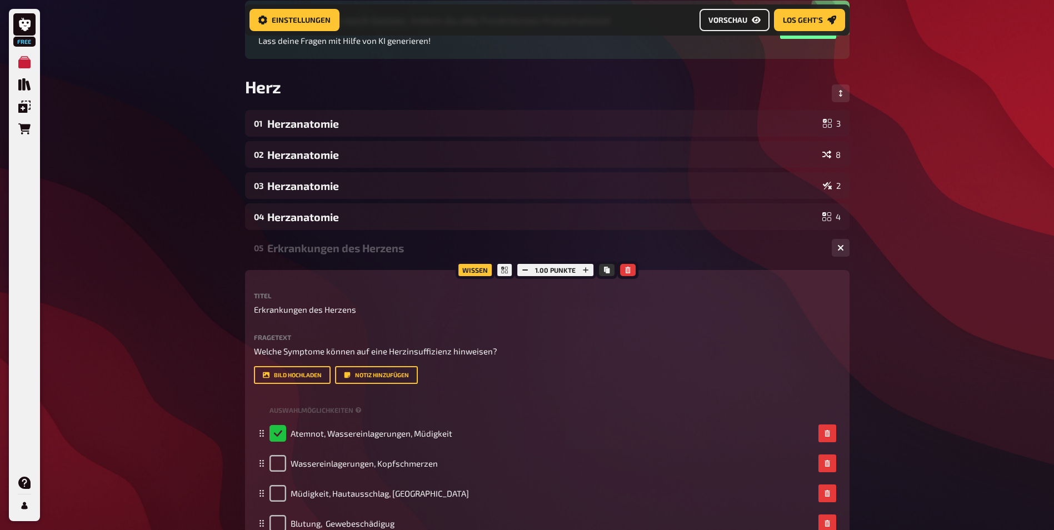
click at [728, 18] on span "Vorschau" at bounding box center [728, 20] width 39 height 8
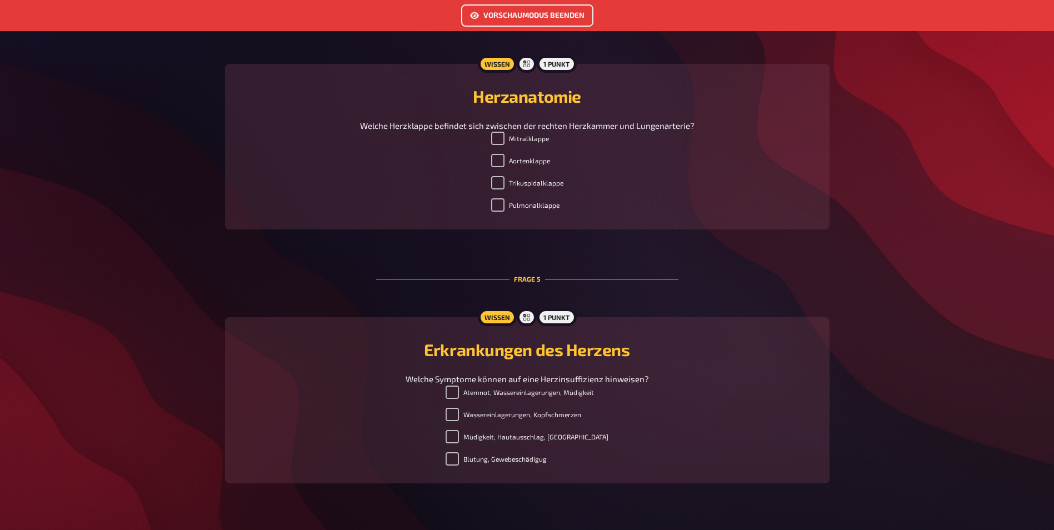
scroll to position [1405, 0]
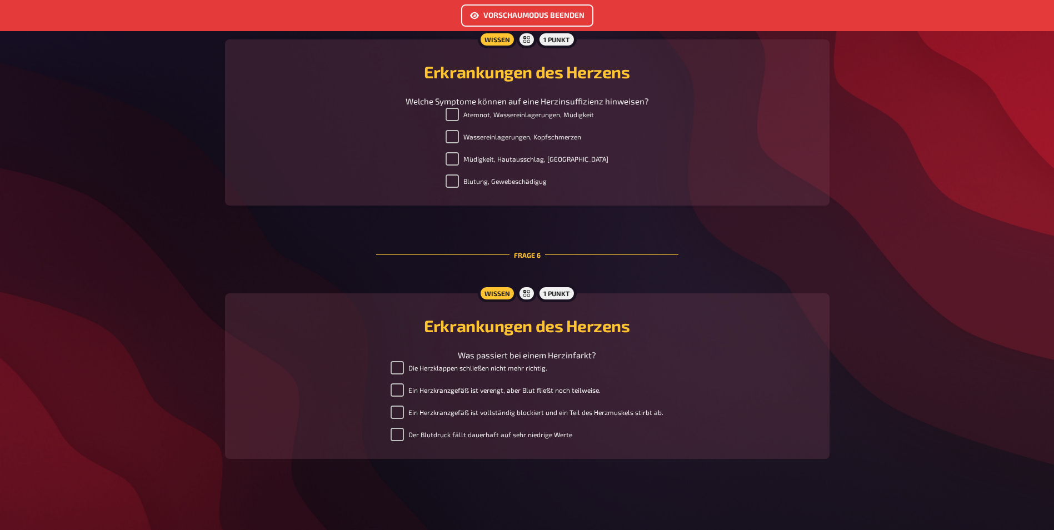
click at [533, 16] on button "Vorschaumodus beenden" at bounding box center [527, 15] width 132 height 22
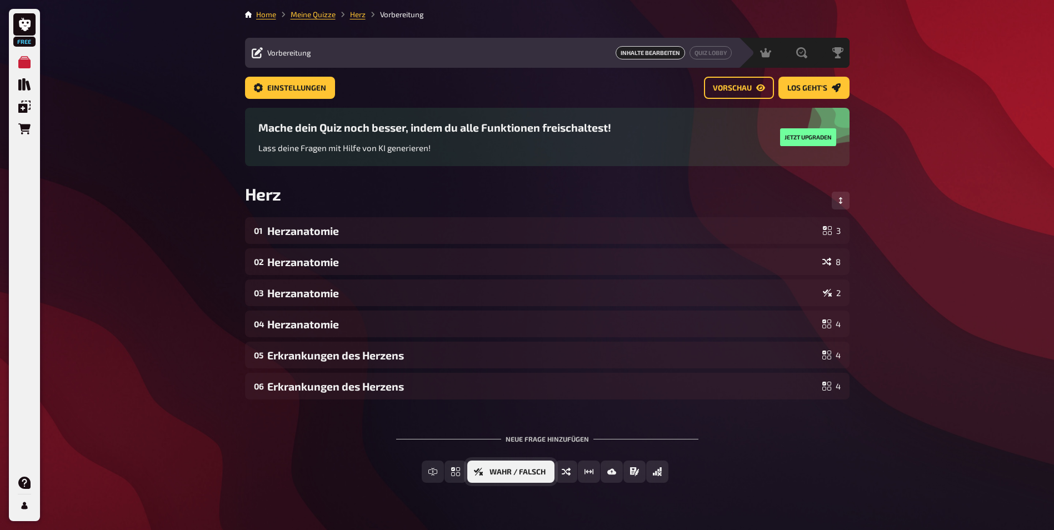
click at [527, 469] on span "Wahr / Falsch" at bounding box center [518, 473] width 56 height 8
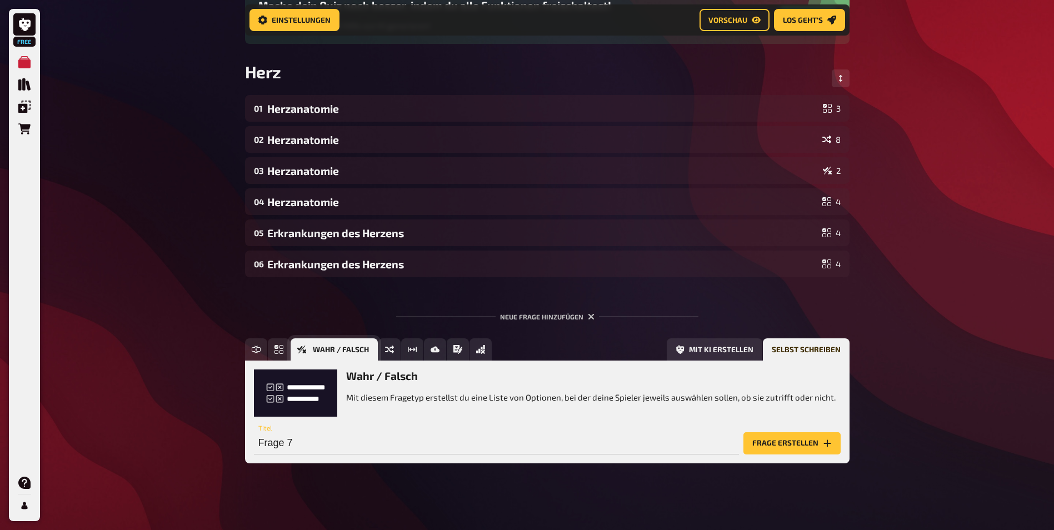
scroll to position [136, 0]
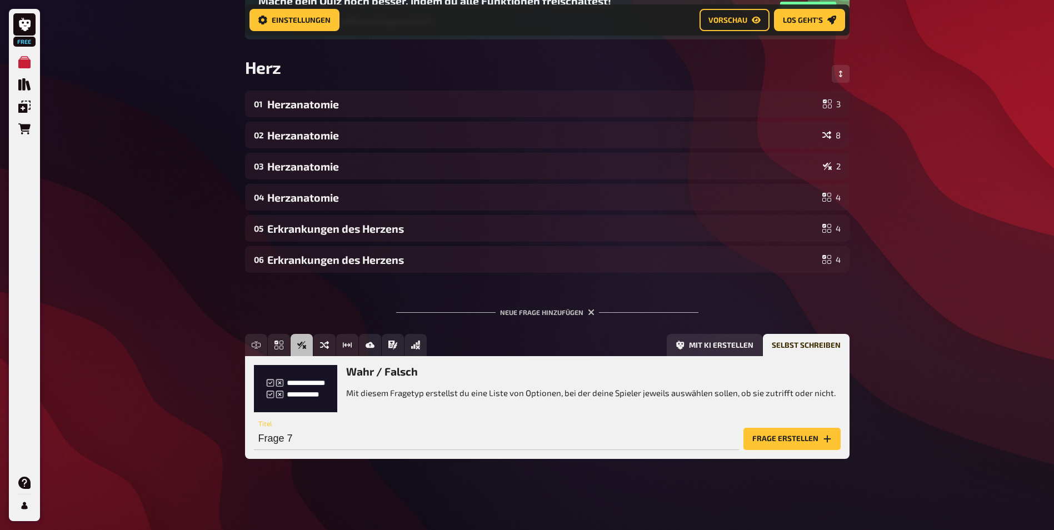
click at [775, 440] on button "Frage erstellen" at bounding box center [792, 439] width 97 height 22
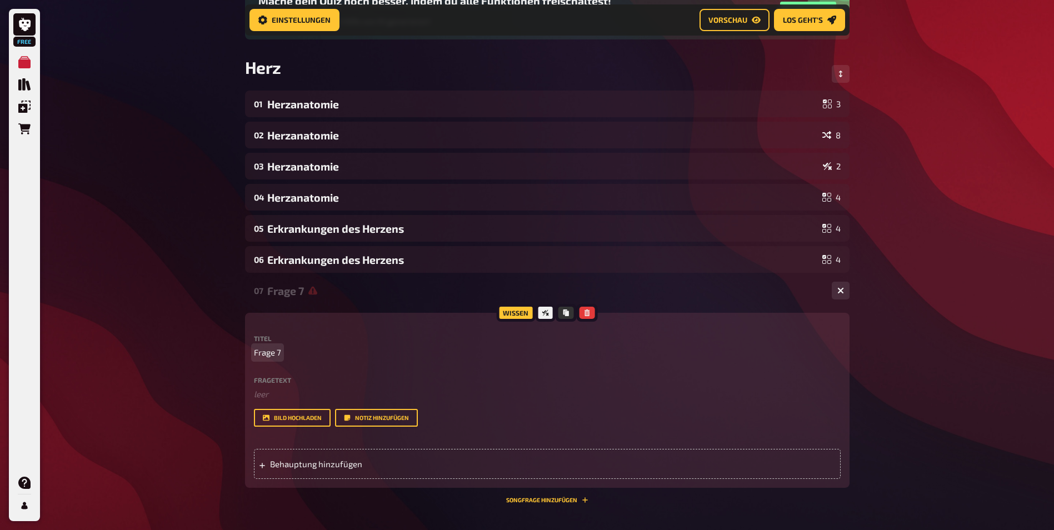
click at [281, 351] on p "Frage 7" at bounding box center [547, 352] width 587 height 13
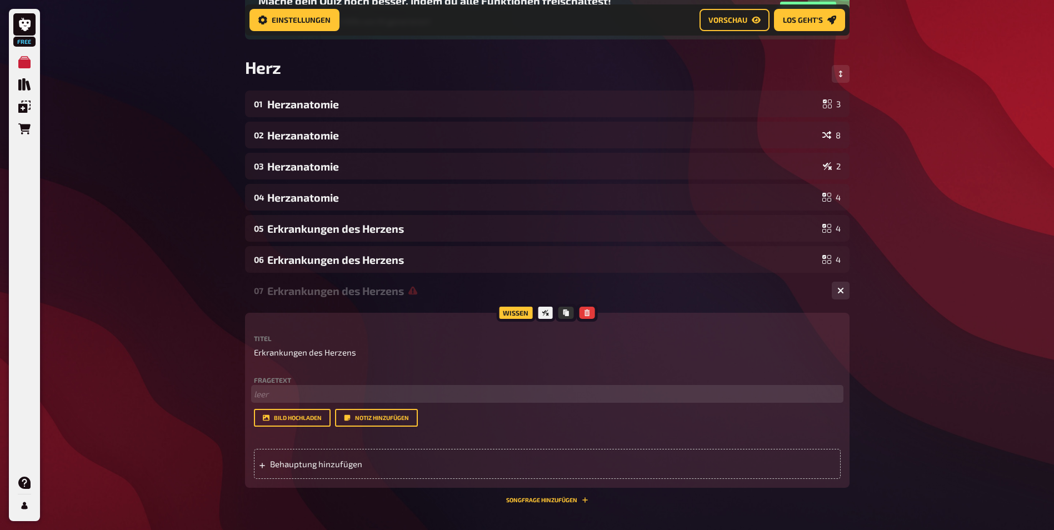
click at [279, 393] on p "﻿ leer" at bounding box center [547, 394] width 587 height 13
click at [313, 466] on span "Behauptung hinzufügen" at bounding box center [356, 464] width 173 height 10
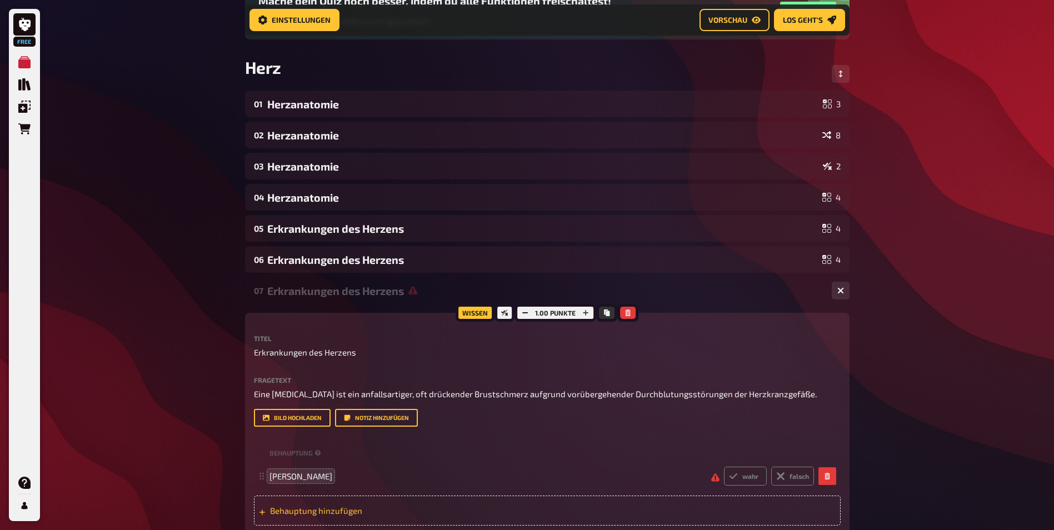
click at [301, 503] on div "Behauptung hinzufügen" at bounding box center [547, 511] width 587 height 30
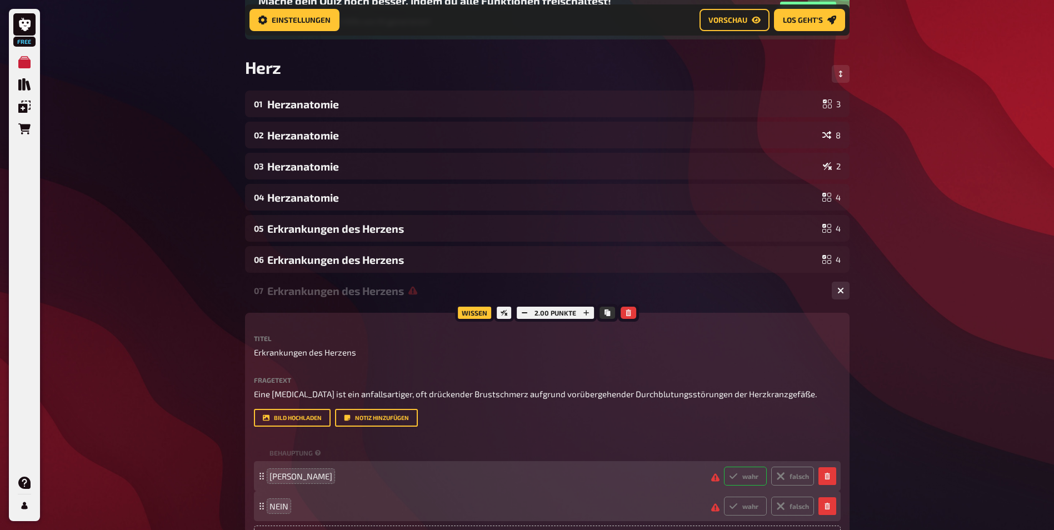
click at [751, 475] on label "wahr" at bounding box center [745, 476] width 43 height 19
click at [724, 467] on input "wahr" at bounding box center [724, 466] width 1 height 1
radio input "true"
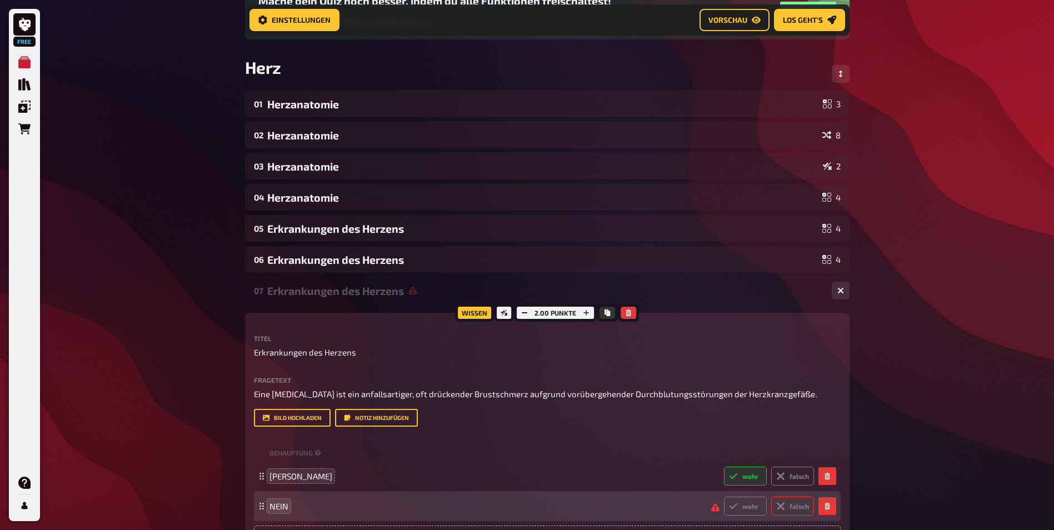
click at [787, 502] on label "falsch" at bounding box center [792, 506] width 43 height 19
click at [724, 497] on input "falsch" at bounding box center [724, 496] width 1 height 1
radio input "true"
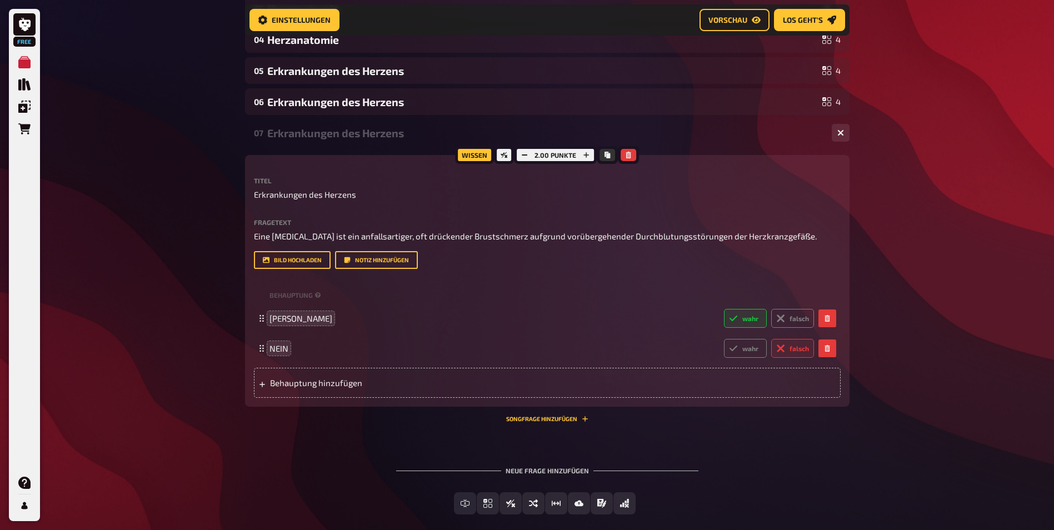
scroll to position [349, 0]
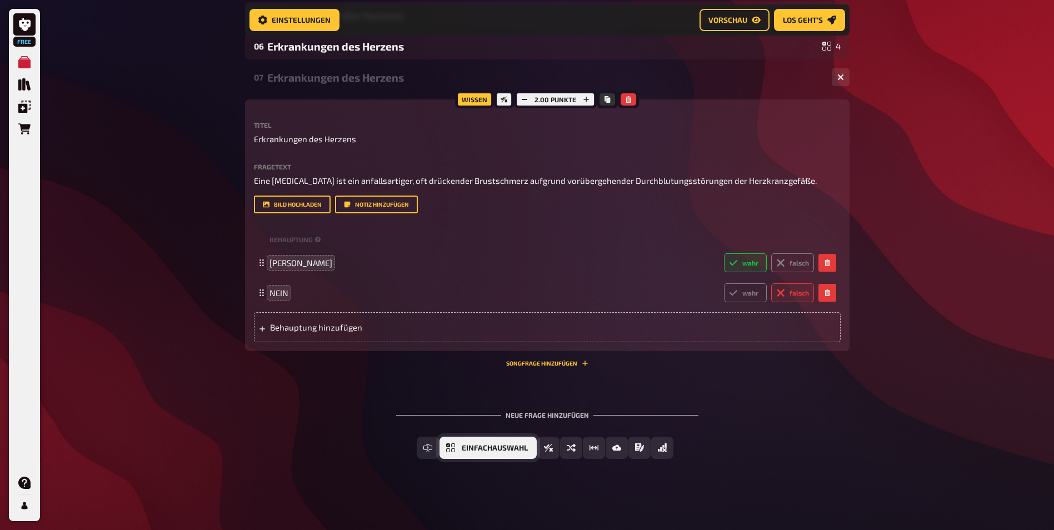
click at [456, 447] on button "Einfachauswahl" at bounding box center [488, 448] width 97 height 22
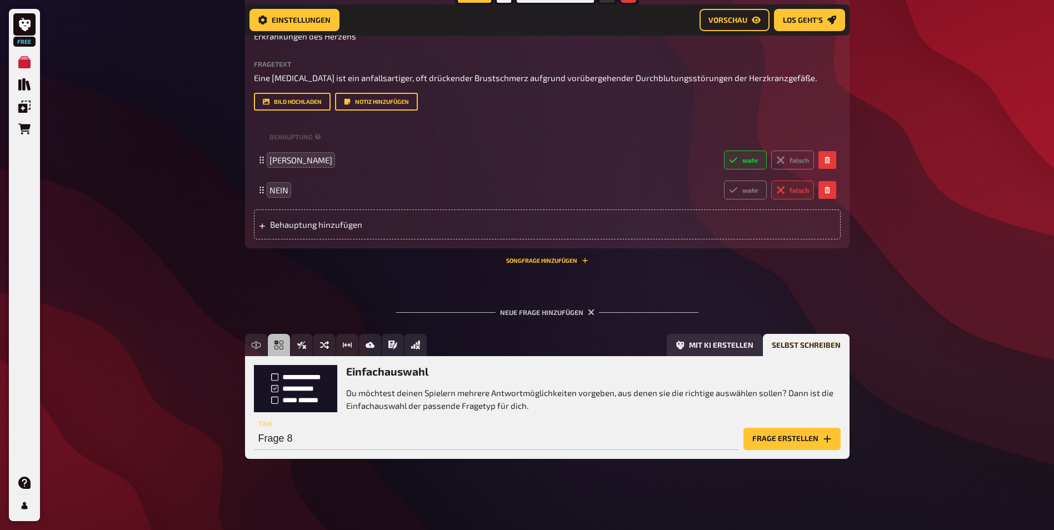
click at [784, 443] on button "Frage erstellen" at bounding box center [792, 439] width 97 height 22
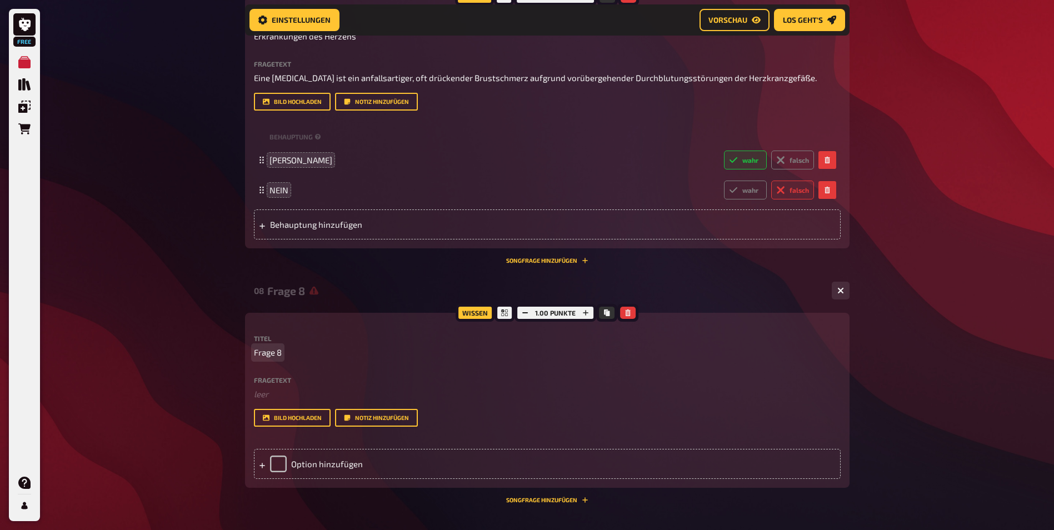
click at [271, 353] on span "Frage 8" at bounding box center [268, 352] width 28 height 13
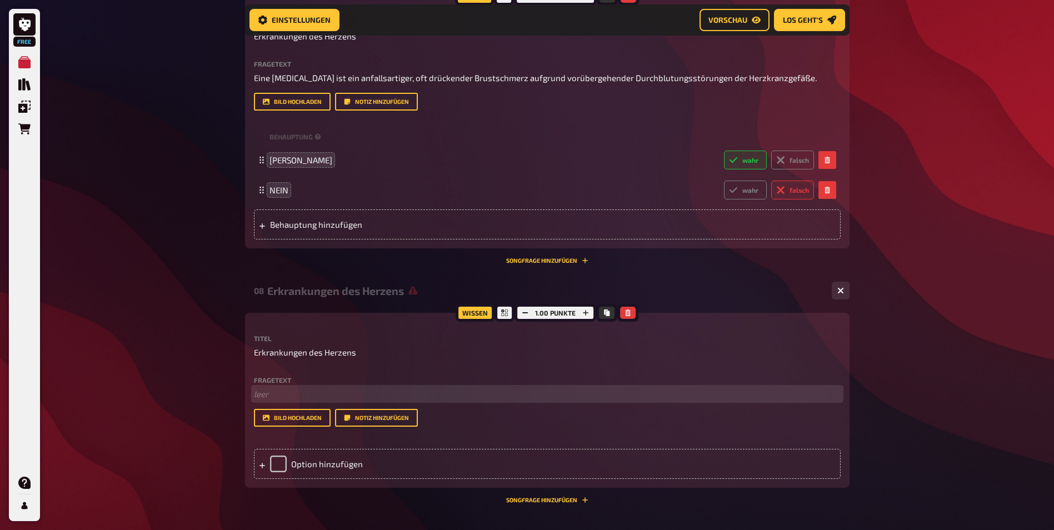
click at [286, 397] on p "﻿ leer" at bounding box center [547, 394] width 587 height 13
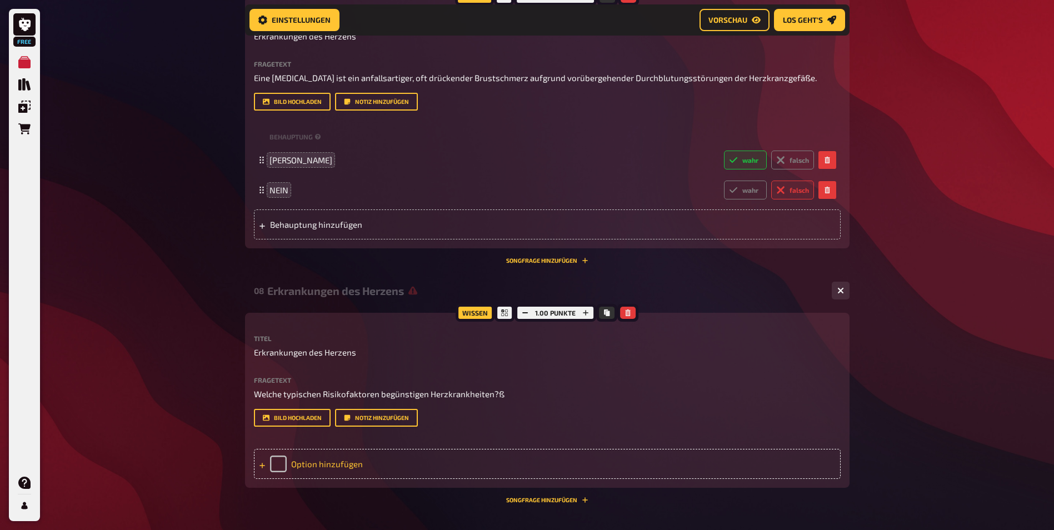
click at [310, 464] on div "Option hinzufügen" at bounding box center [547, 464] width 587 height 30
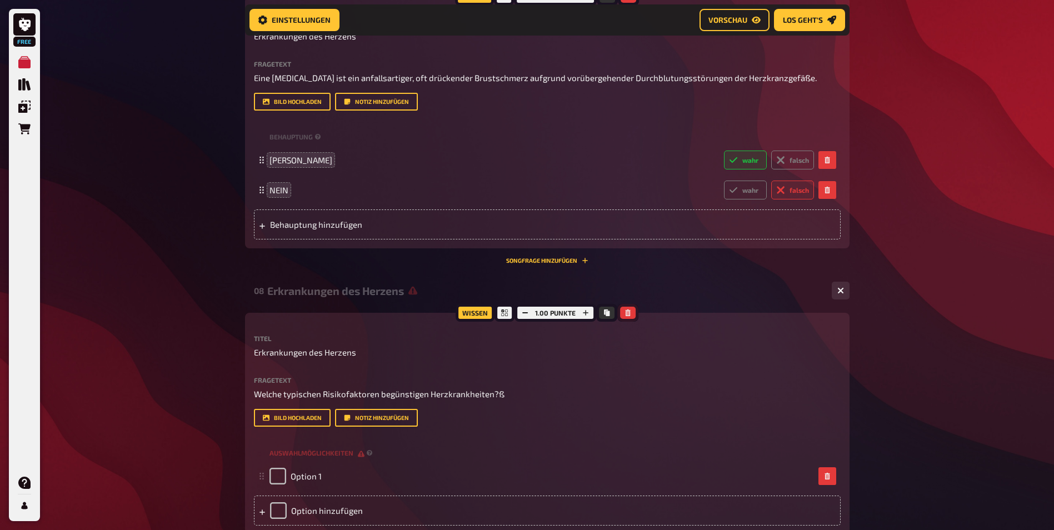
click at [625, 312] on icon "button" at bounding box center [628, 313] width 7 height 7
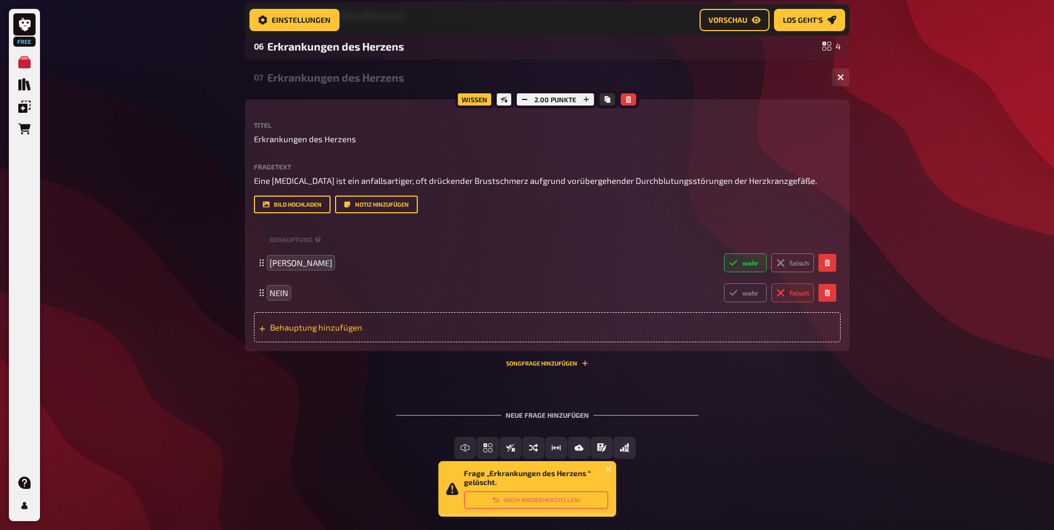
scroll to position [349, 0]
click at [545, 452] on button "Wahr / Falsch" at bounding box center [510, 448] width 87 height 22
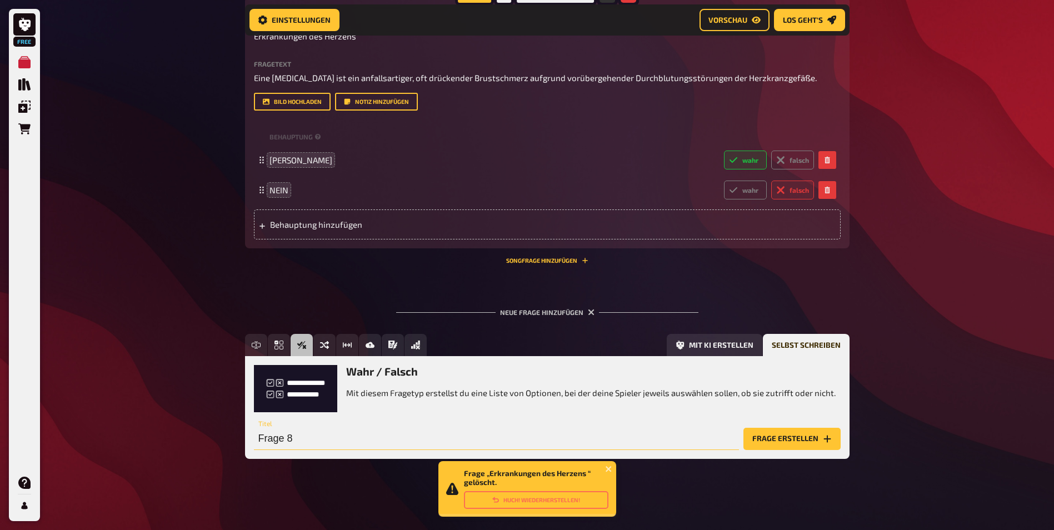
click at [287, 442] on input "Frage 8" at bounding box center [496, 439] width 485 height 22
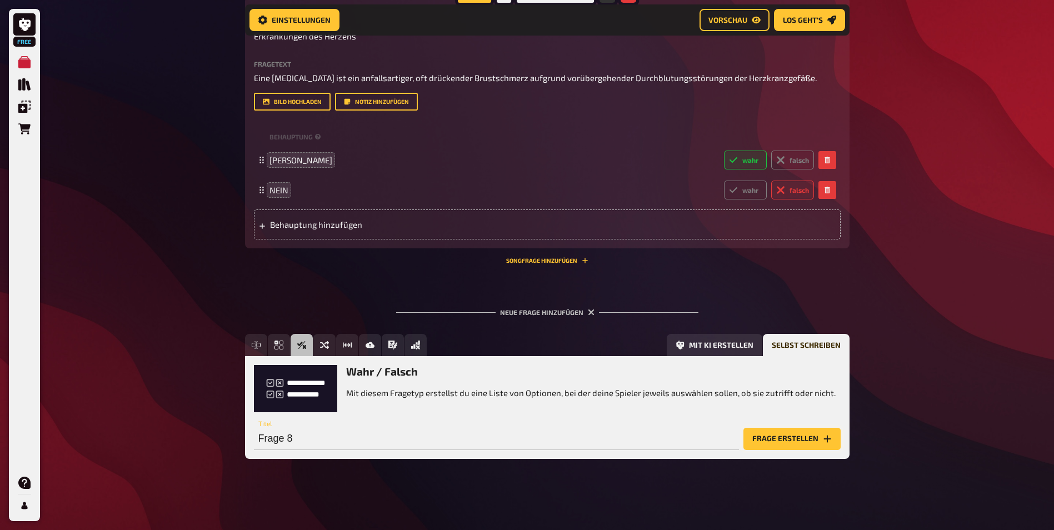
click at [785, 446] on button "Frage erstellen" at bounding box center [792, 439] width 97 height 22
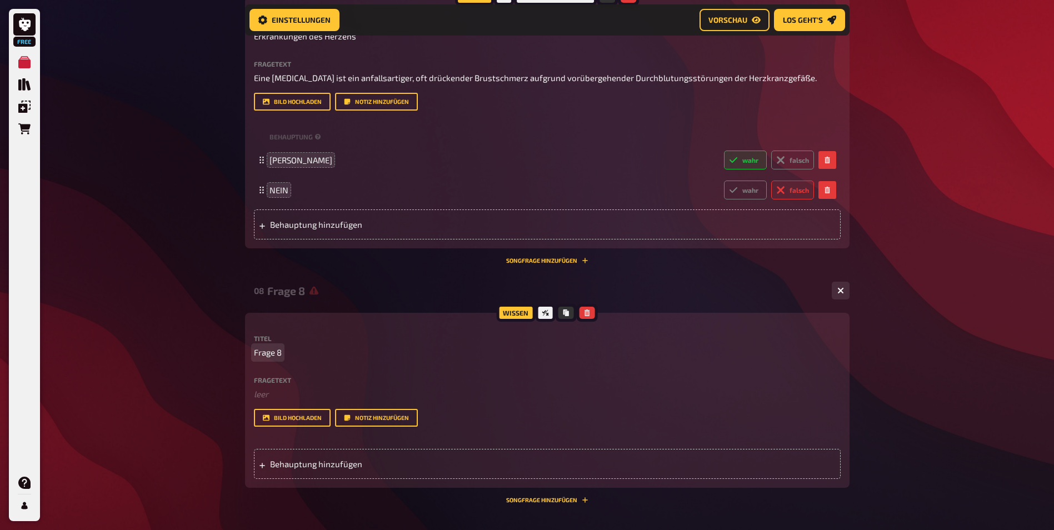
click at [270, 354] on span "Frage 8" at bounding box center [268, 352] width 28 height 13
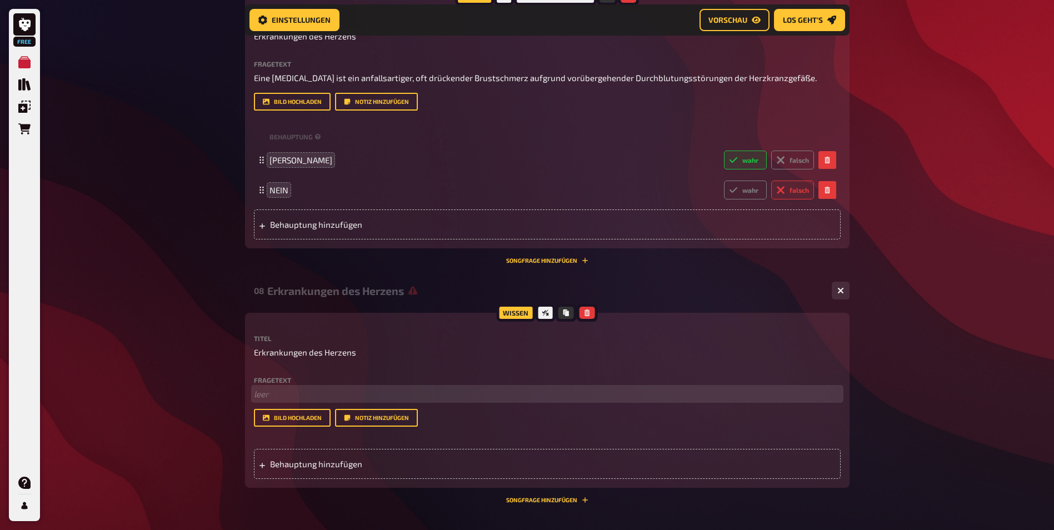
click at [258, 403] on div "Fragetext ﻿ leer Hier hinziehen für Dateiupload Bild hochladen Notiz hinzufügen" at bounding box center [547, 402] width 587 height 51
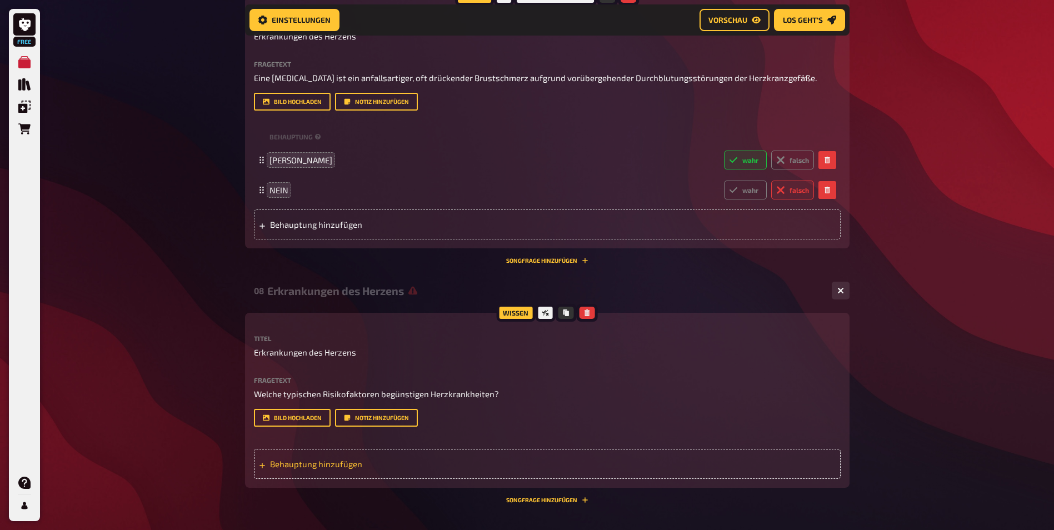
click at [310, 467] on span "Behauptung hinzufügen" at bounding box center [356, 464] width 173 height 10
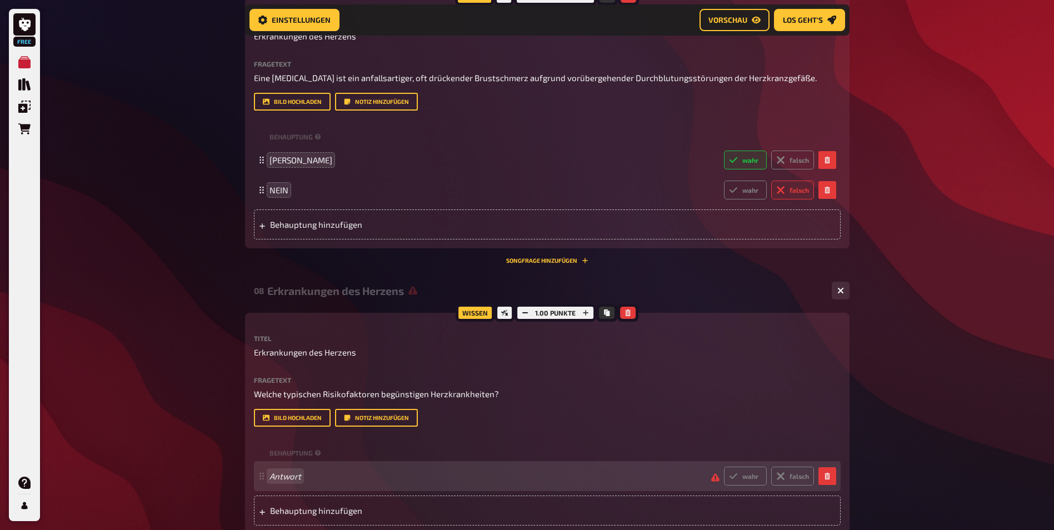
click at [320, 476] on span "Antwort" at bounding box center [486, 476] width 433 height 10
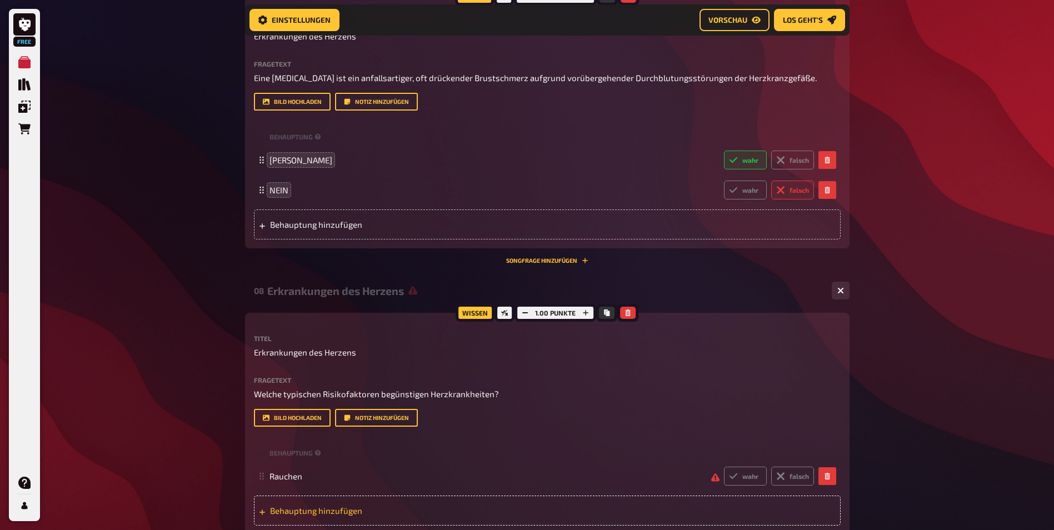
click at [321, 511] on span "Behauptung hinzufügen" at bounding box center [356, 511] width 173 height 10
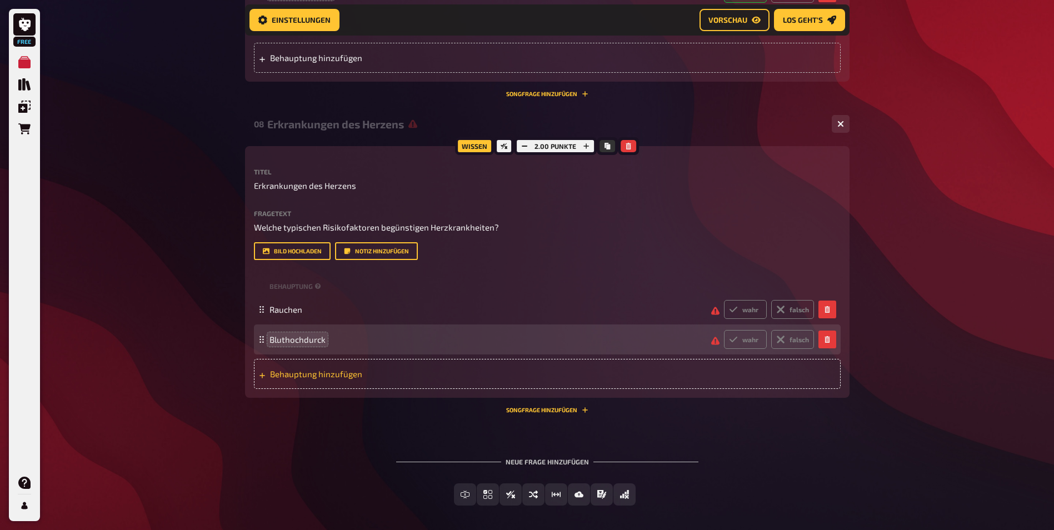
click at [329, 374] on span "Behauptung hinzufügen" at bounding box center [356, 374] width 173 height 10
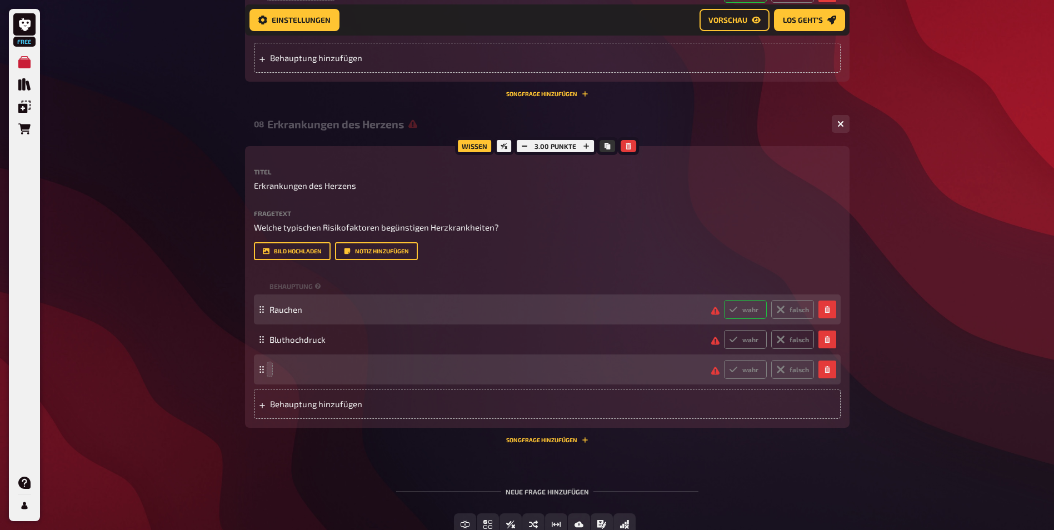
click at [741, 312] on label "wahr" at bounding box center [745, 309] width 43 height 19
click at [724, 300] on input "wahr" at bounding box center [724, 300] width 1 height 1
radio input "true"
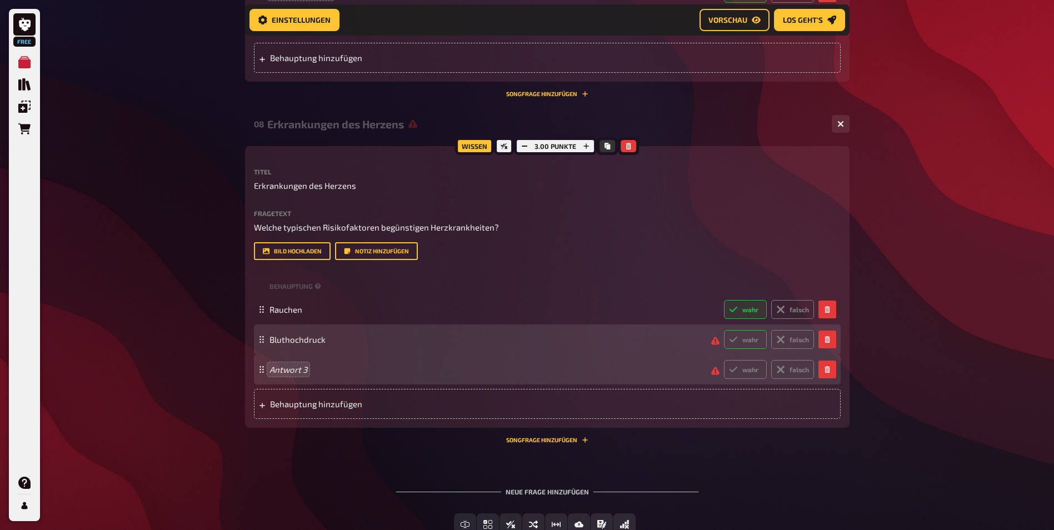
click at [747, 340] on label "wahr" at bounding box center [745, 339] width 43 height 19
click at [724, 330] on input "wahr" at bounding box center [724, 330] width 1 height 1
radio input "true"
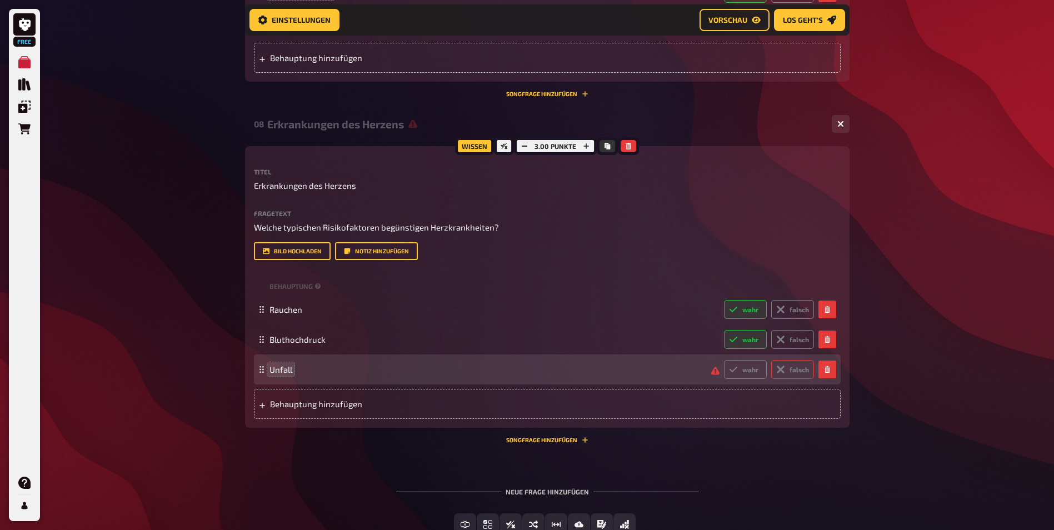
click at [805, 372] on label "falsch" at bounding box center [792, 369] width 43 height 19
click at [724, 360] on input "falsch" at bounding box center [724, 360] width 1 height 1
radio input "true"
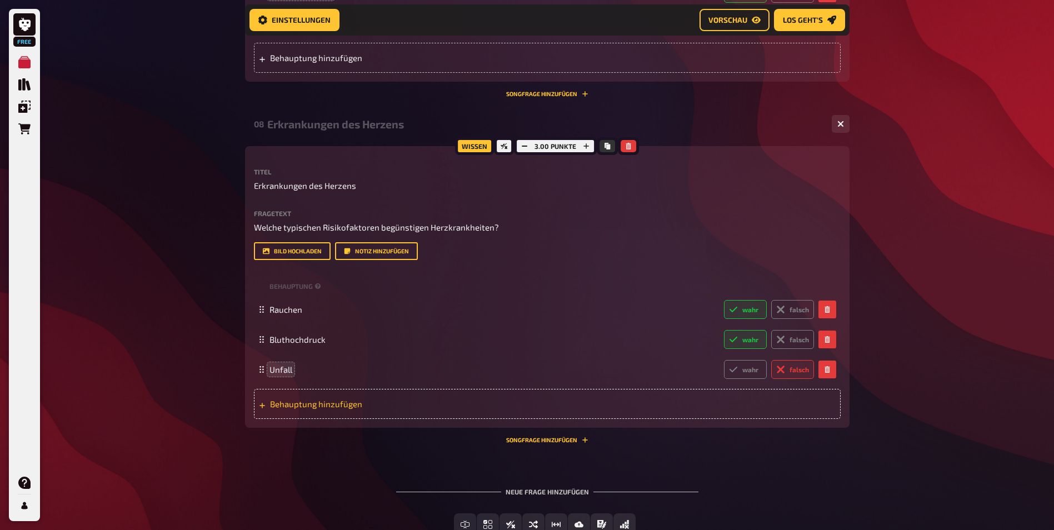
click at [304, 402] on span "Behauptung hinzufügen" at bounding box center [356, 404] width 173 height 10
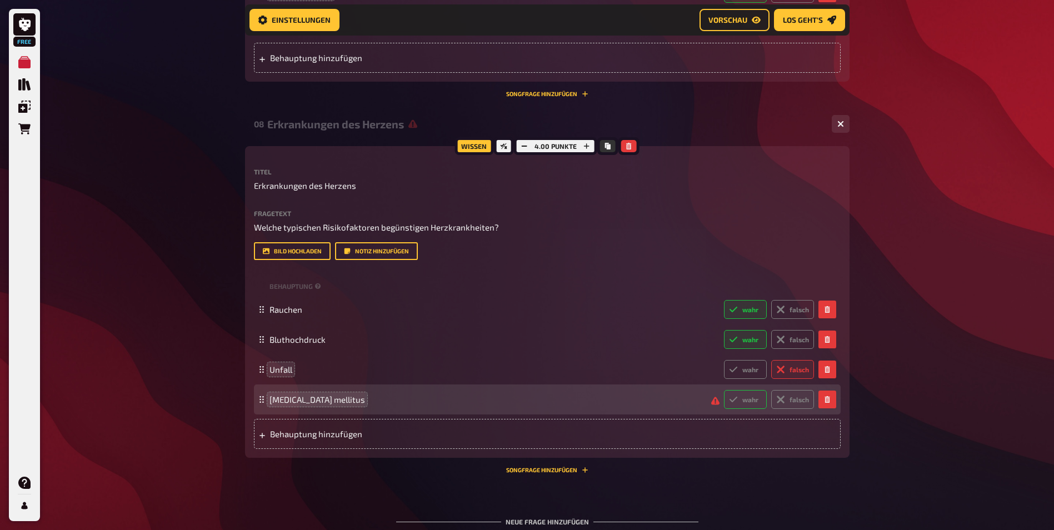
click at [751, 402] on label "wahr" at bounding box center [745, 399] width 43 height 19
click at [724, 390] on input "wahr" at bounding box center [724, 390] width 1 height 1
radio input "true"
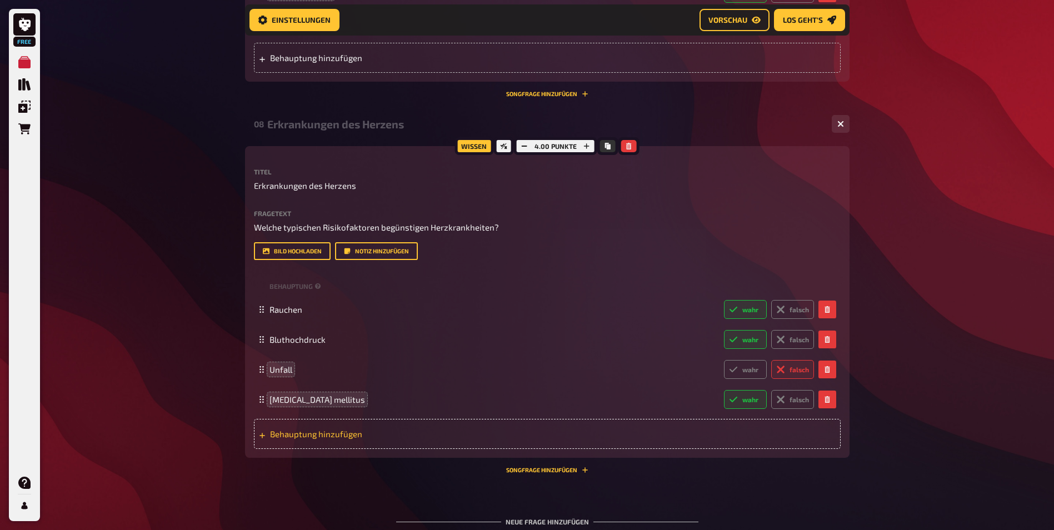
click at [332, 435] on span "Behauptung hinzufügen" at bounding box center [356, 434] width 173 height 10
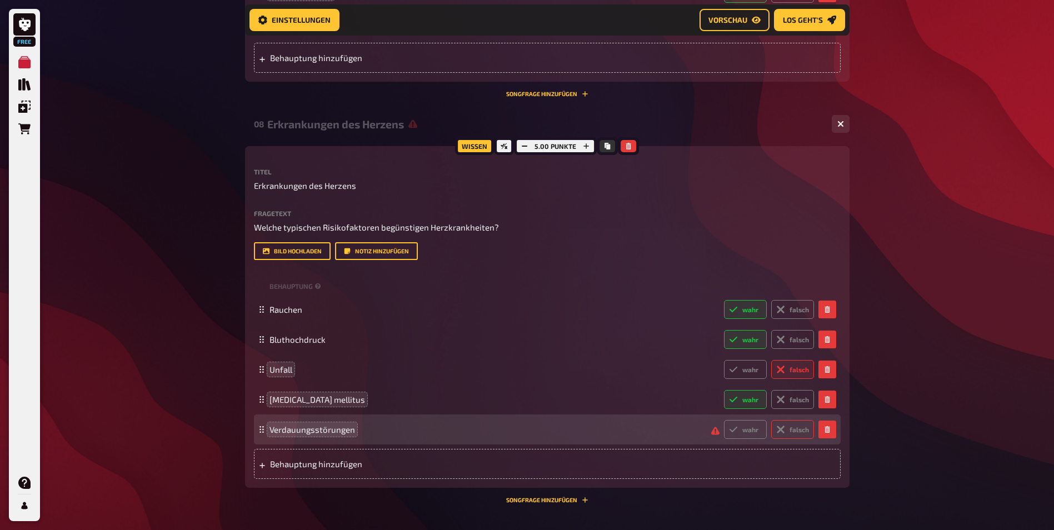
click at [790, 428] on label "falsch" at bounding box center [792, 429] width 43 height 19
click at [724, 420] on input "falsch" at bounding box center [724, 420] width 1 height 1
radio input "true"
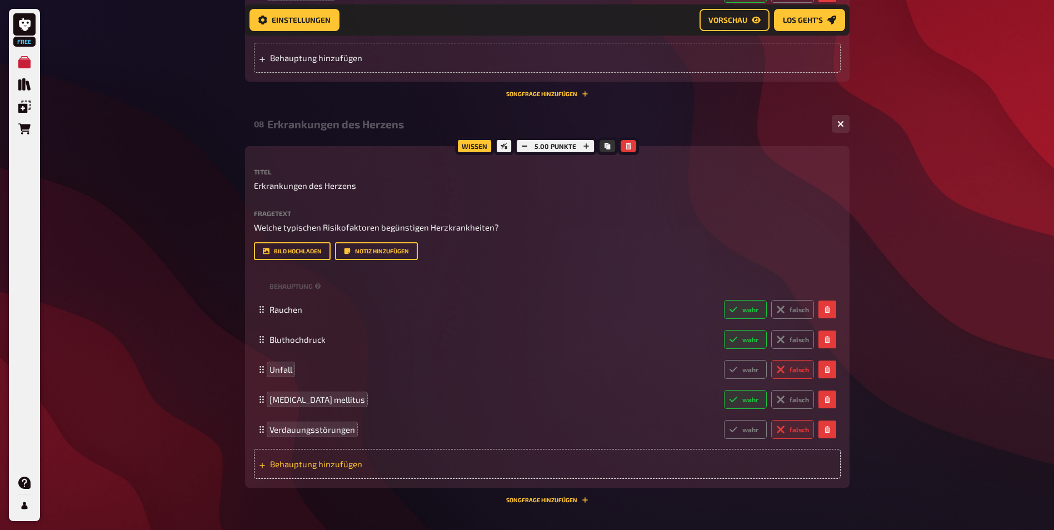
click at [298, 463] on span "Behauptung hinzufügen" at bounding box center [356, 464] width 173 height 10
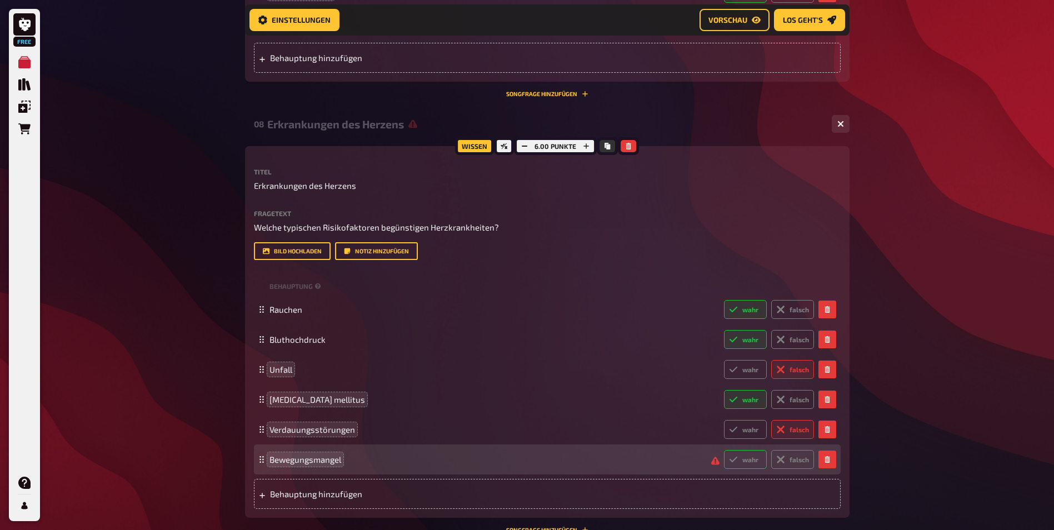
click at [747, 459] on label "wahr" at bounding box center [745, 459] width 43 height 19
click at [724, 450] on input "wahr" at bounding box center [724, 450] width 1 height 1
radio input "true"
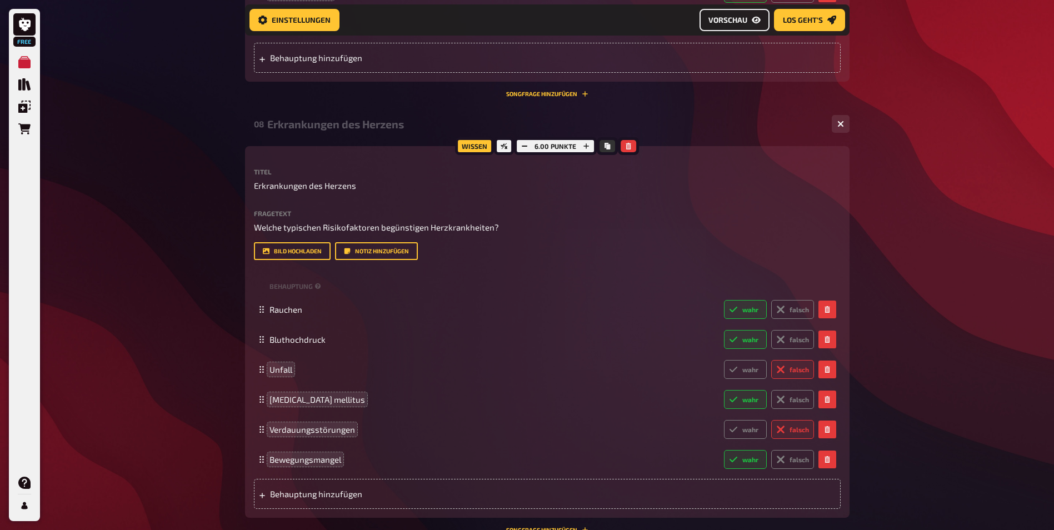
click at [715, 18] on span "Vorschau" at bounding box center [728, 20] width 39 height 8
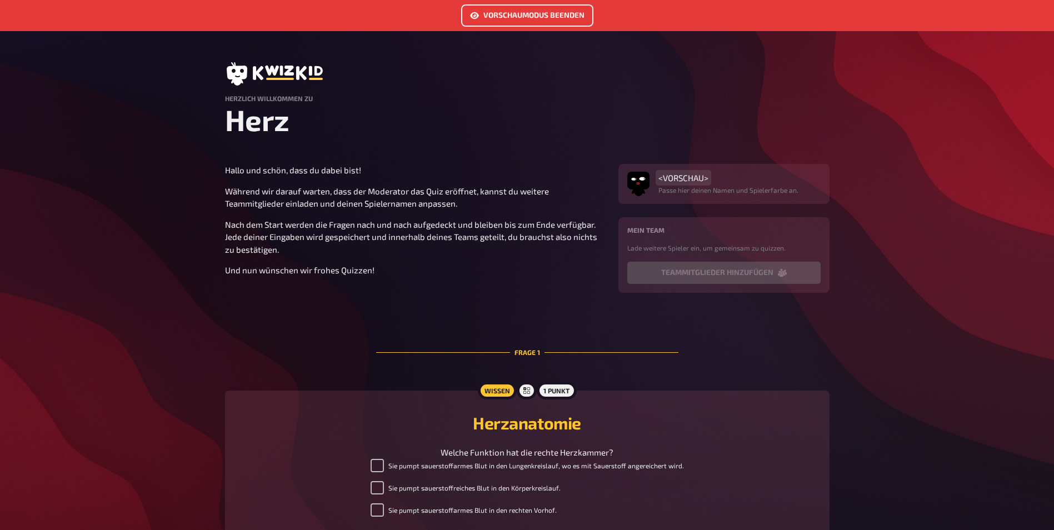
click at [695, 178] on span "<VORSCHAU>" at bounding box center [684, 178] width 50 height 10
click at [720, 176] on div "<VORSCHAU>" at bounding box center [729, 178] width 140 height 10
click at [694, 177] on span "<VORSCHAU>" at bounding box center [684, 178] width 50 height 10
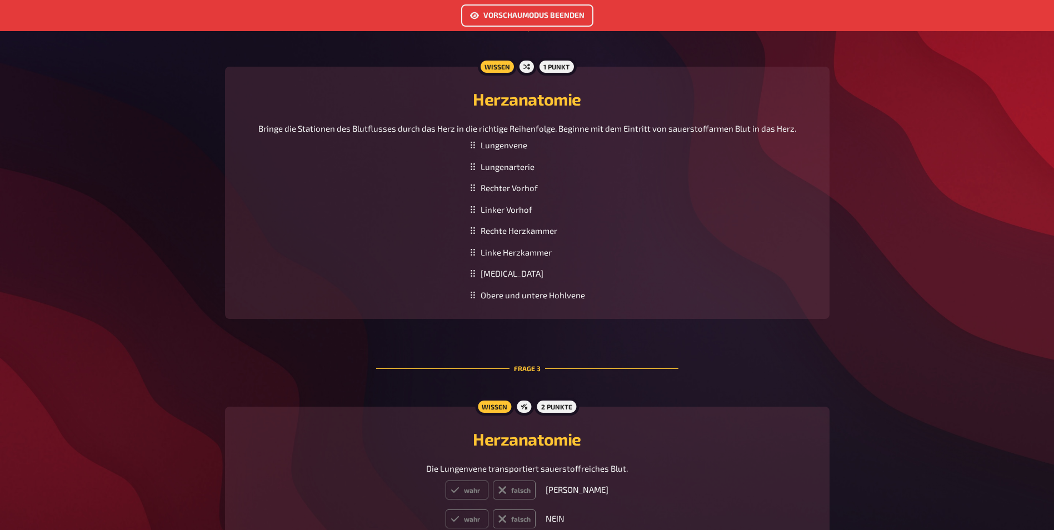
scroll to position [333, 0]
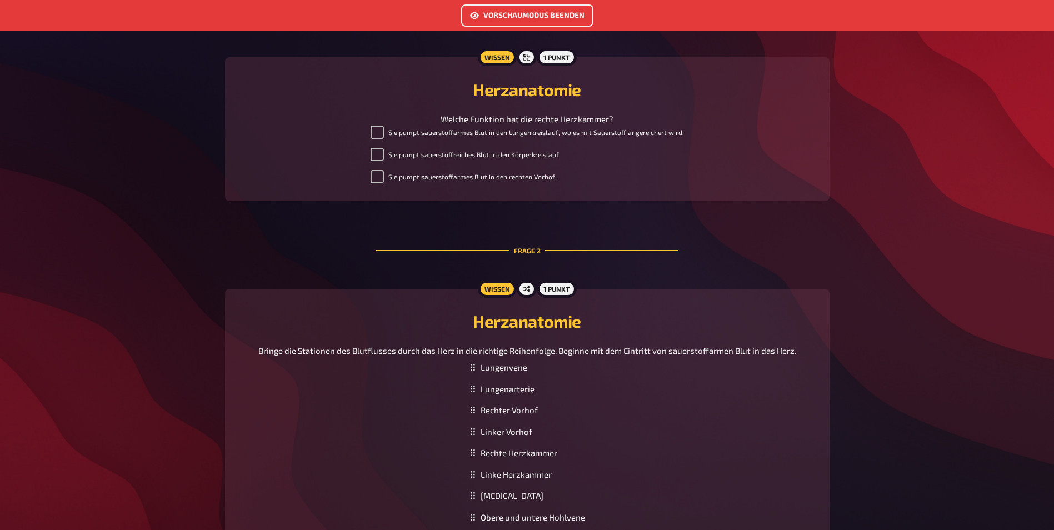
click at [550, 18] on button "Vorschaumodus beenden" at bounding box center [527, 15] width 132 height 22
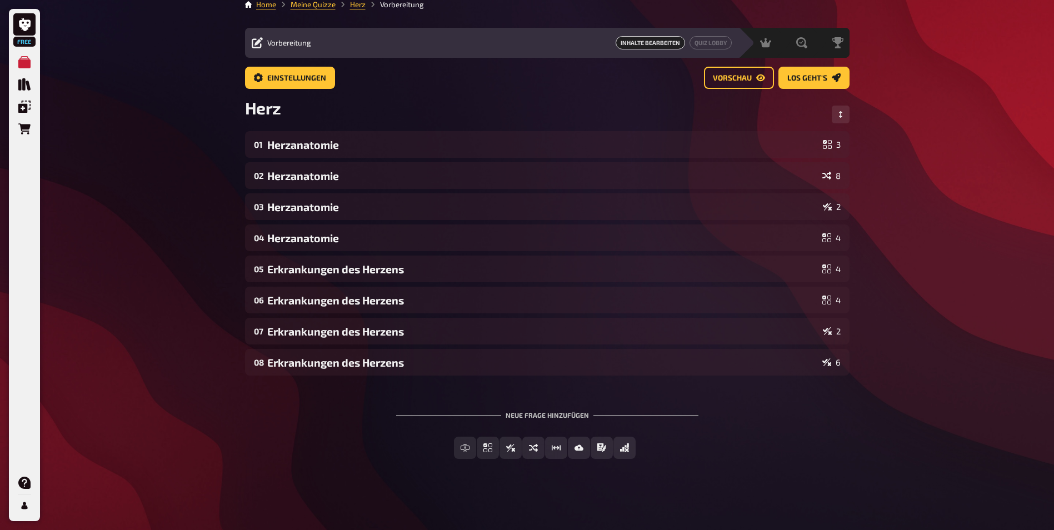
scroll to position [10, 0]
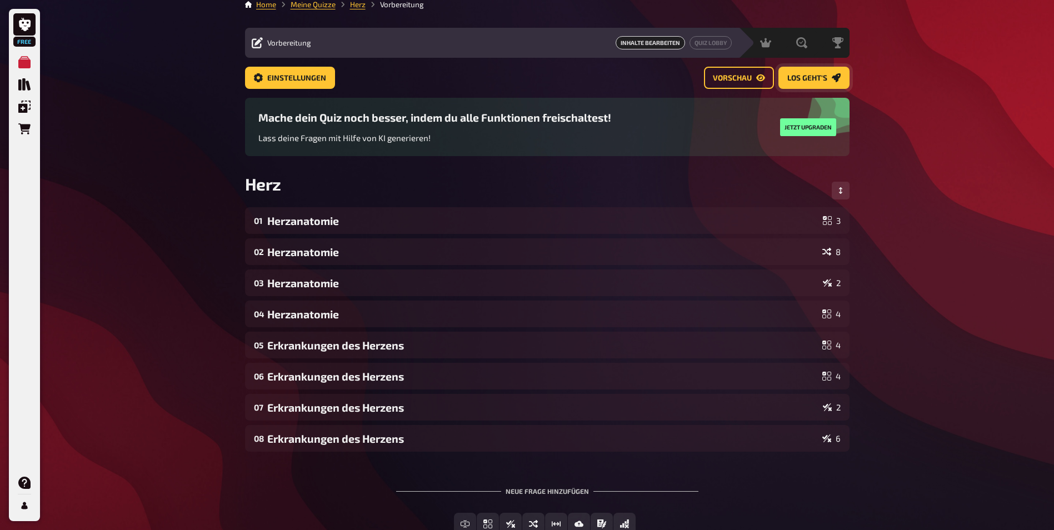
click at [819, 74] on span "Los geht's" at bounding box center [808, 78] width 40 height 8
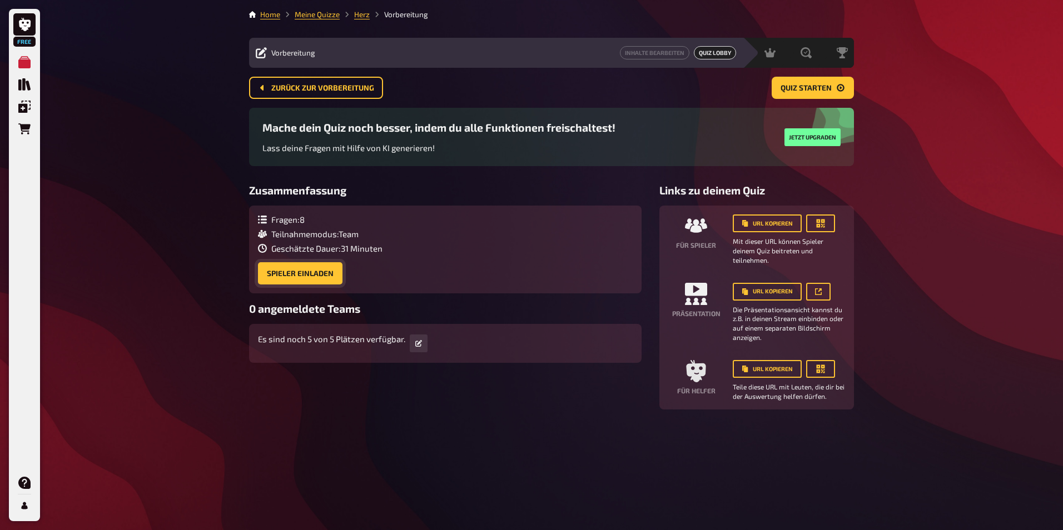
click at [286, 279] on button "Spieler einladen" at bounding box center [300, 273] width 84 height 22
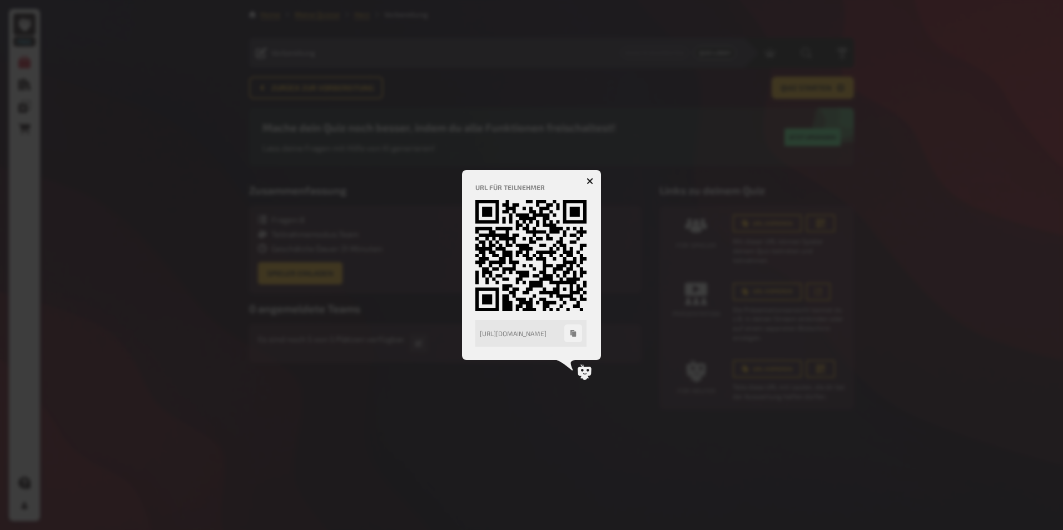
click at [590, 181] on icon "button" at bounding box center [590, 181] width 11 height 11
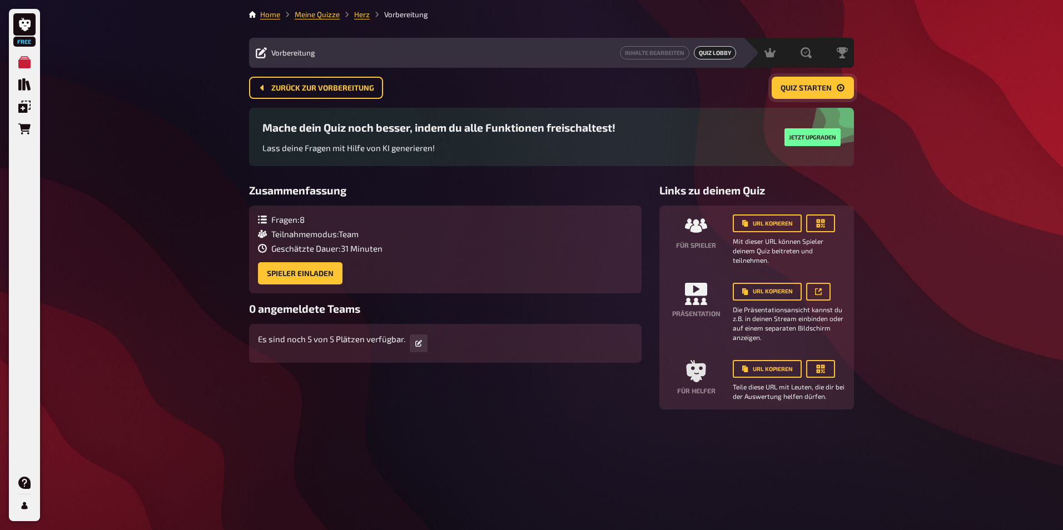
click at [814, 94] on button "Quiz starten" at bounding box center [812, 88] width 82 height 22
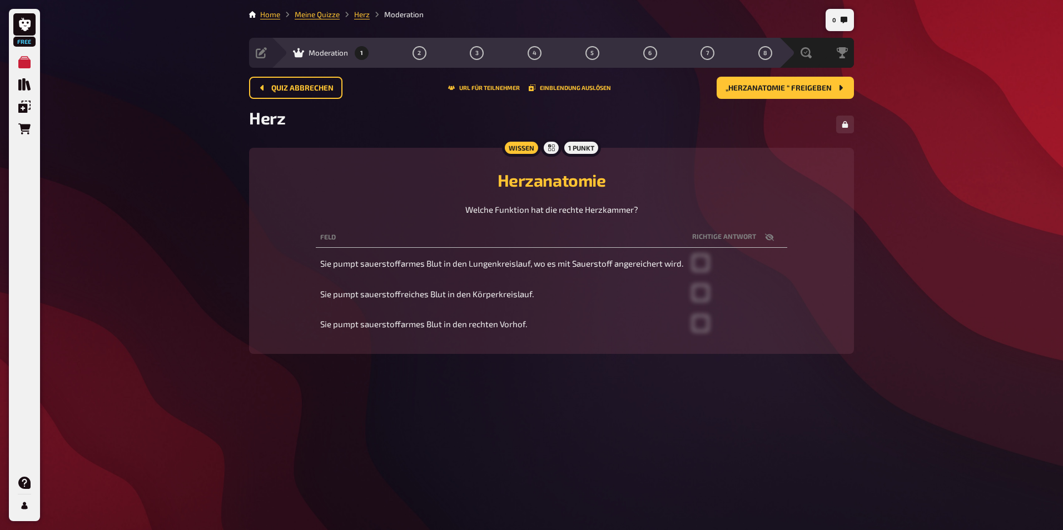
click at [442, 265] on td "Sie pumpt sauerstoffarmes Blut in den Lungenkreislauf, wo es mit Sauerstoff ang…" at bounding box center [502, 264] width 372 height 28
click at [653, 270] on td "Sie pumpt sauerstoffarmes Blut in den Lungenkreislauf, wo es mit Sauerstoff ang…" at bounding box center [502, 264] width 372 height 28
click at [764, 94] on button "„Herzanatomie “ freigeben" at bounding box center [784, 88] width 137 height 22
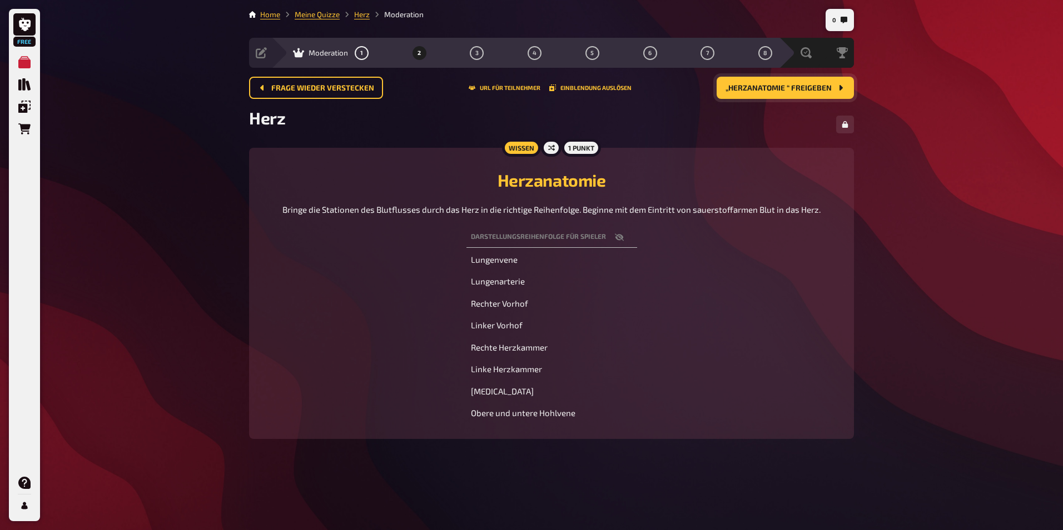
click at [764, 94] on button "„Herzanatomie “ freigeben" at bounding box center [784, 88] width 137 height 22
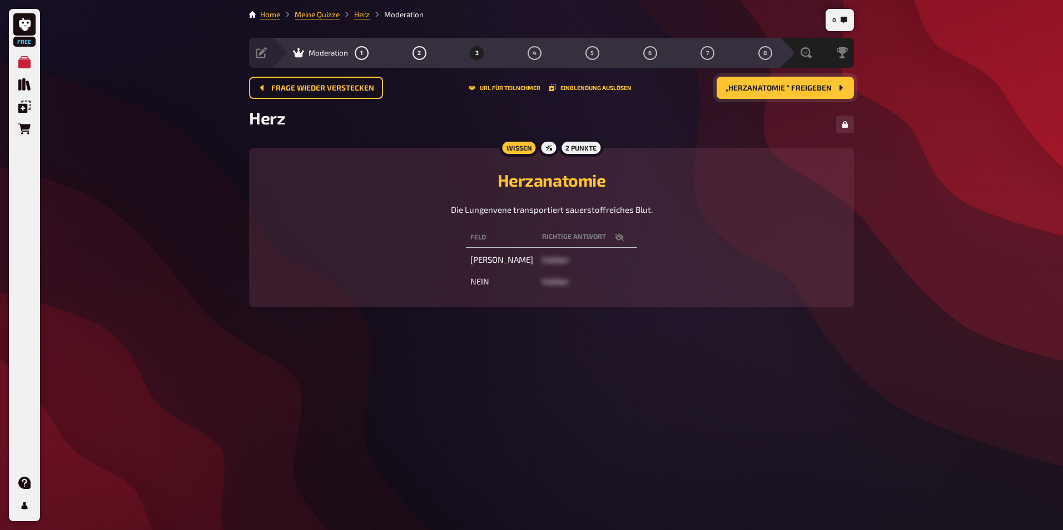
click at [764, 94] on button "„Herzanatomie “ freigeben" at bounding box center [784, 88] width 137 height 22
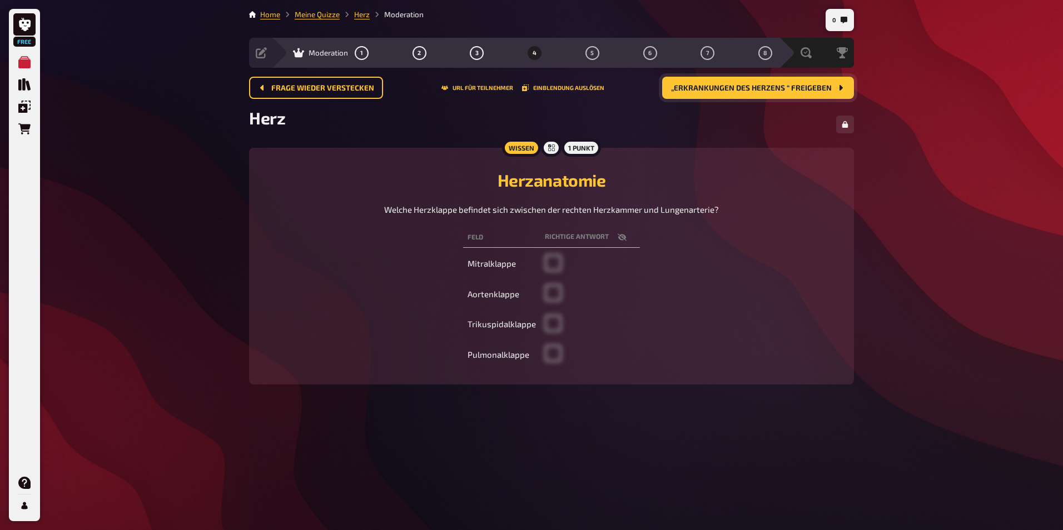
click at [764, 94] on button "„Erkrankungen des Herzens “ freigeben" at bounding box center [758, 88] width 192 height 22
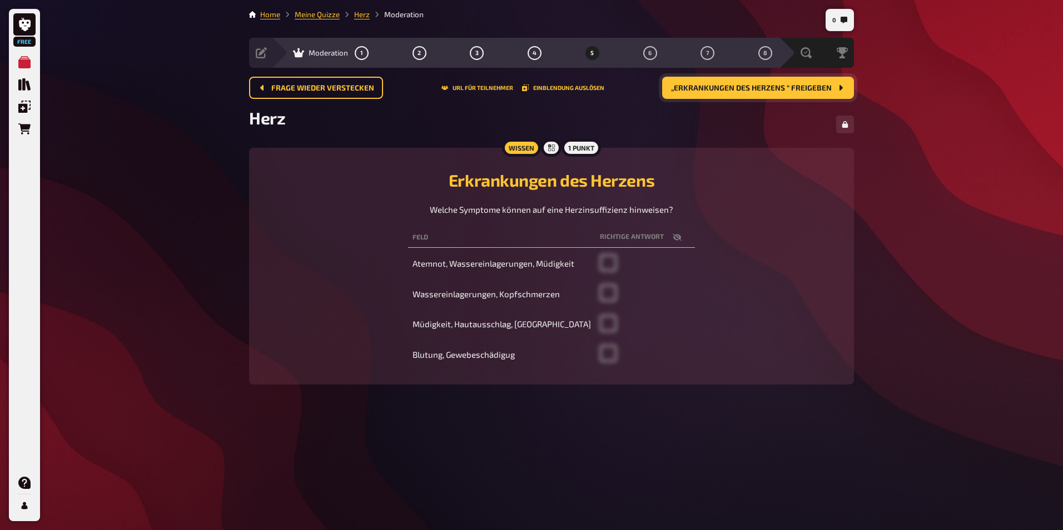
click at [764, 94] on button "„Erkrankungen des Herzens “ freigeben" at bounding box center [758, 88] width 192 height 22
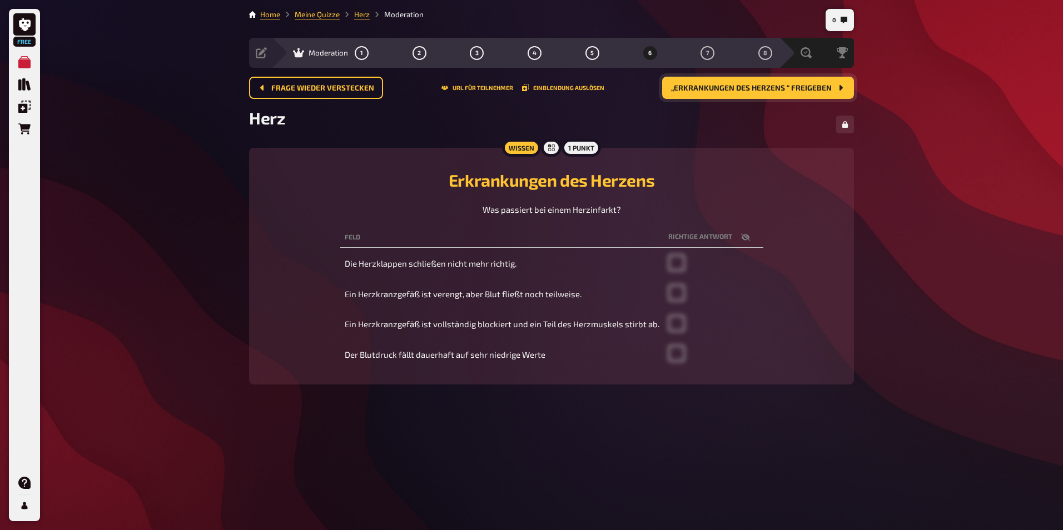
click at [764, 94] on button "„Erkrankungen des Herzens “ freigeben" at bounding box center [758, 88] width 192 height 22
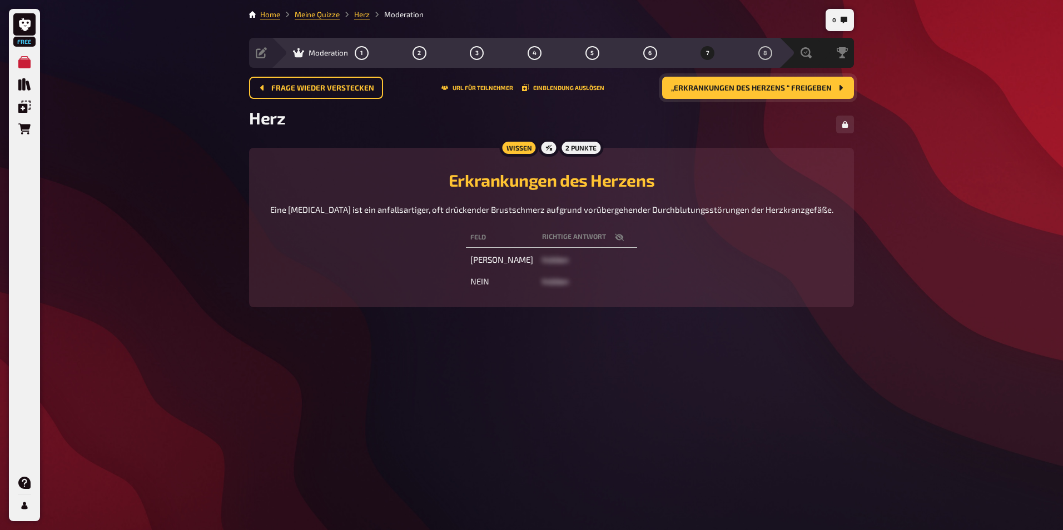
click at [764, 94] on button "„Erkrankungen des Herzens “ freigeben" at bounding box center [758, 88] width 192 height 22
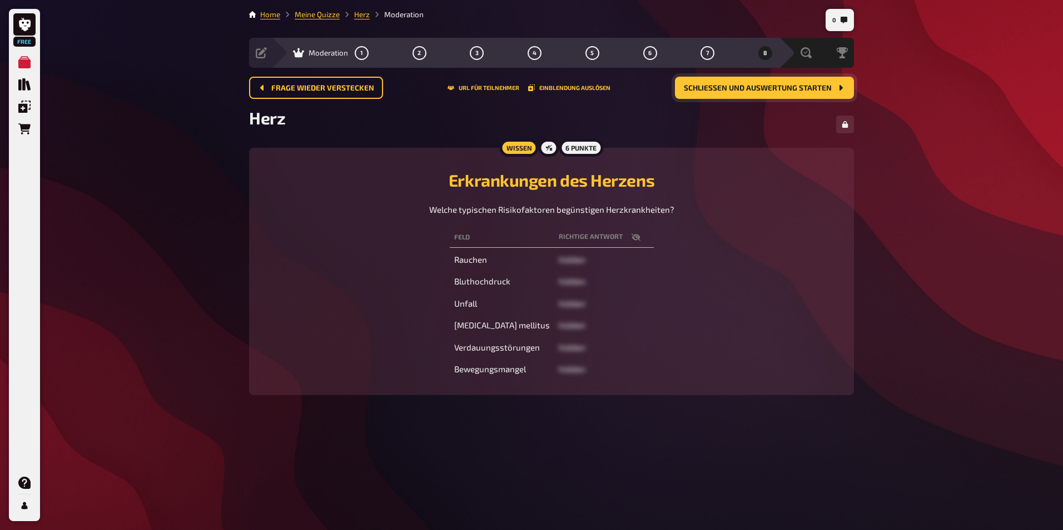
click at [764, 94] on button "Schließen und Auswertung starten" at bounding box center [764, 88] width 179 height 22
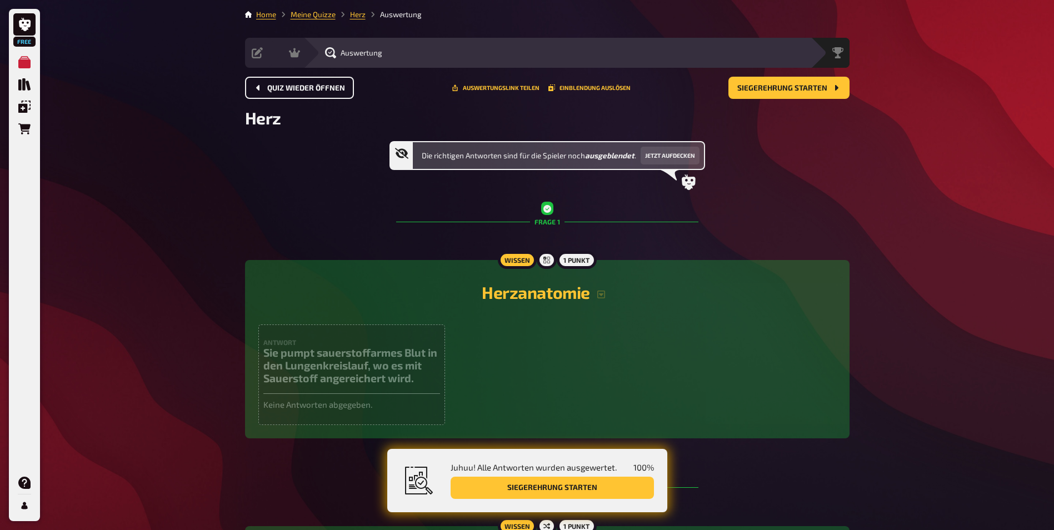
click at [313, 88] on span "Quiz wieder öffnen" at bounding box center [306, 88] width 78 height 8
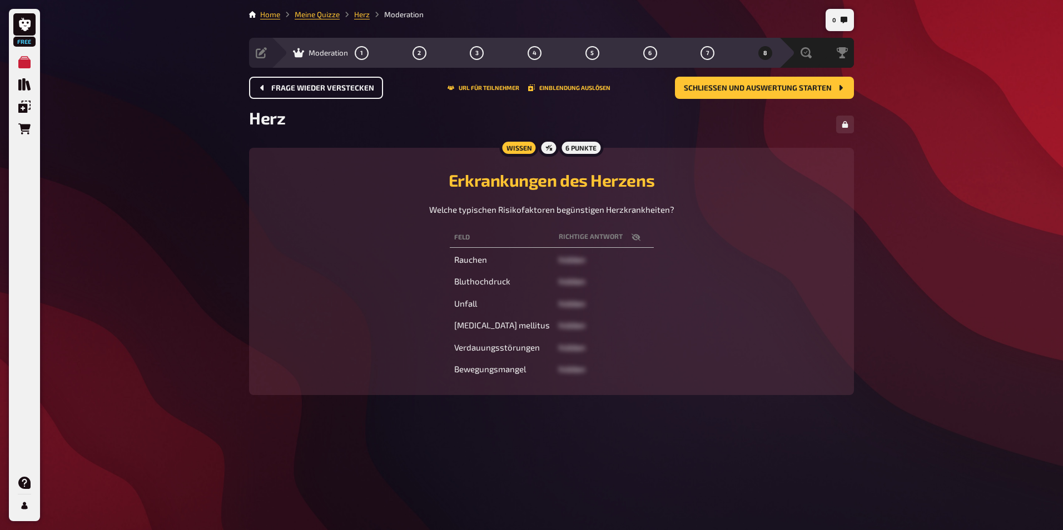
click at [478, 263] on td "Rauchen" at bounding box center [502, 260] width 104 height 20
click at [479, 301] on td "Unfall" at bounding box center [502, 304] width 104 height 20
click at [485, 322] on td "Diabetes mellitus" at bounding box center [502, 326] width 104 height 20
click at [725, 93] on button "Schließen und Auswertung starten" at bounding box center [764, 88] width 179 height 22
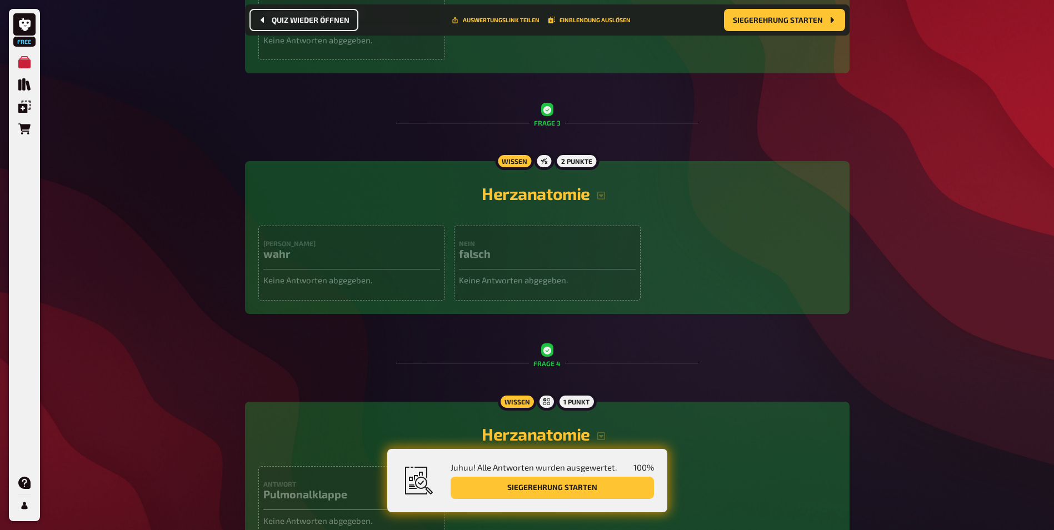
scroll to position [1009, 0]
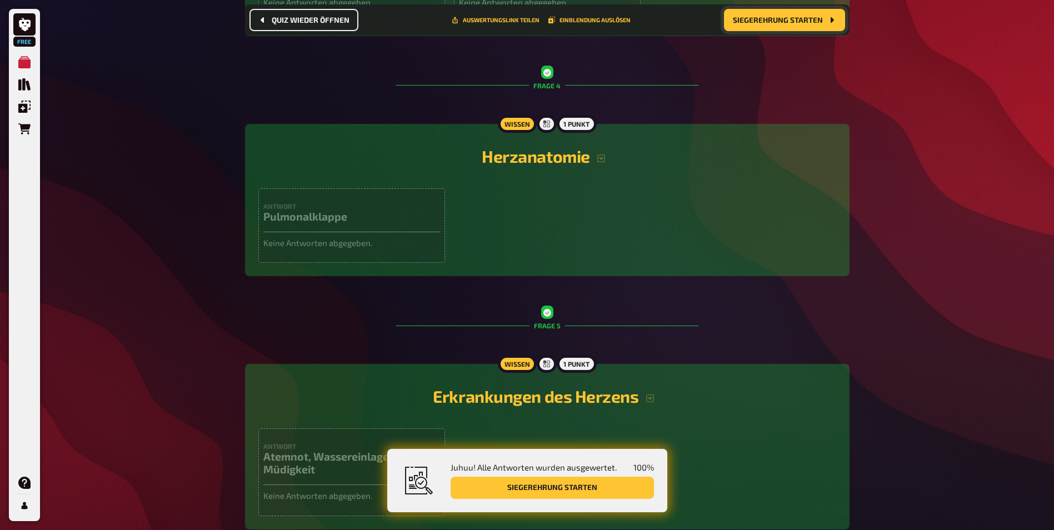
click at [746, 22] on span "Siegerehrung starten" at bounding box center [778, 20] width 90 height 8
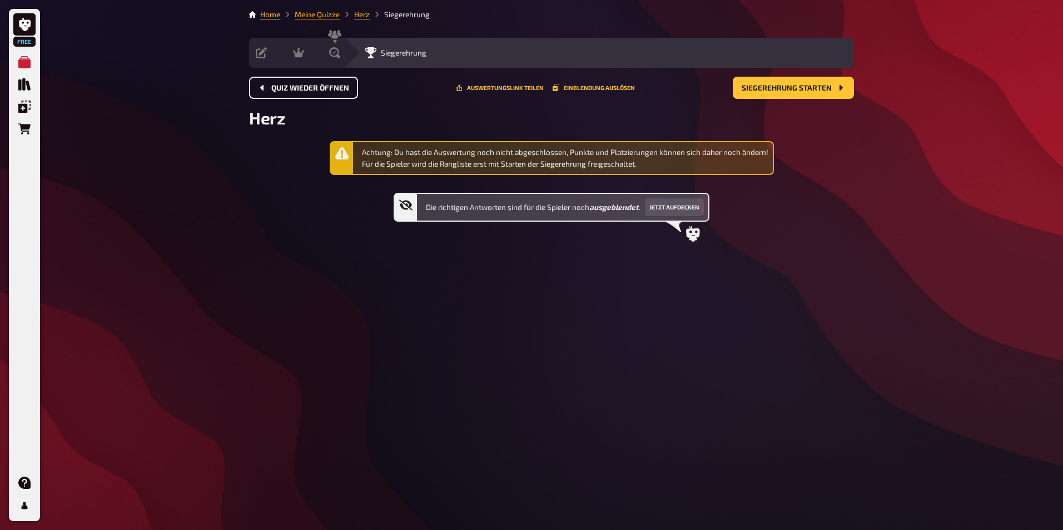
click at [320, 16] on link "Meine Quizze" at bounding box center [317, 14] width 45 height 9
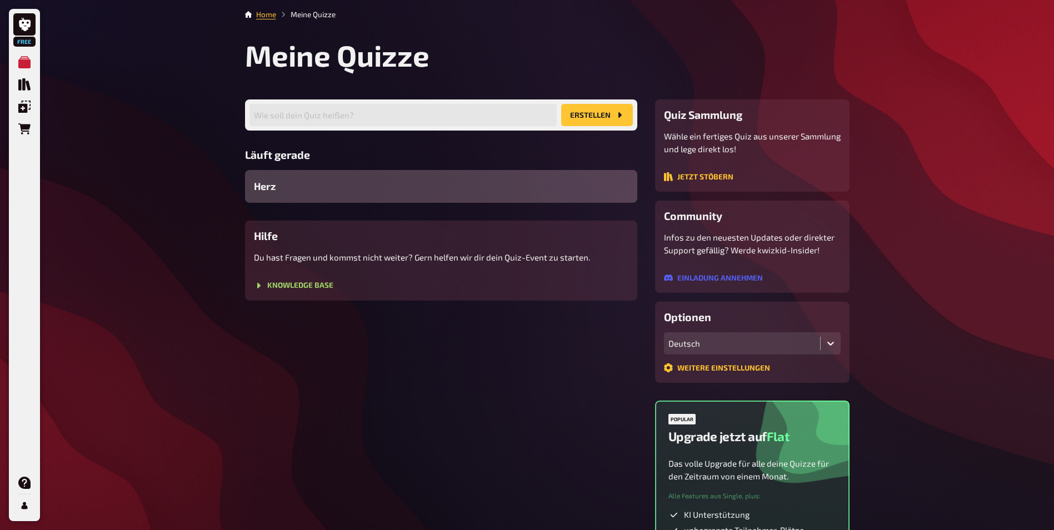
click at [309, 186] on div "Herz" at bounding box center [441, 186] width 392 height 33
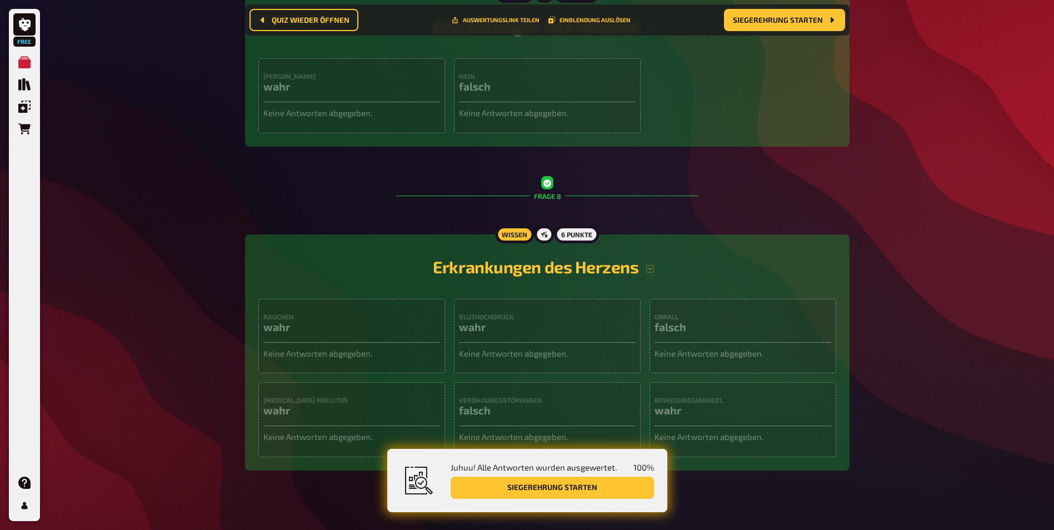
scroll to position [1910, 0]
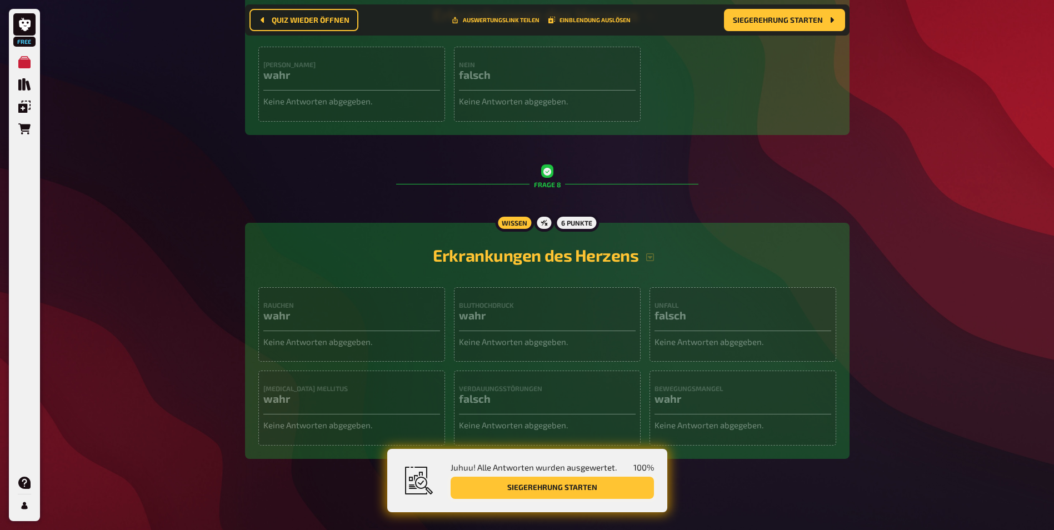
click at [607, 482] on button "Siegerehrung starten" at bounding box center [552, 488] width 203 height 22
click at [574, 487] on button "Siegerehrung starten" at bounding box center [552, 488] width 203 height 22
click at [774, 18] on span "Siegerehrung starten" at bounding box center [778, 20] width 90 height 8
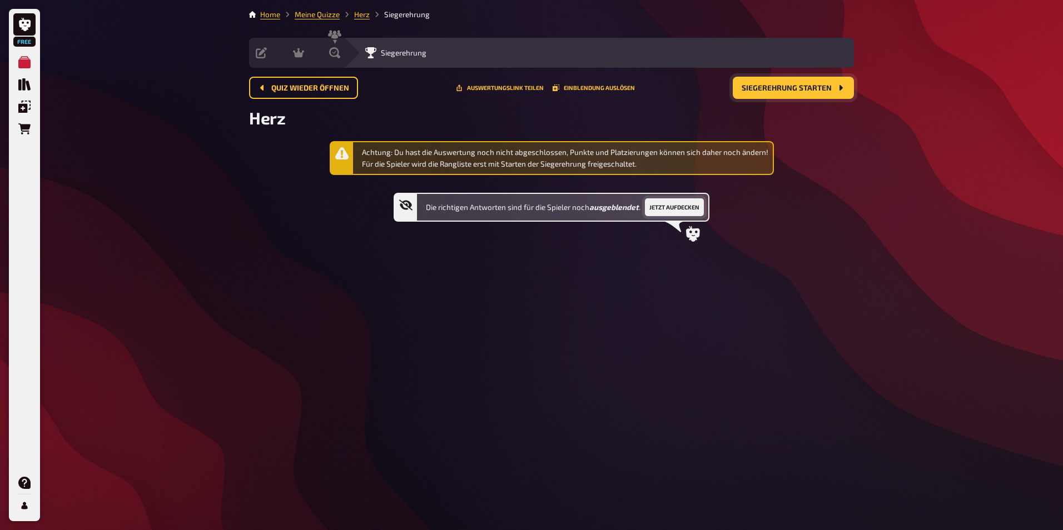
click at [674, 205] on button "Jetzt aufdecken" at bounding box center [674, 207] width 59 height 18
click at [802, 84] on span "Siegerehrung starten" at bounding box center [786, 88] width 90 height 8
click at [591, 87] on button "Einblendung auslösen" at bounding box center [593, 87] width 82 height 7
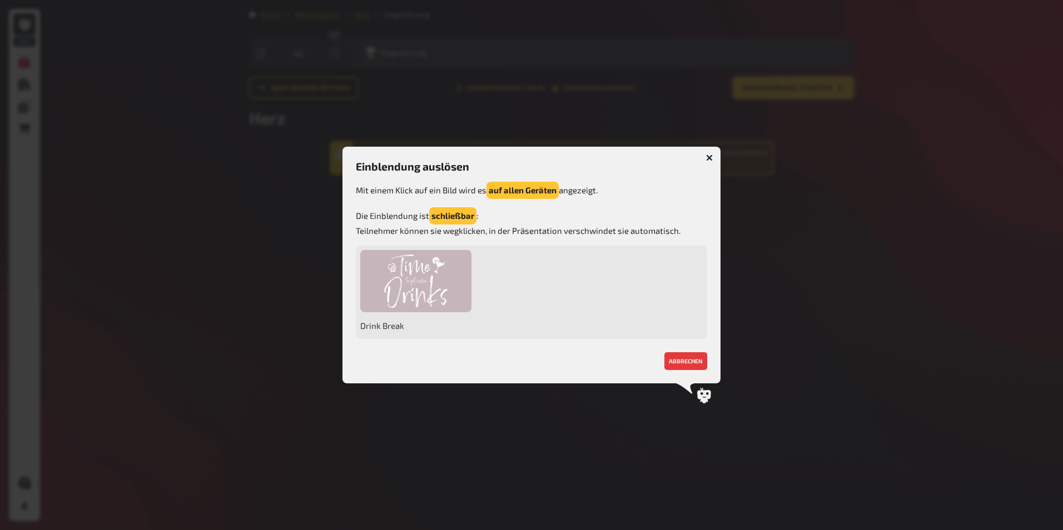
click at [712, 155] on icon "button" at bounding box center [709, 158] width 7 height 7
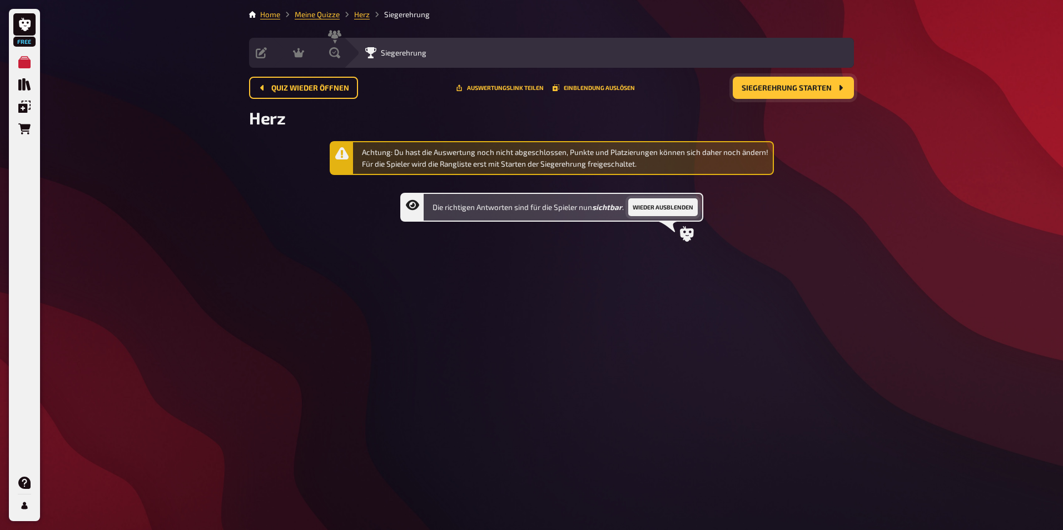
click at [669, 206] on button "Wieder ausblenden" at bounding box center [662, 207] width 69 height 18
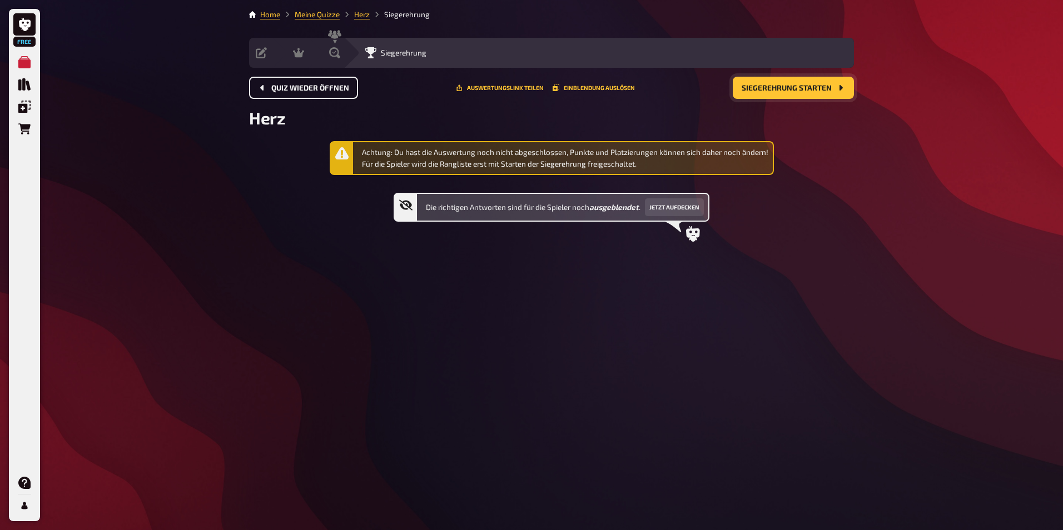
click at [287, 85] on span "Quiz wieder öffnen" at bounding box center [310, 88] width 78 height 8
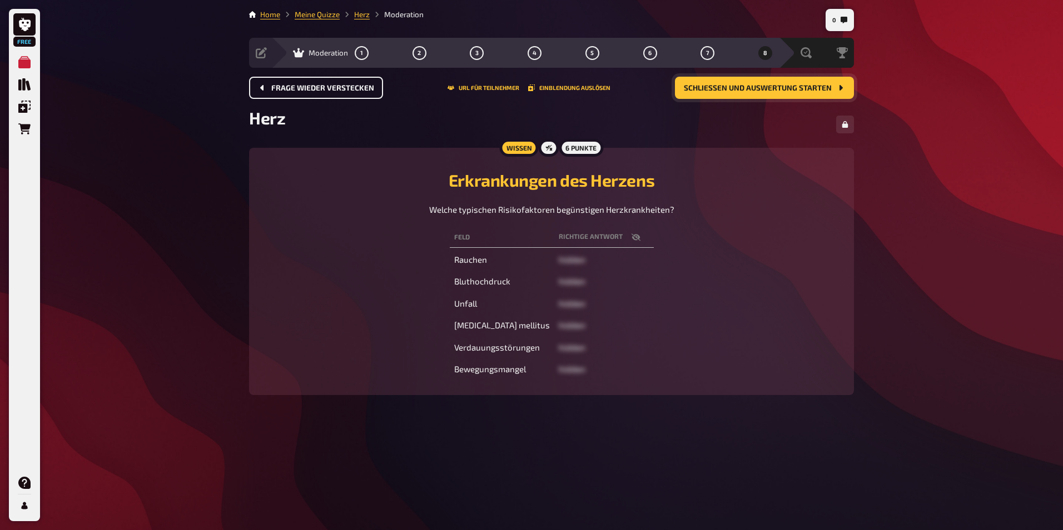
click at [337, 94] on button "Frage wieder verstecken" at bounding box center [316, 88] width 134 height 22
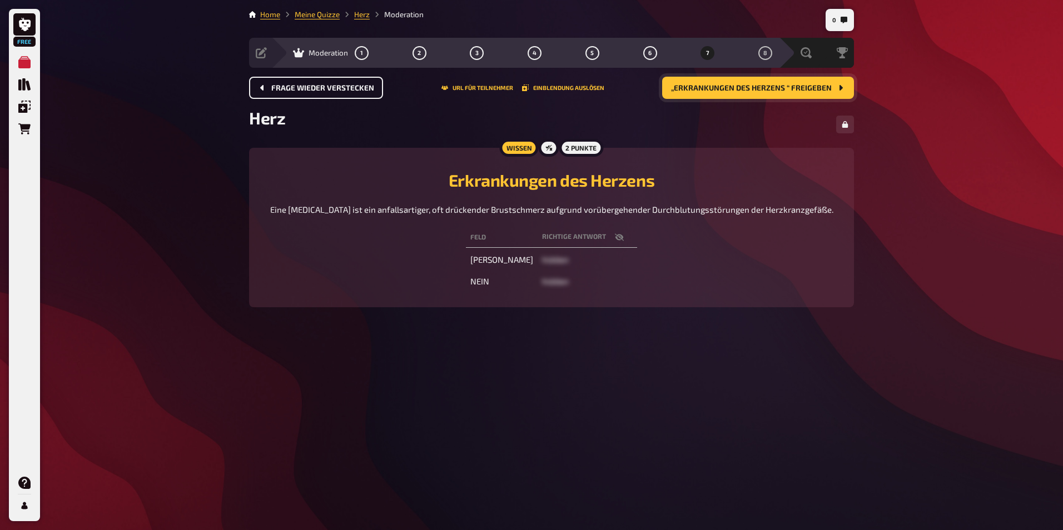
click at [338, 93] on button "Frage wieder verstecken" at bounding box center [316, 88] width 134 height 22
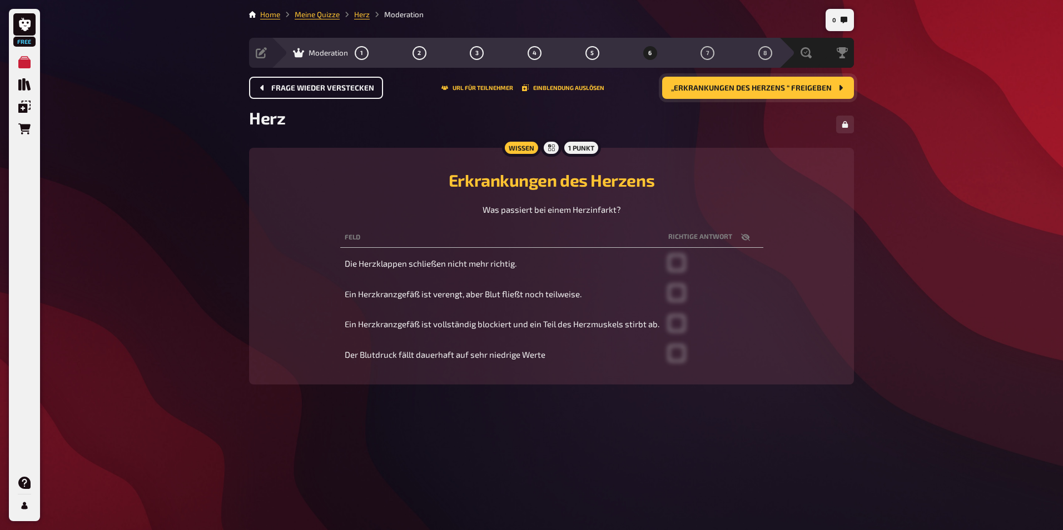
click at [338, 93] on button "Frage wieder verstecken" at bounding box center [316, 88] width 134 height 22
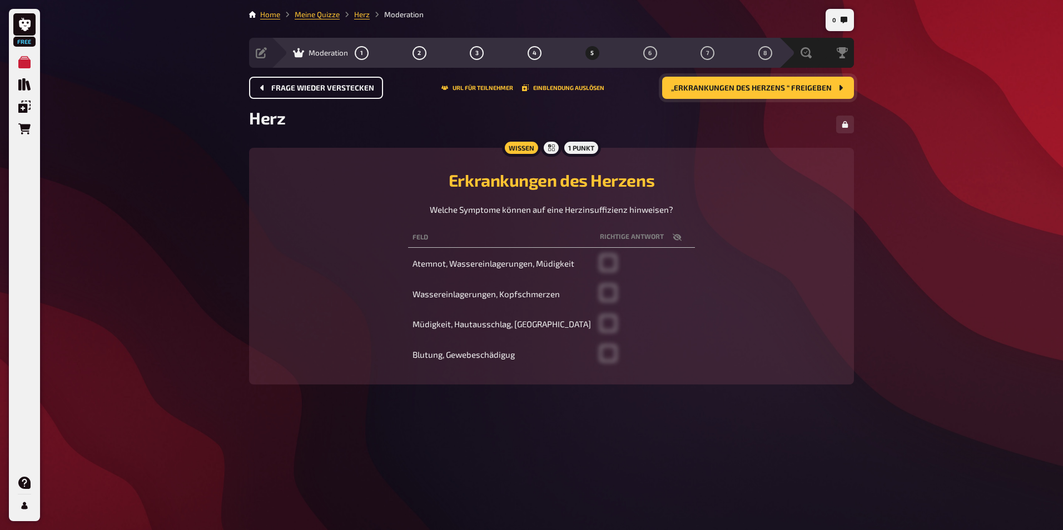
click at [338, 93] on button "Frage wieder verstecken" at bounding box center [316, 88] width 134 height 22
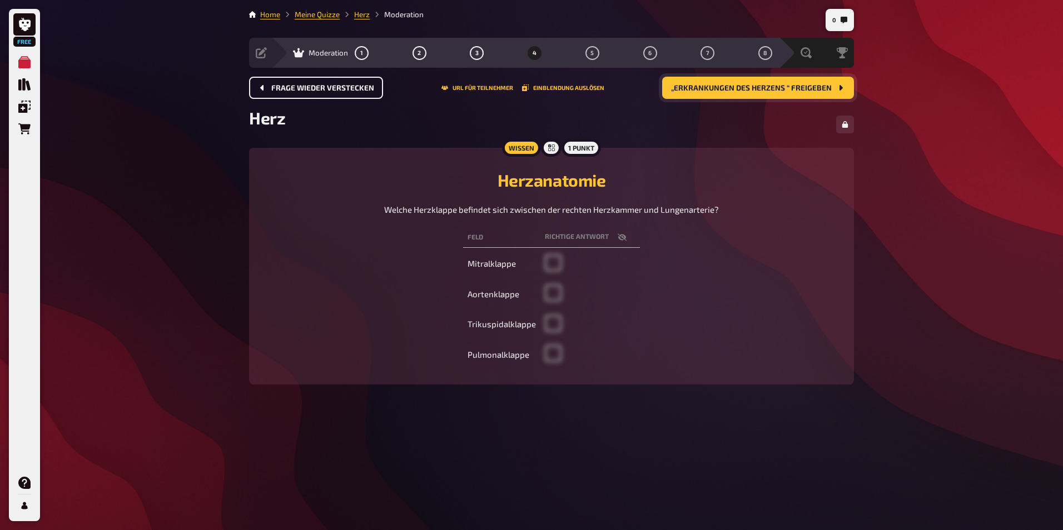
click at [338, 93] on button "Frage wieder verstecken" at bounding box center [316, 88] width 134 height 22
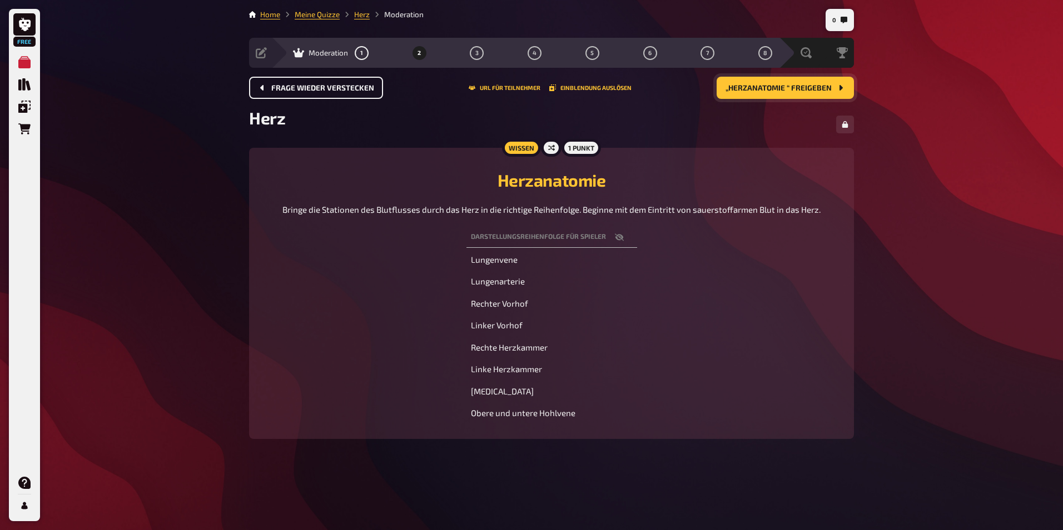
click at [338, 93] on button "Frage wieder verstecken" at bounding box center [316, 88] width 134 height 22
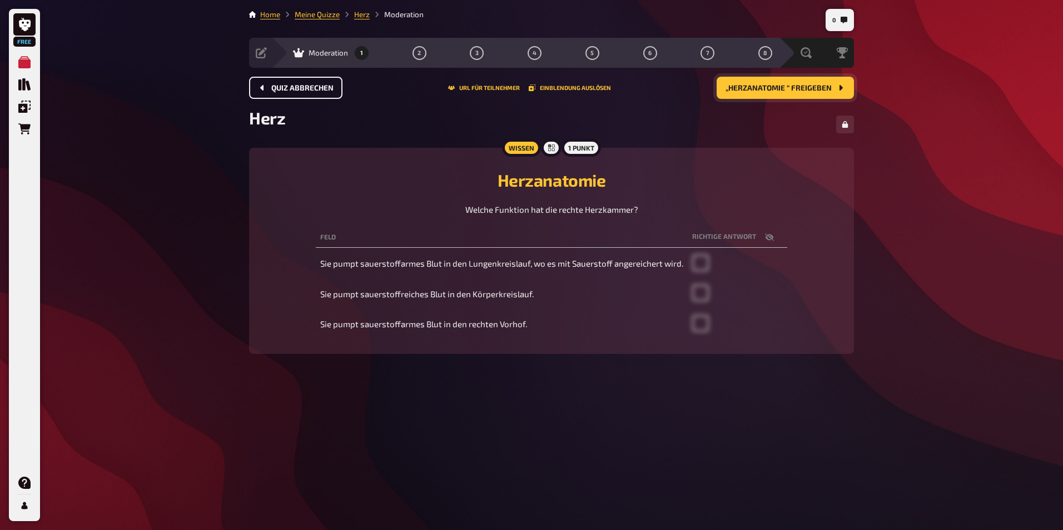
click at [322, 86] on span "Quiz abbrechen" at bounding box center [302, 88] width 62 height 8
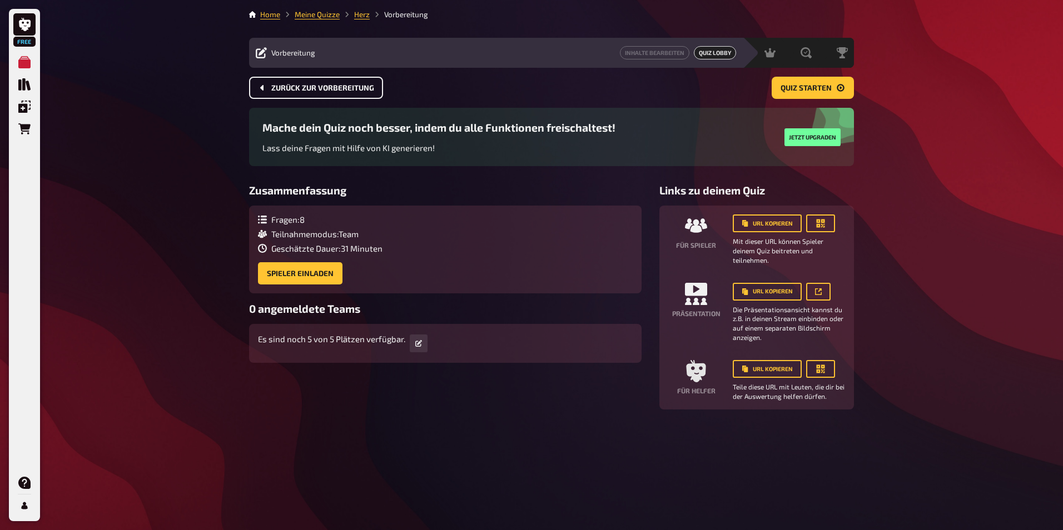
click at [347, 88] on span "Zurück zur Vorbereitung" at bounding box center [322, 88] width 103 height 8
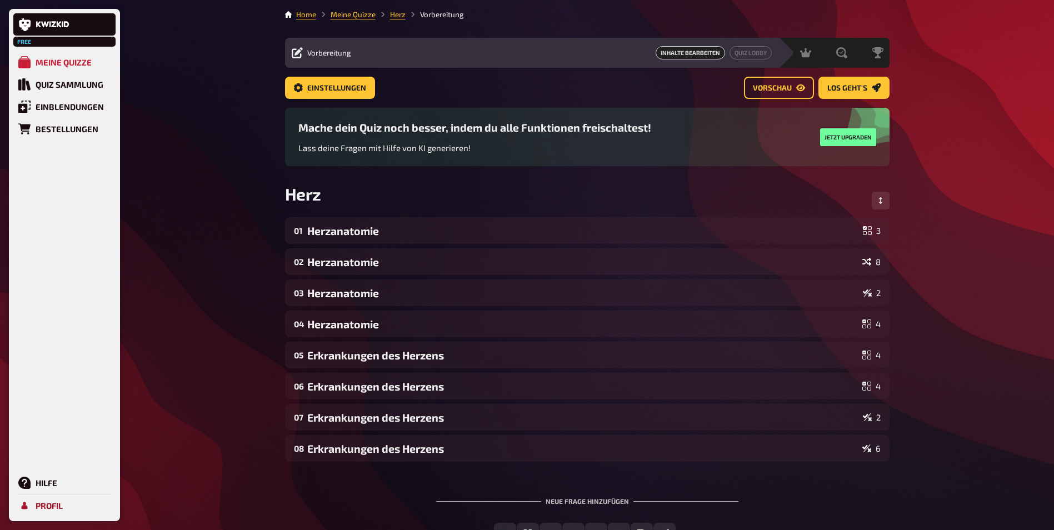
click at [44, 509] on div "Profil" at bounding box center [49, 506] width 27 height 10
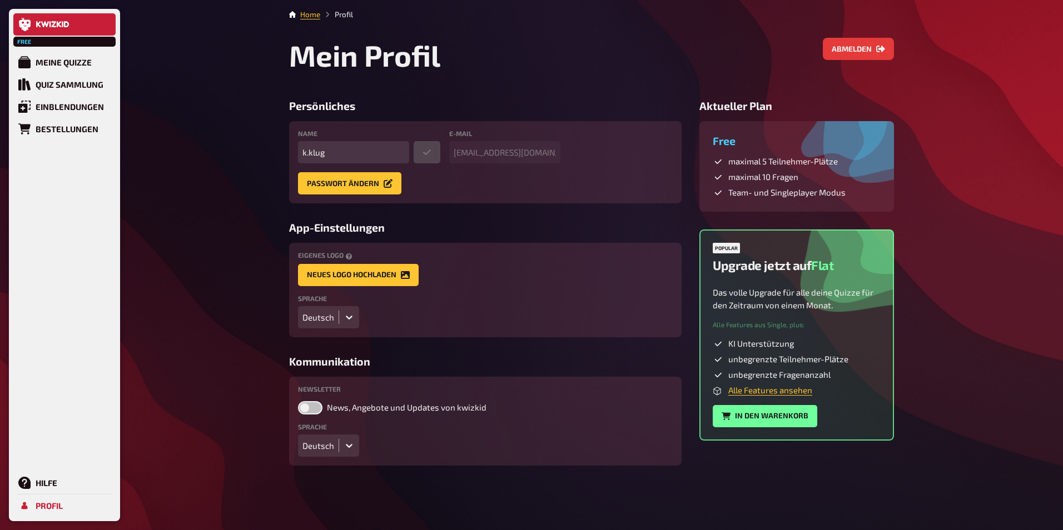
click at [44, 27] on icon at bounding box center [45, 24] width 8 height 6
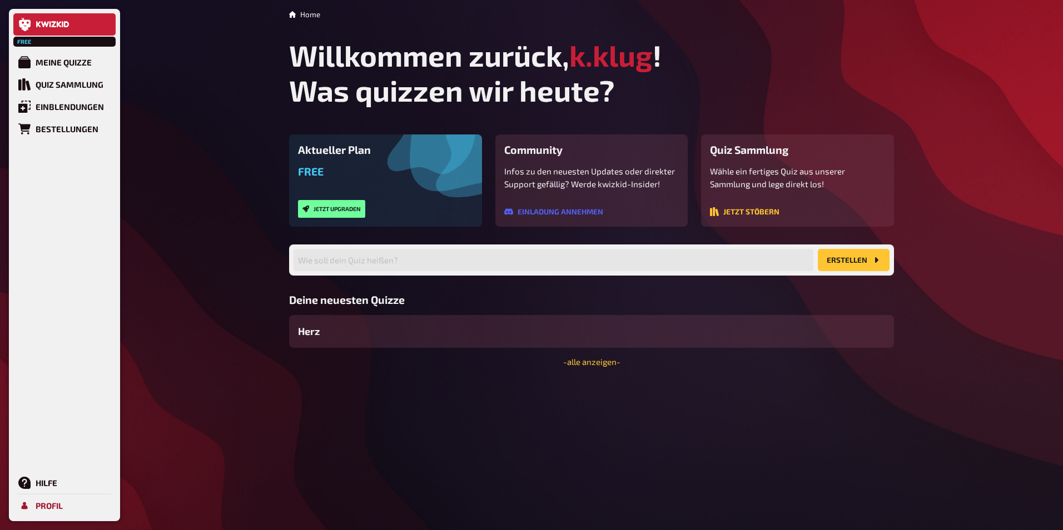
click at [41, 504] on div "Profil" at bounding box center [49, 506] width 27 height 10
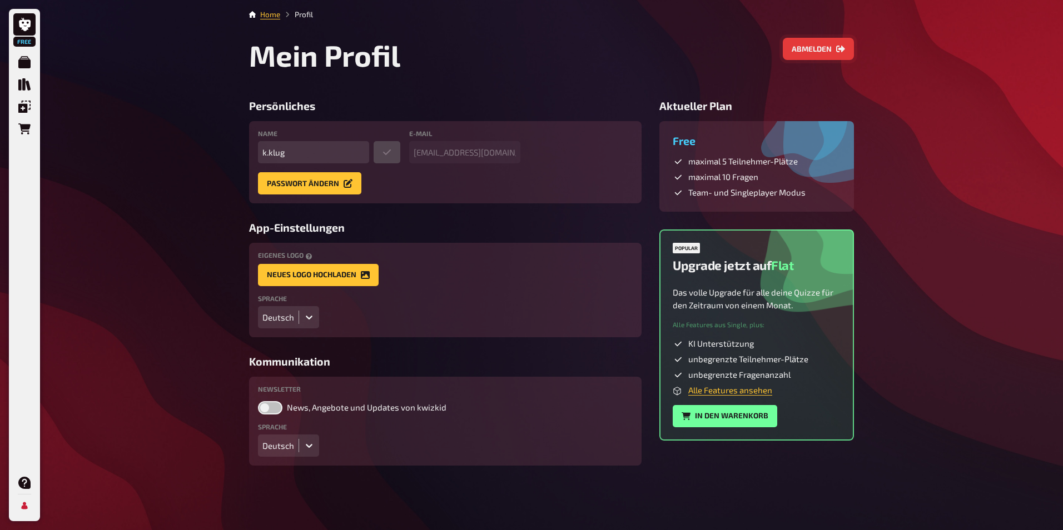
click at [822, 53] on button "Abmelden" at bounding box center [818, 49] width 71 height 22
